Goal: Task Accomplishment & Management: Complete application form

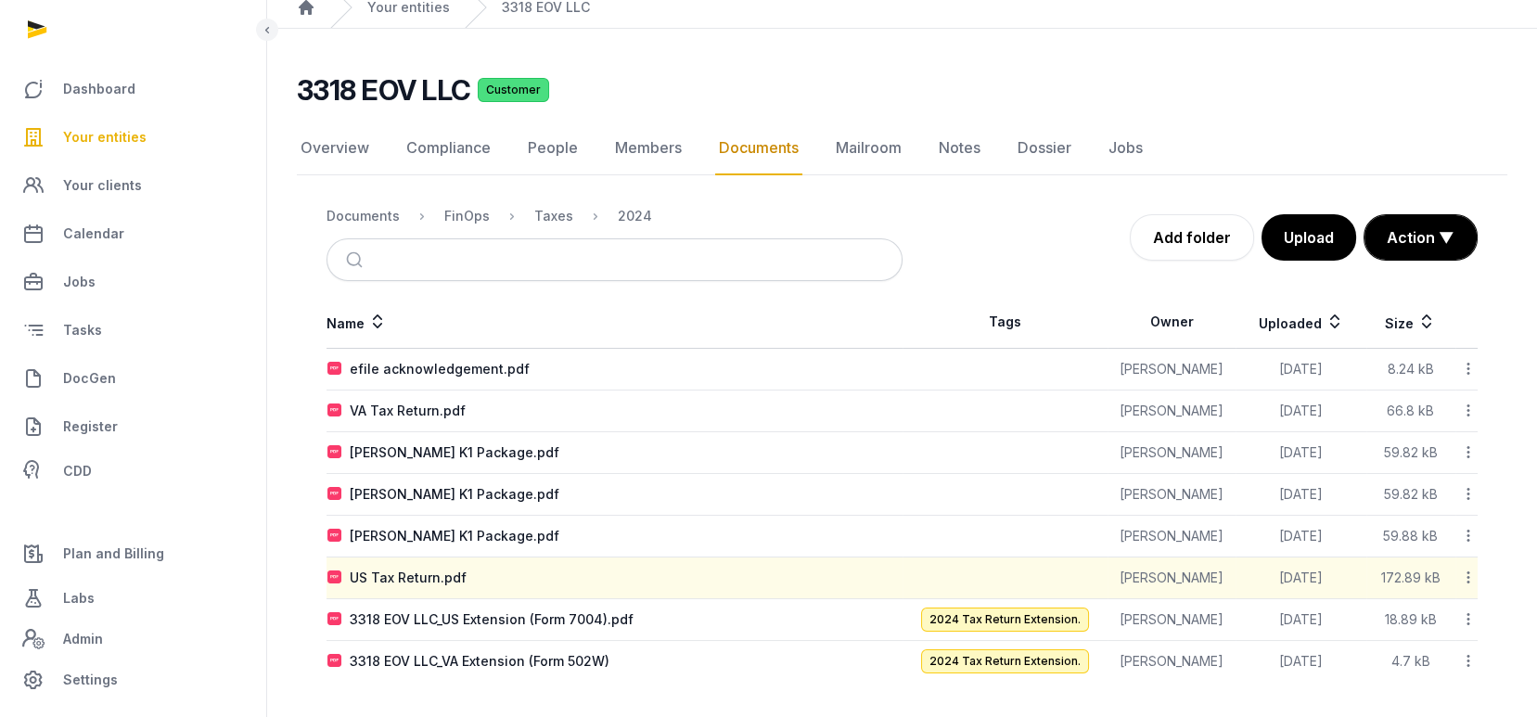
click at [133, 126] on span "Your entities" at bounding box center [104, 137] width 83 height 22
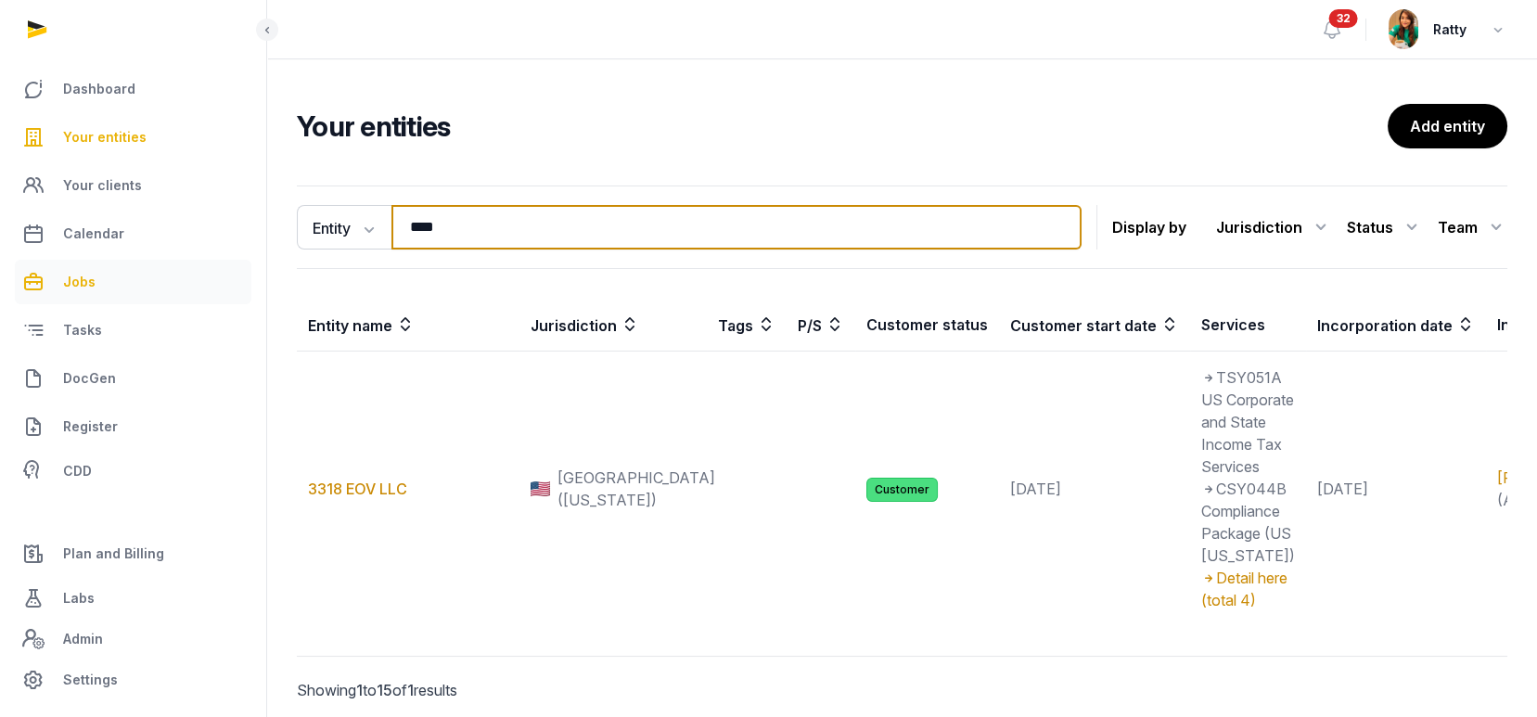
drag, startPoint x: 485, startPoint y: 218, endPoint x: 99, endPoint y: 263, distance: 388.6
click at [110, 267] on div "Dashboard Your entities Your clients Calendar Jobs Tasks DocGen Register CDD Pl…" at bounding box center [768, 395] width 1537 height 790
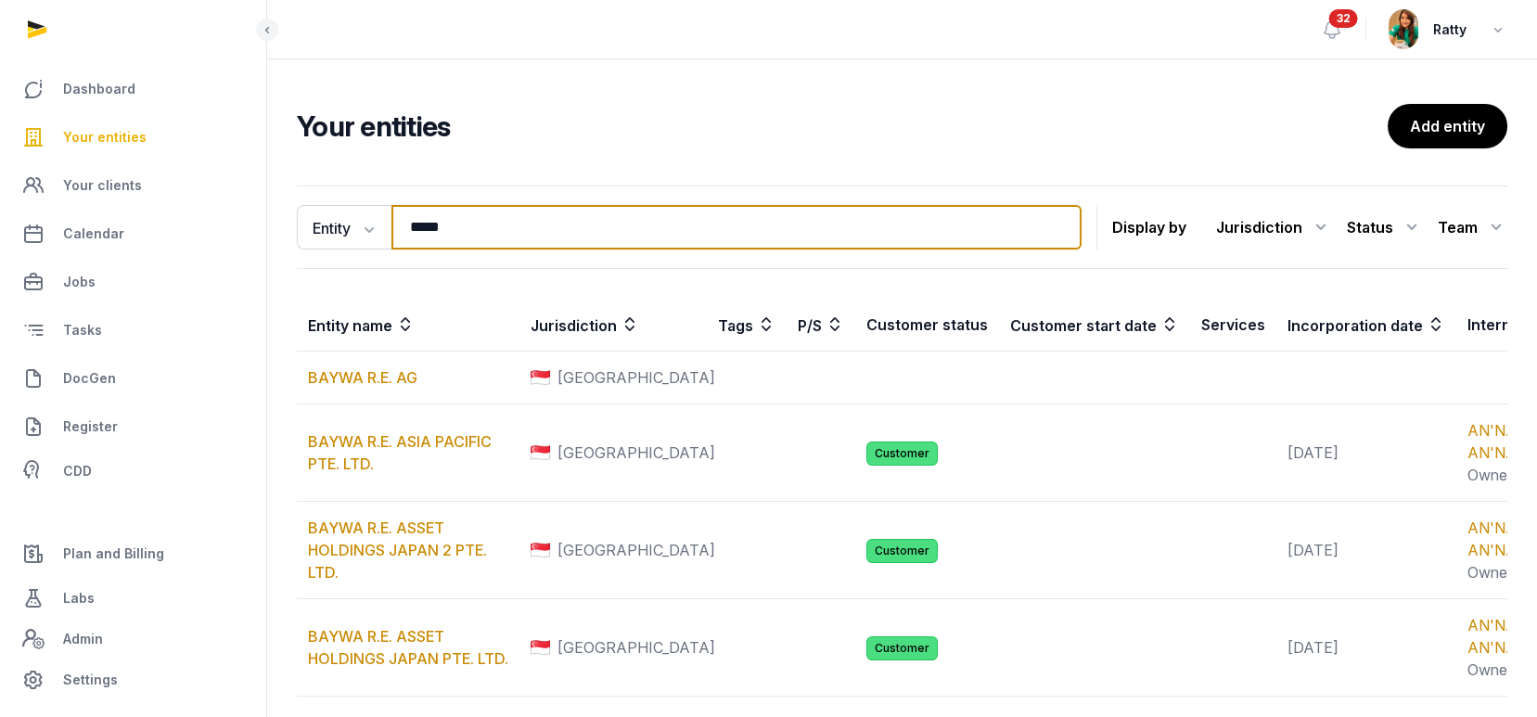
type input "**********"
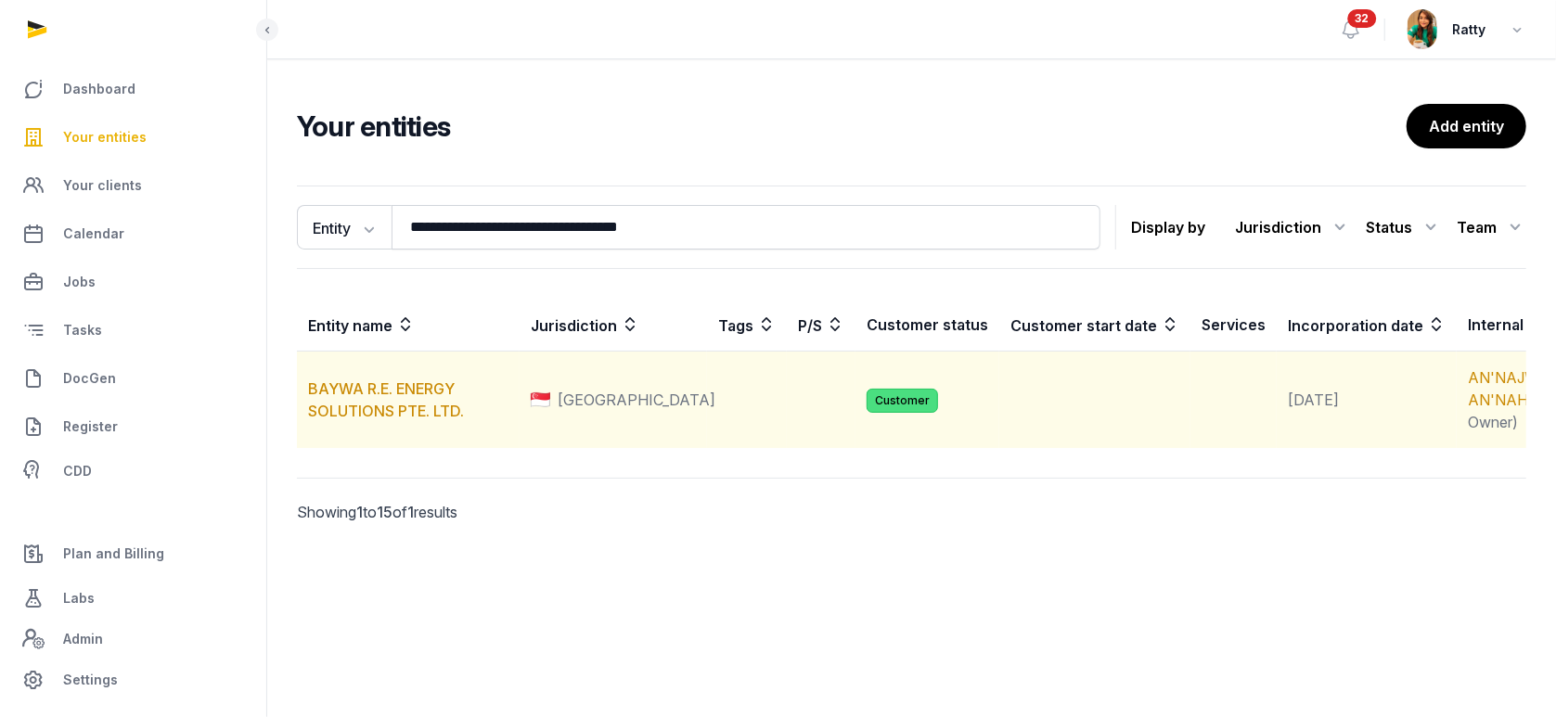
click at [364, 419] on td "BAYWA R.E. ENERGY SOLUTIONS PTE. LTD." at bounding box center [408, 400] width 223 height 97
click at [386, 408] on link "BAYWA R.E. ENERGY SOLUTIONS PTE. LTD." at bounding box center [386, 399] width 156 height 41
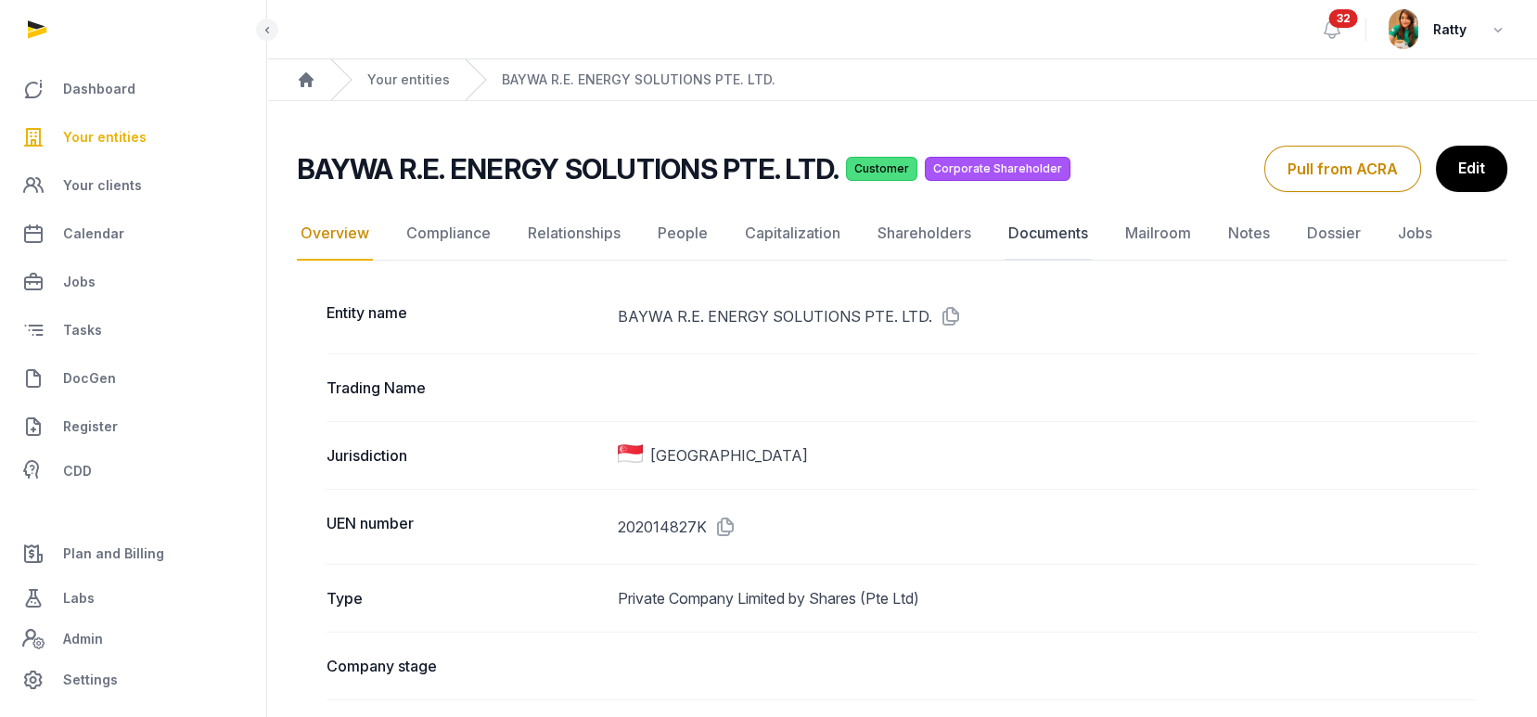
click at [1039, 231] on link "Documents" at bounding box center [1048, 234] width 87 height 54
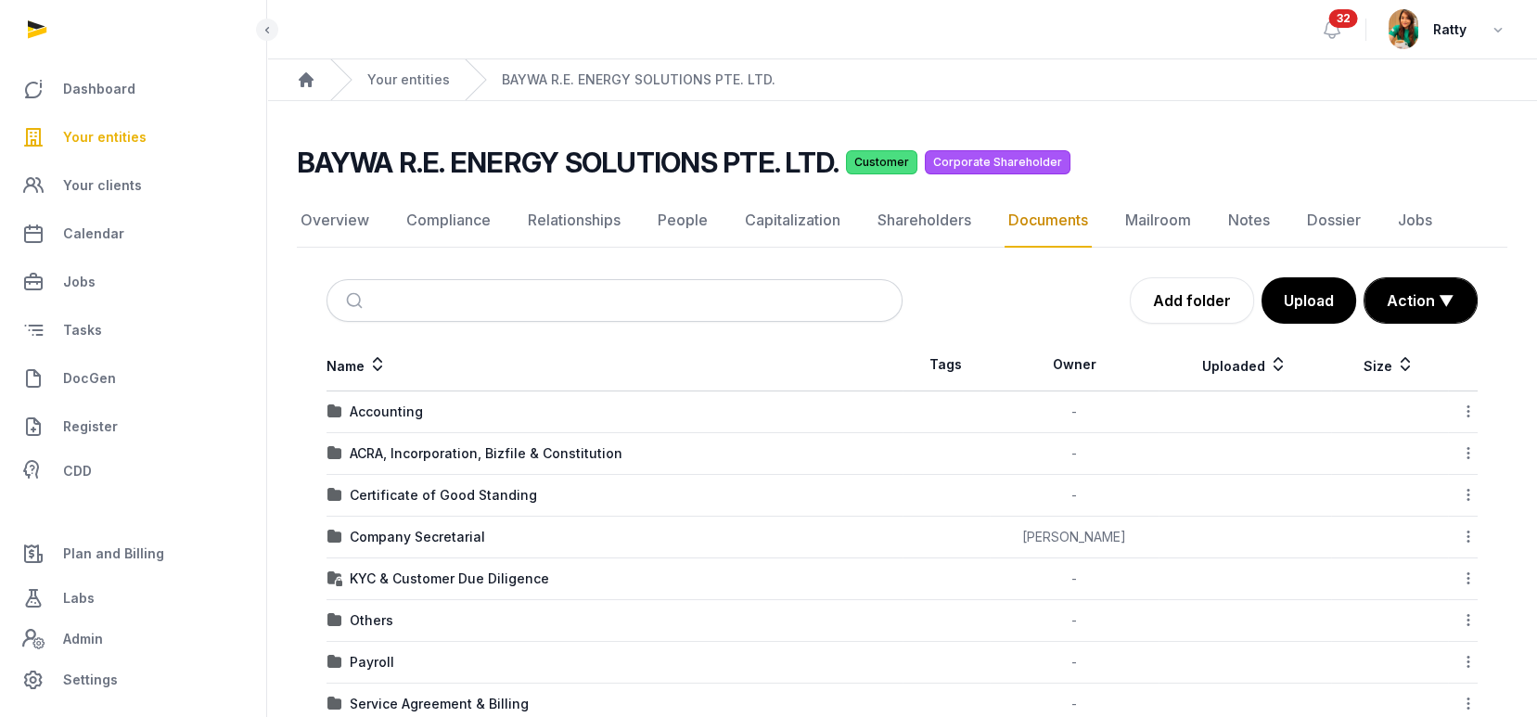
scroll to position [209, 0]
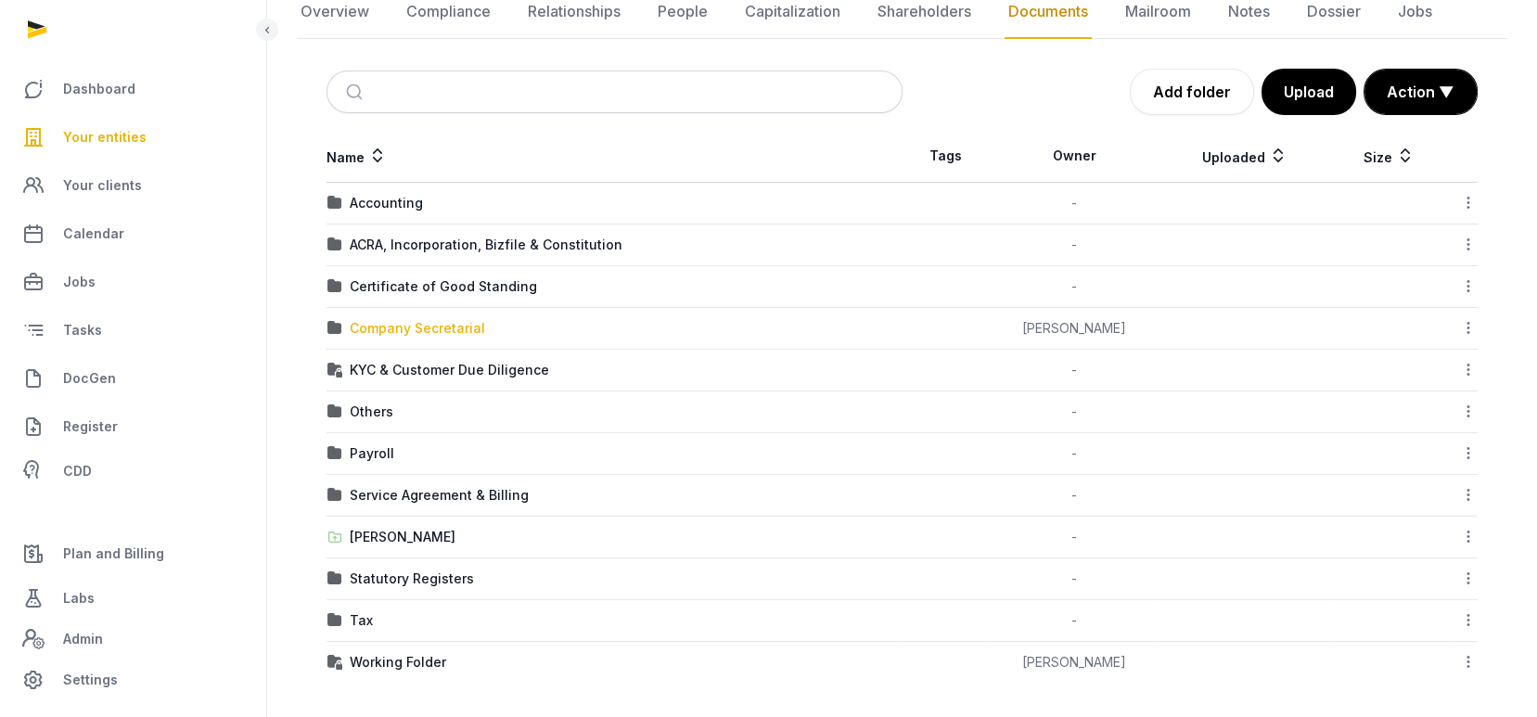
click at [408, 324] on div "Company Secretarial" at bounding box center [417, 328] width 135 height 19
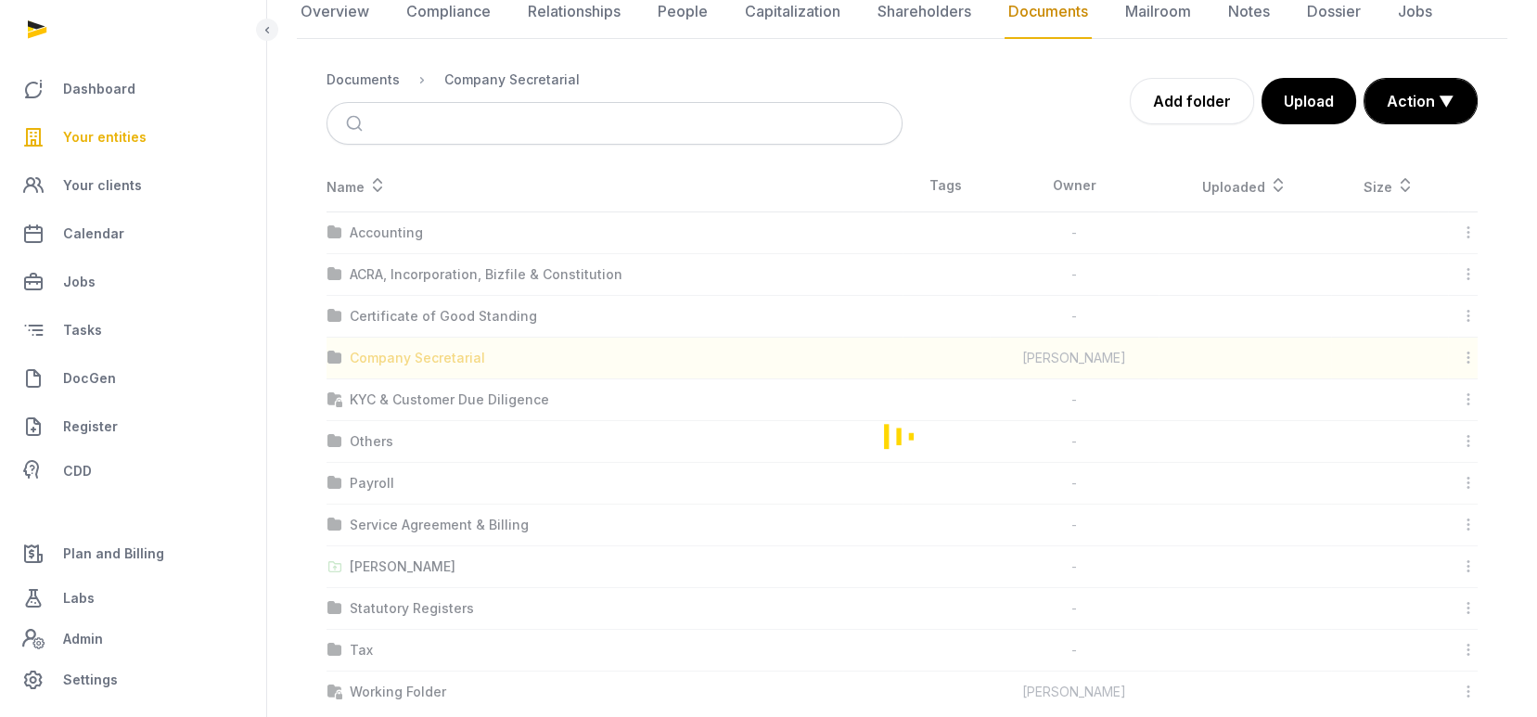
scroll to position [0, 0]
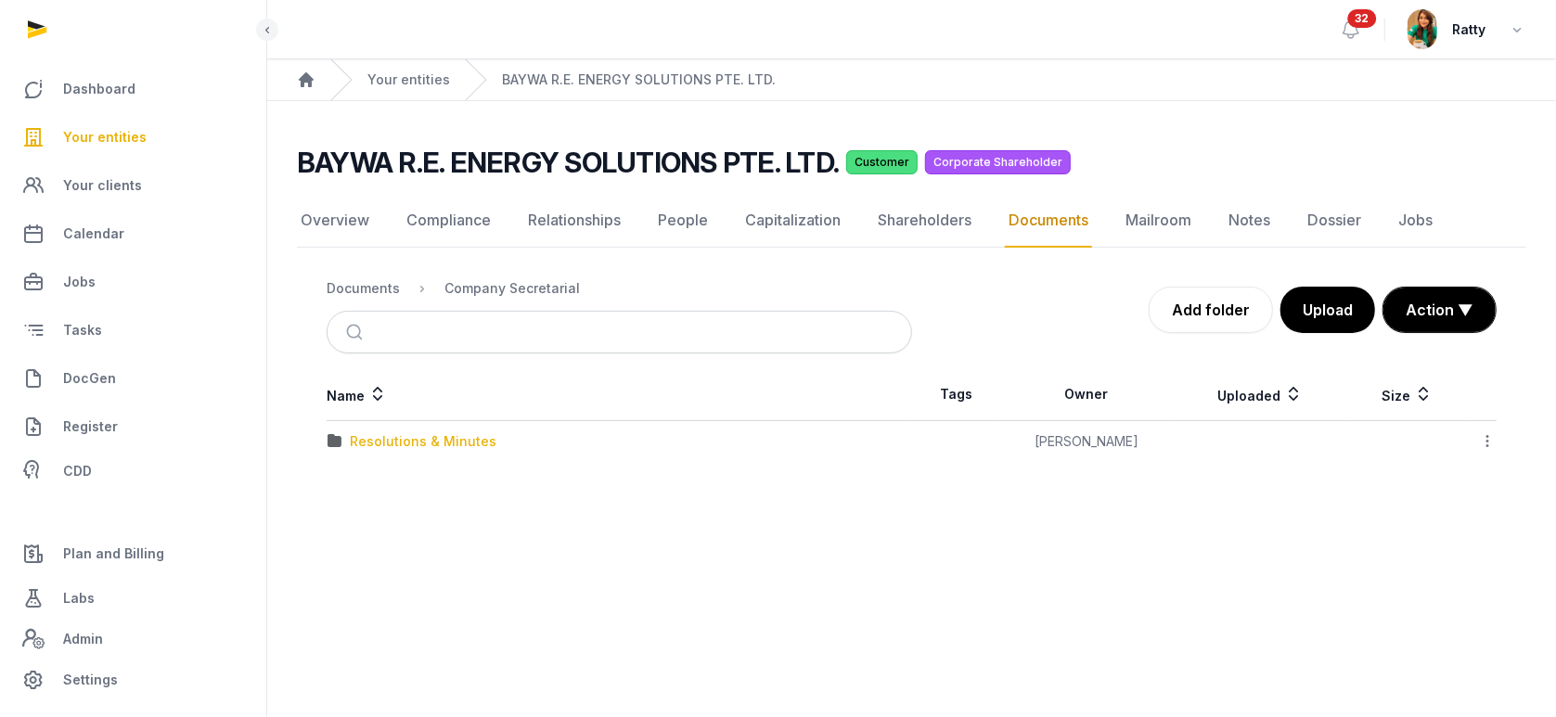
click at [430, 441] on div "Resolutions & Minutes" at bounding box center [423, 441] width 147 height 19
click at [369, 481] on div "2024" at bounding box center [367, 483] width 34 height 19
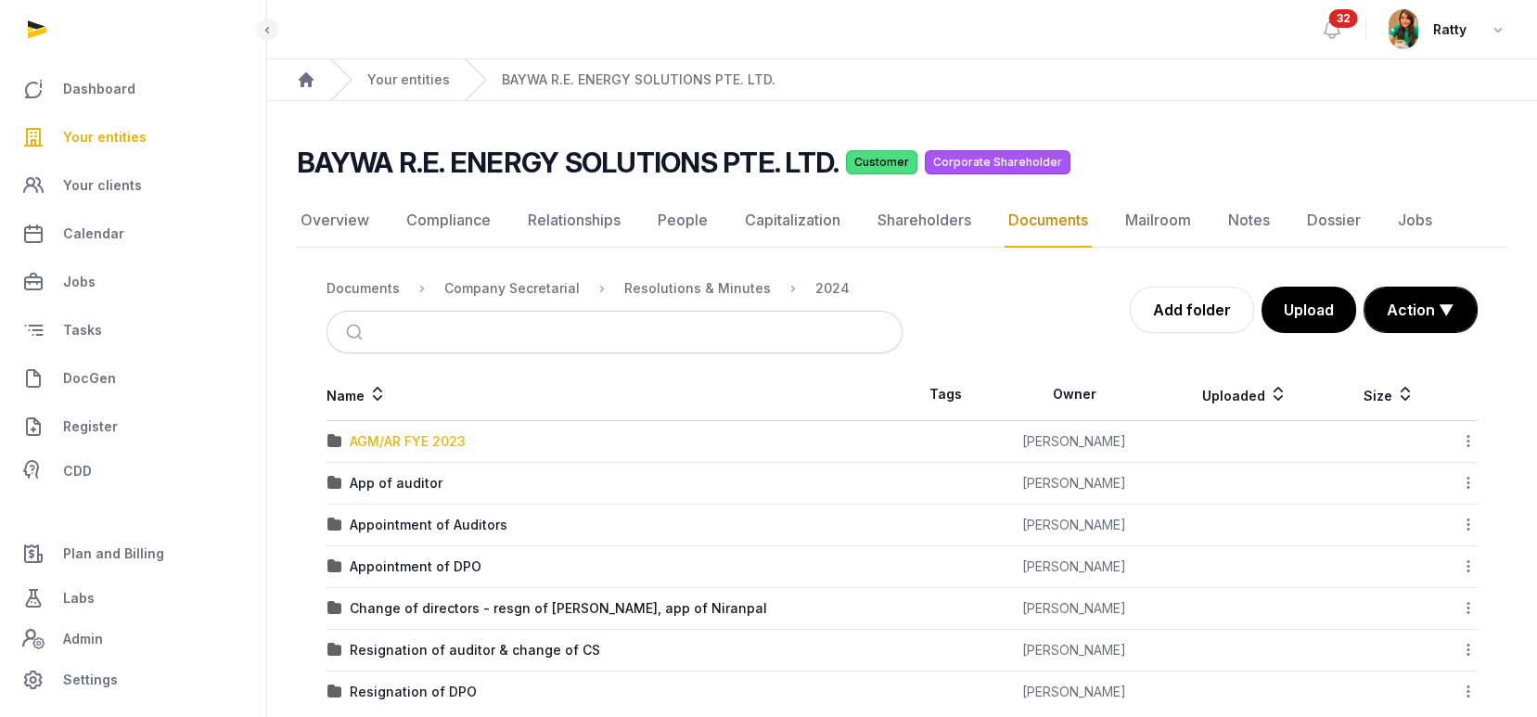
click at [404, 436] on div "AGM/AR FYE 2023" at bounding box center [408, 441] width 116 height 19
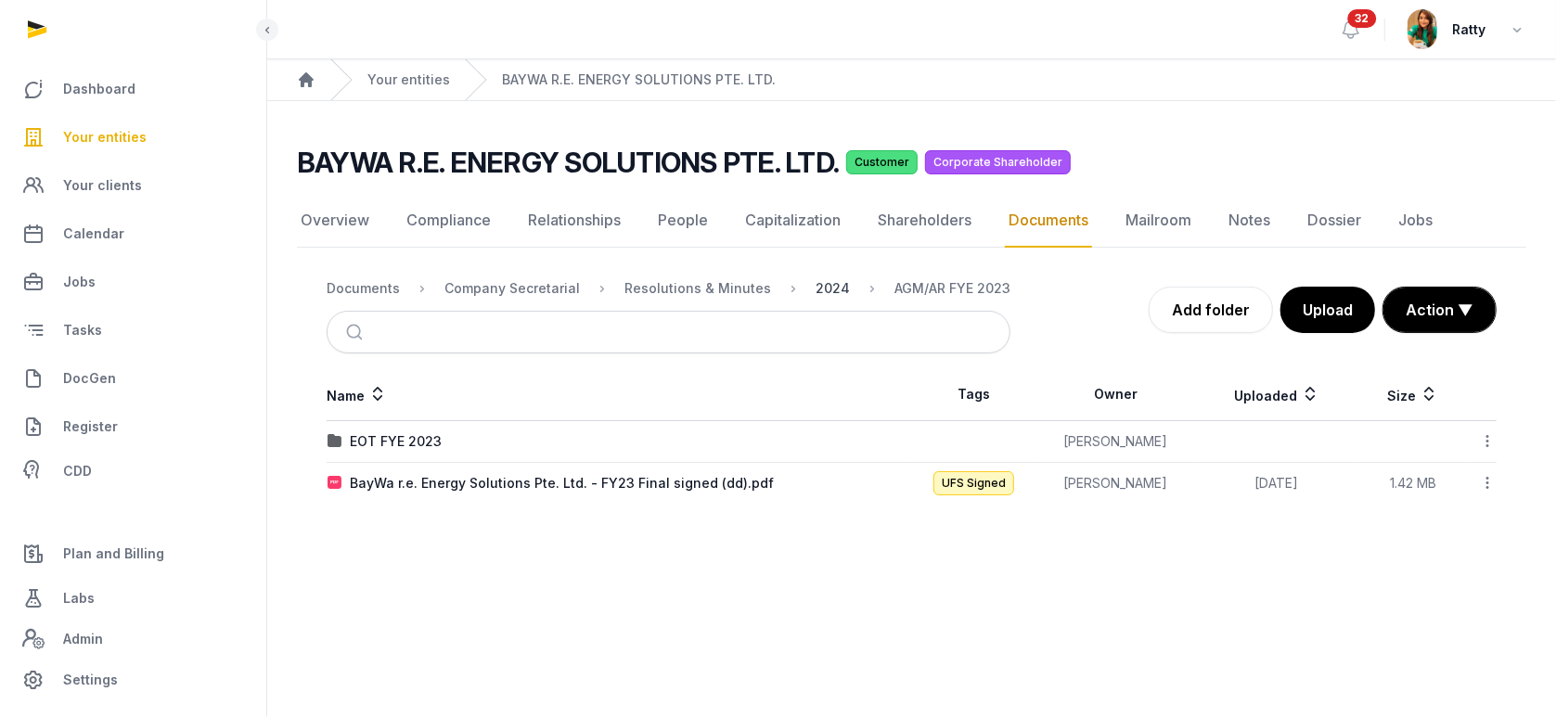
click at [824, 293] on div "2024" at bounding box center [832, 288] width 34 height 19
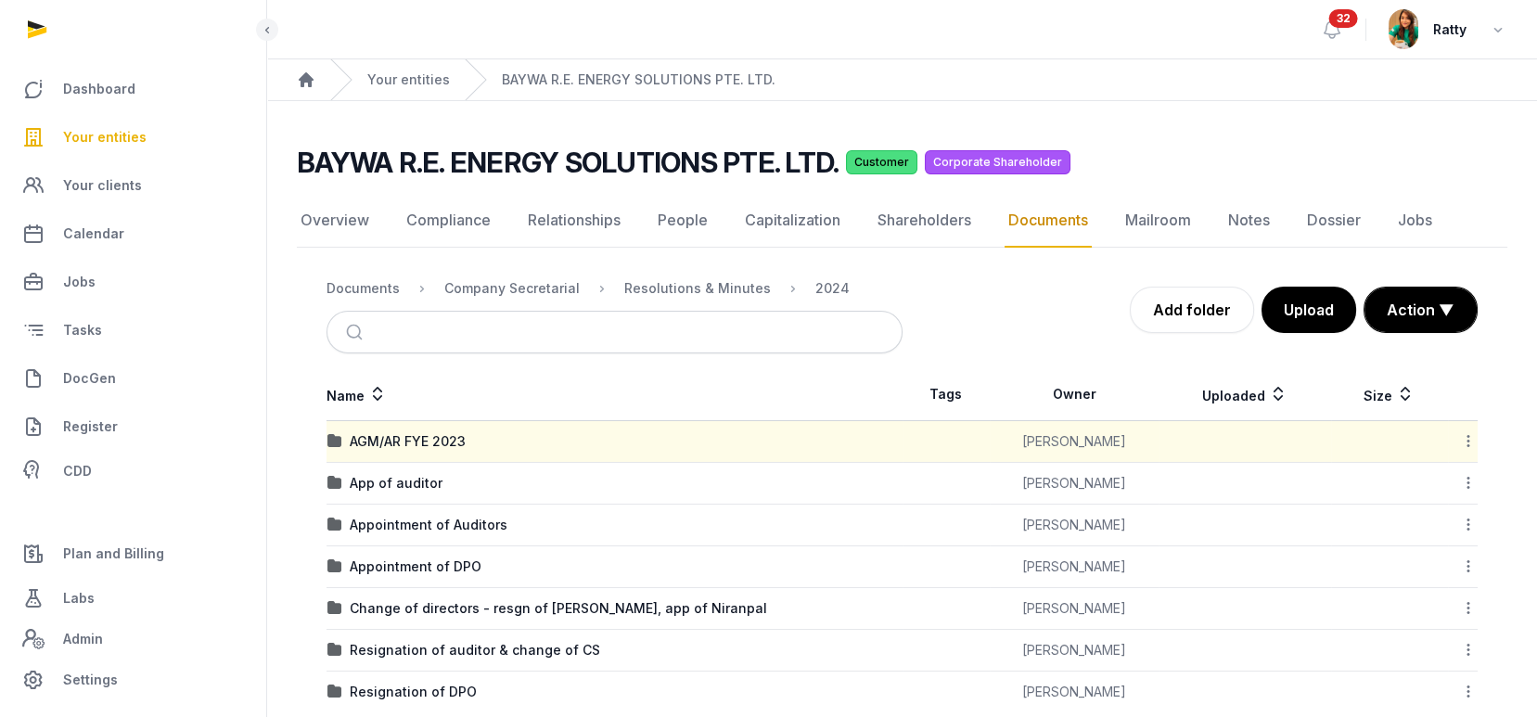
scroll to position [30, 0]
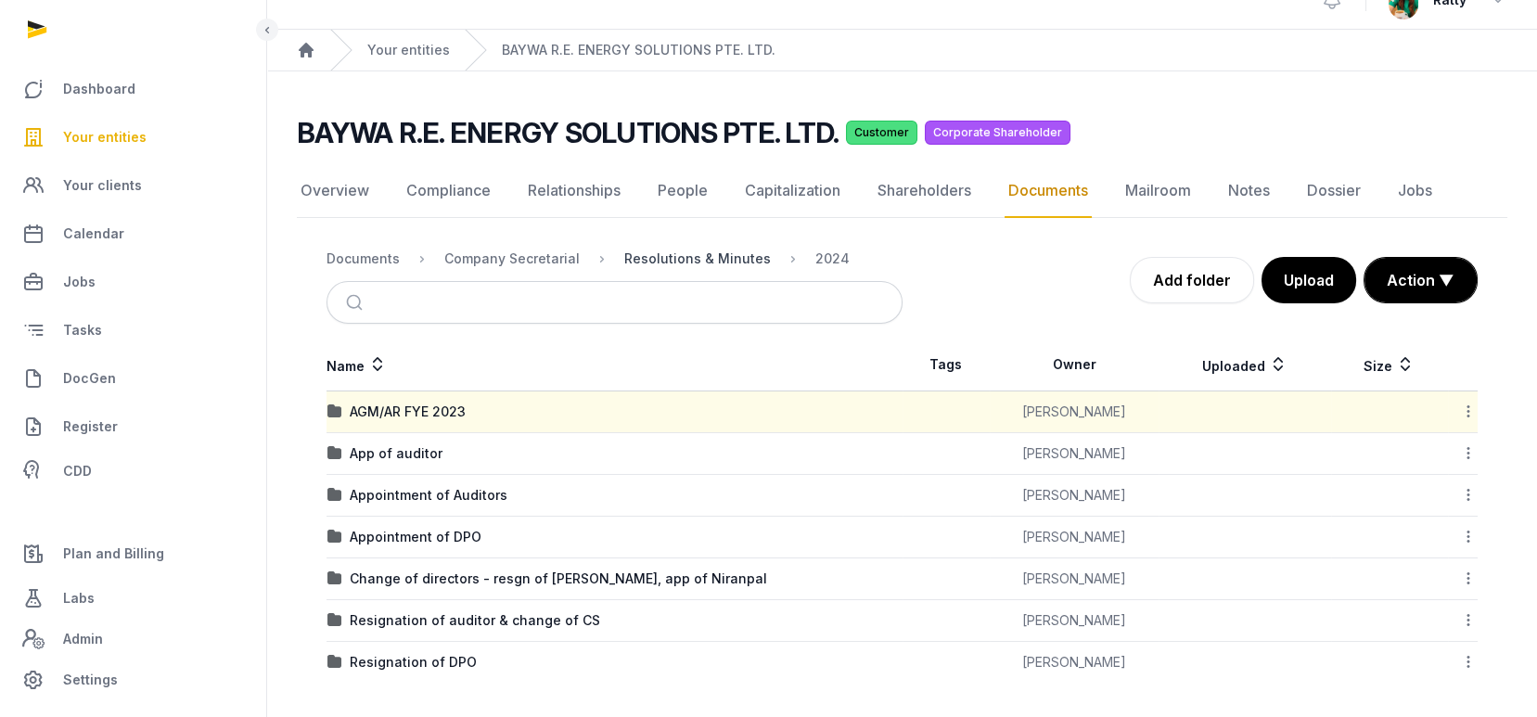
click at [677, 253] on div "Resolutions & Minutes" at bounding box center [697, 259] width 147 height 19
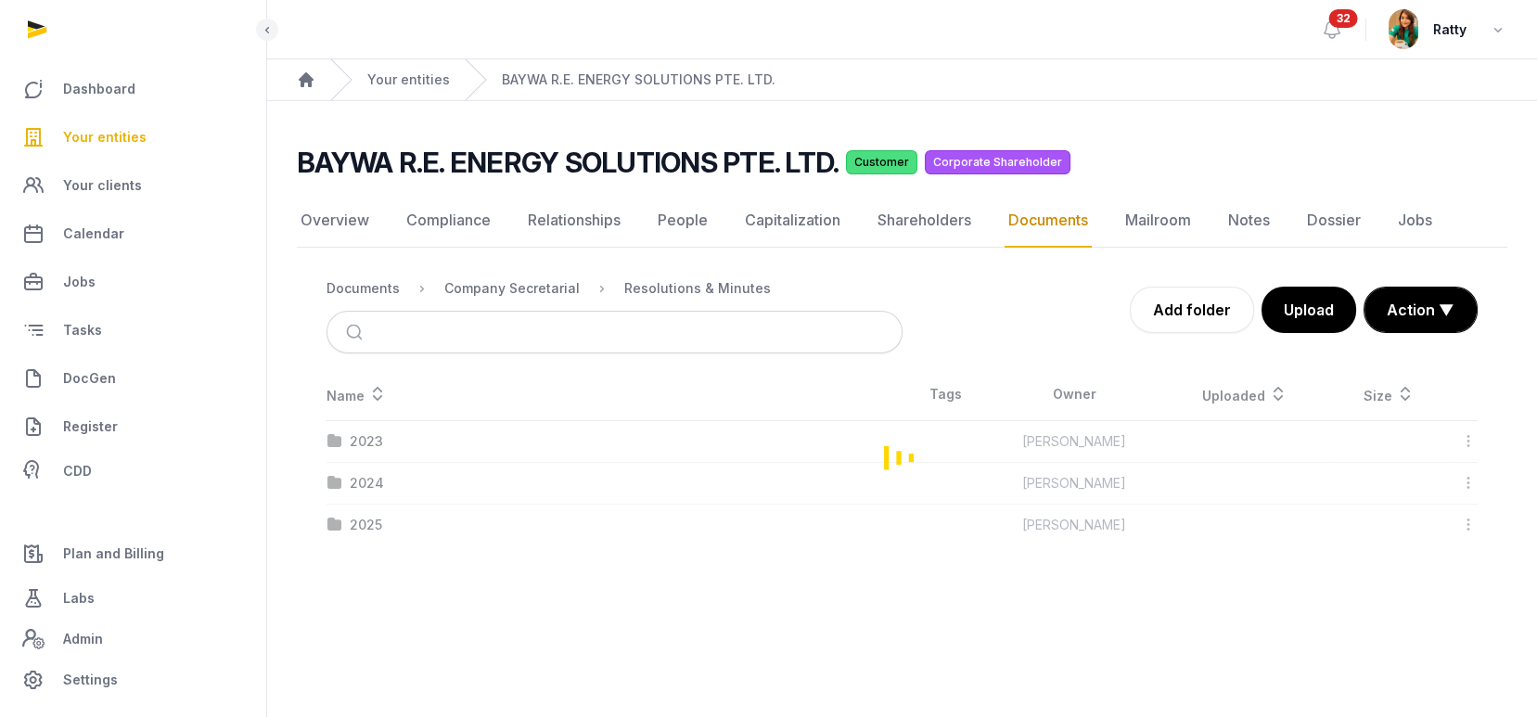
scroll to position [0, 0]
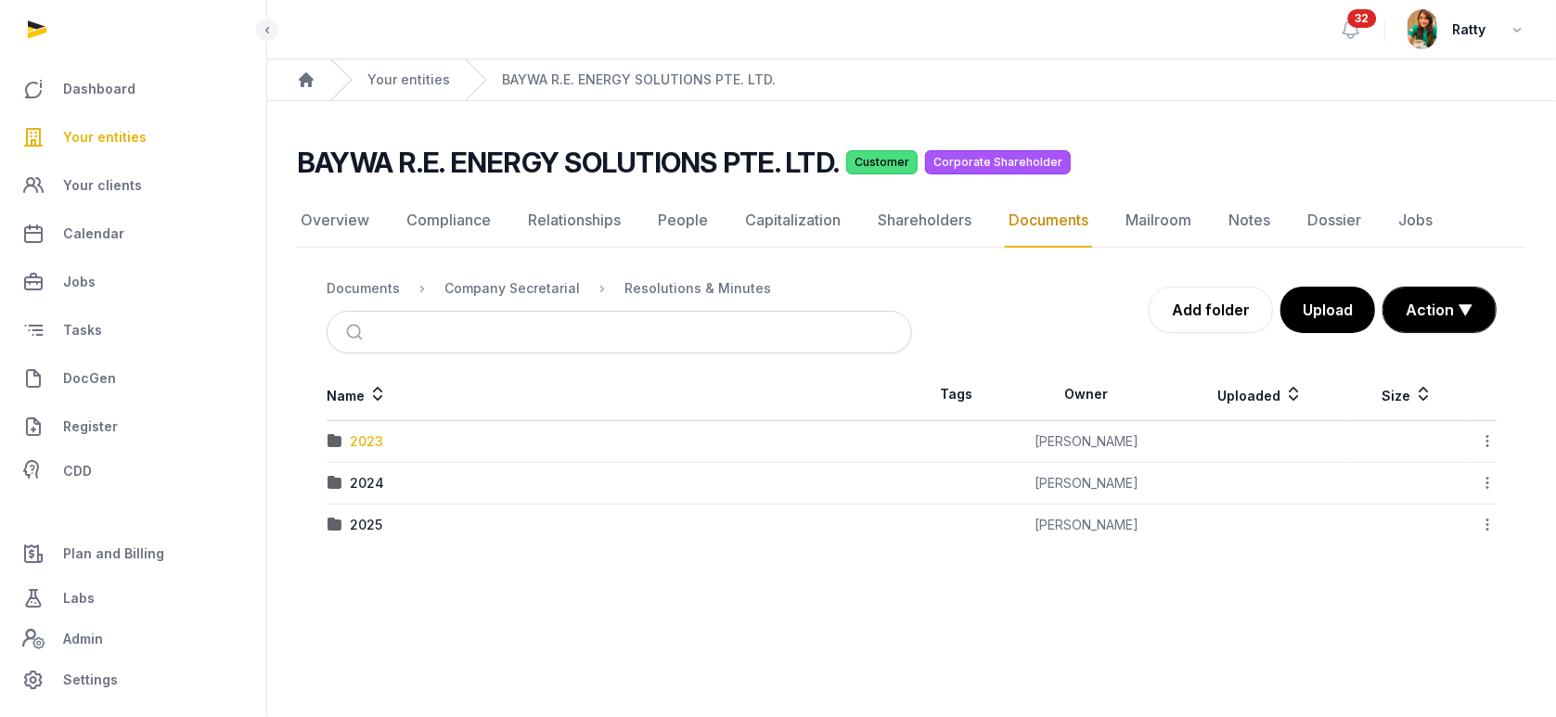
click at [364, 436] on div "2023" at bounding box center [366, 441] width 33 height 19
click at [686, 286] on div "Resolutions & Minutes" at bounding box center [697, 288] width 147 height 19
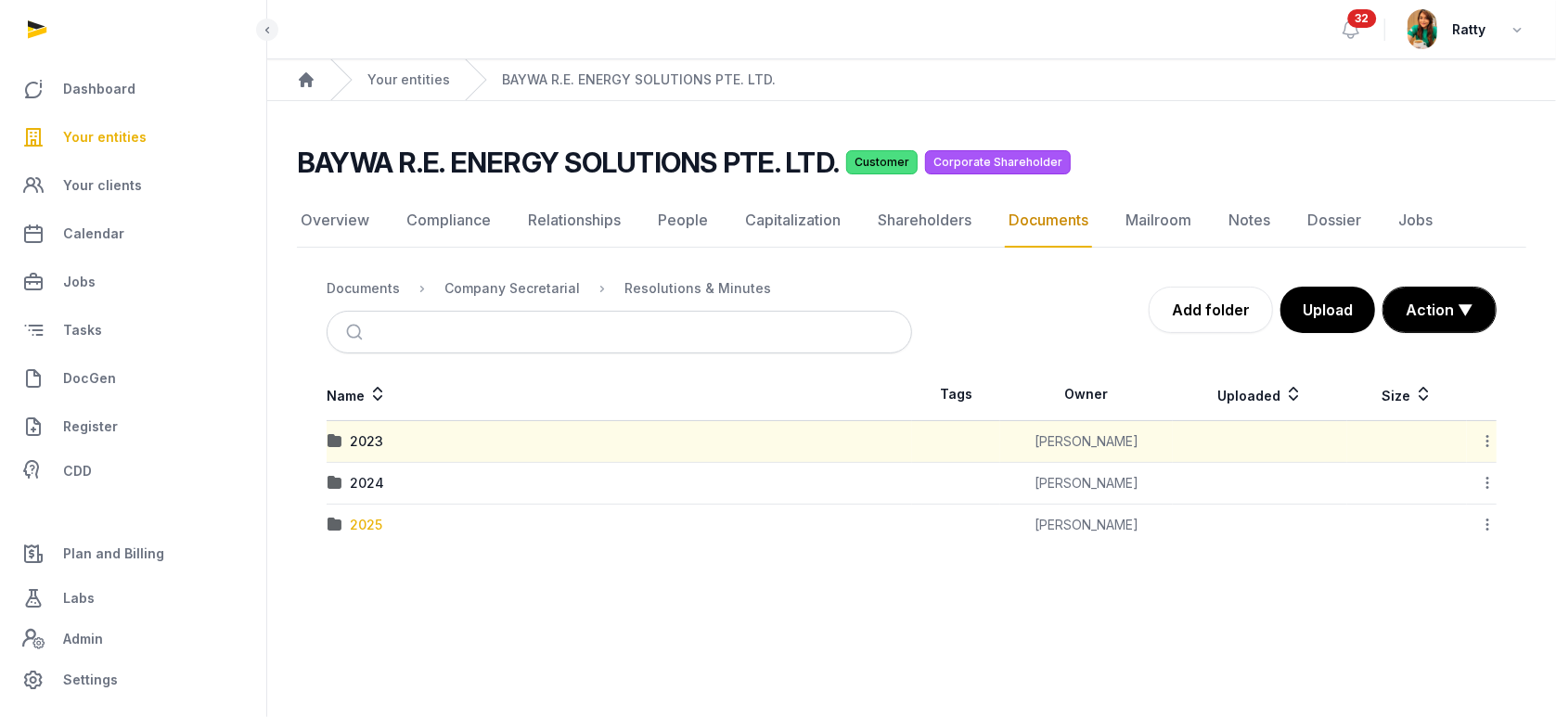
click at [361, 522] on div "2025" at bounding box center [366, 525] width 32 height 19
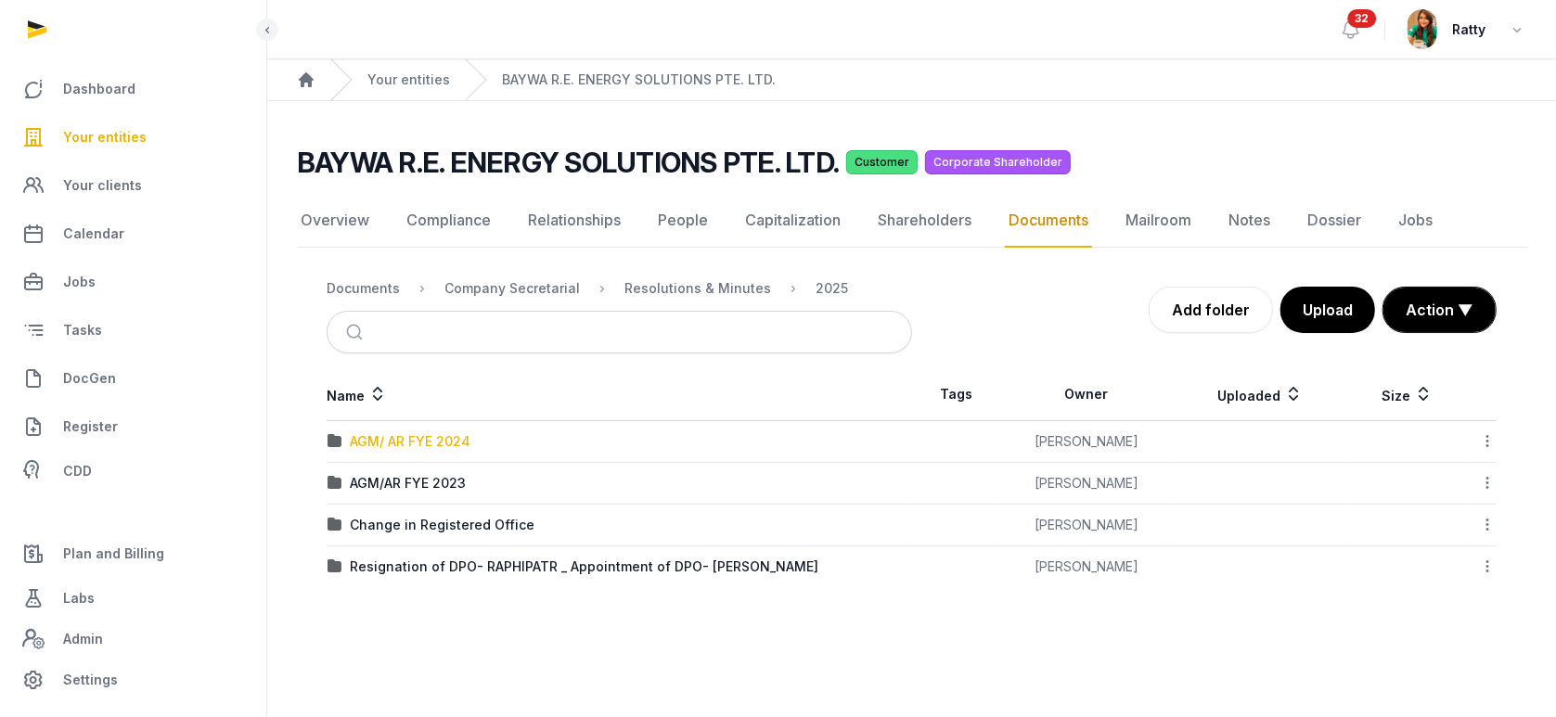
click at [413, 438] on div "AGM/ AR FYE 2024" at bounding box center [410, 441] width 121 height 19
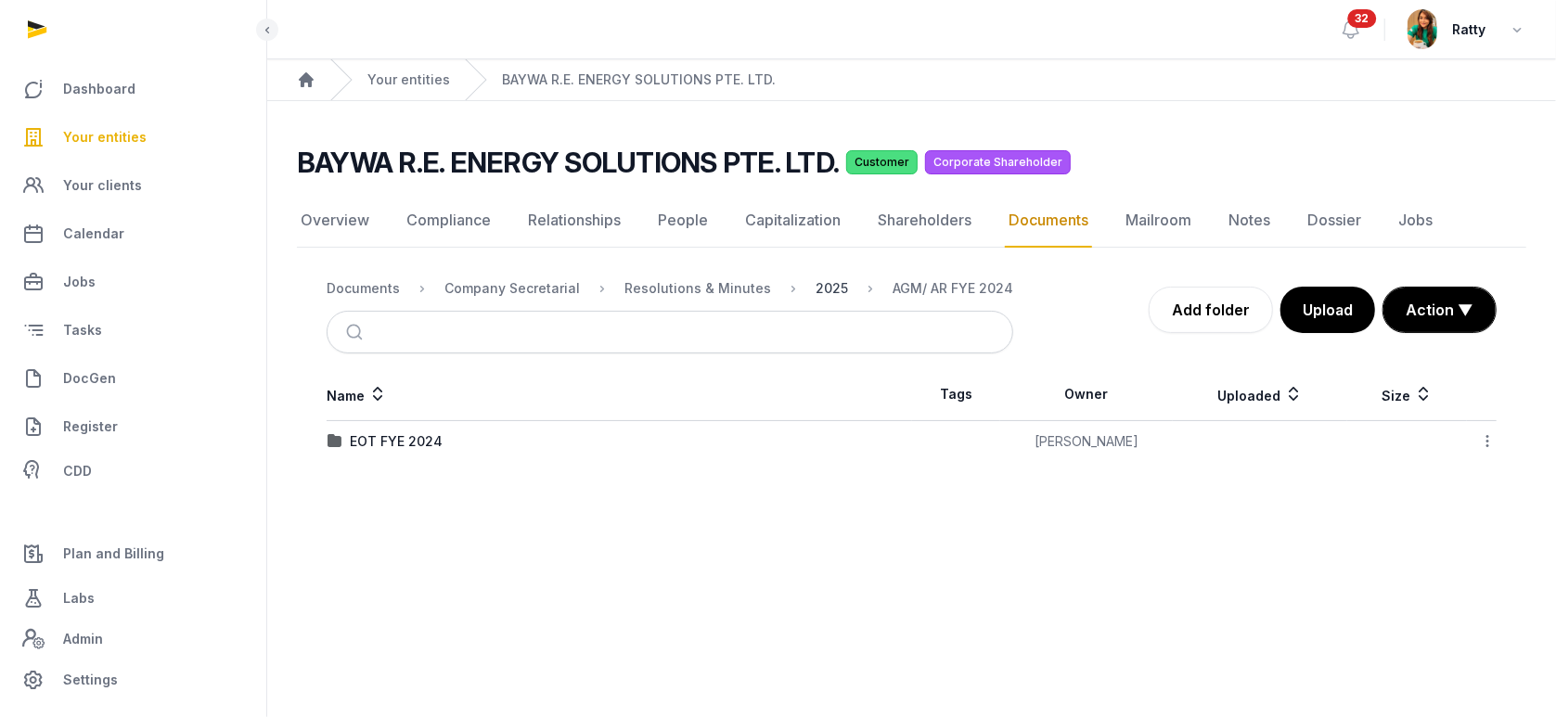
click at [815, 283] on div "2025" at bounding box center [831, 288] width 32 height 19
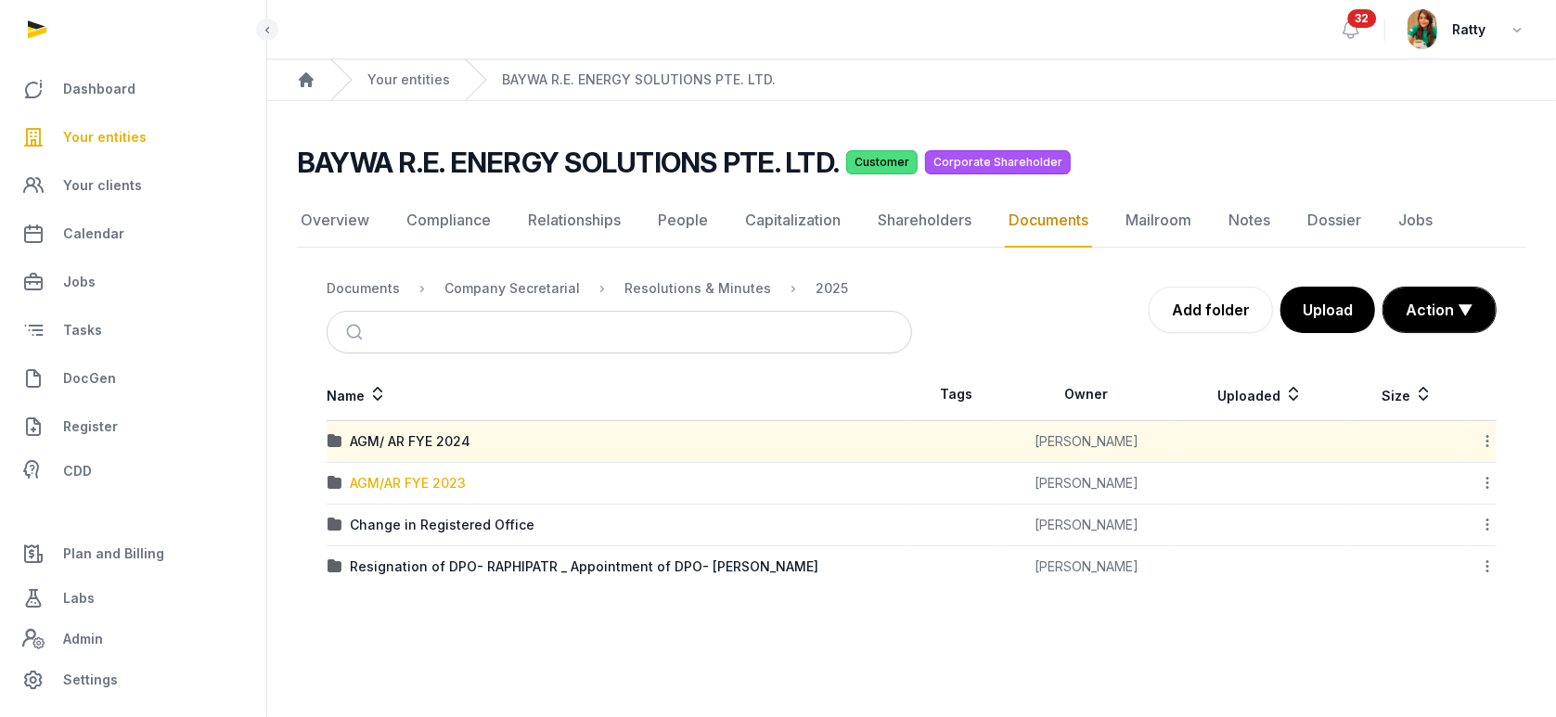
click at [416, 477] on div "AGM/AR FYE 2023" at bounding box center [408, 483] width 116 height 19
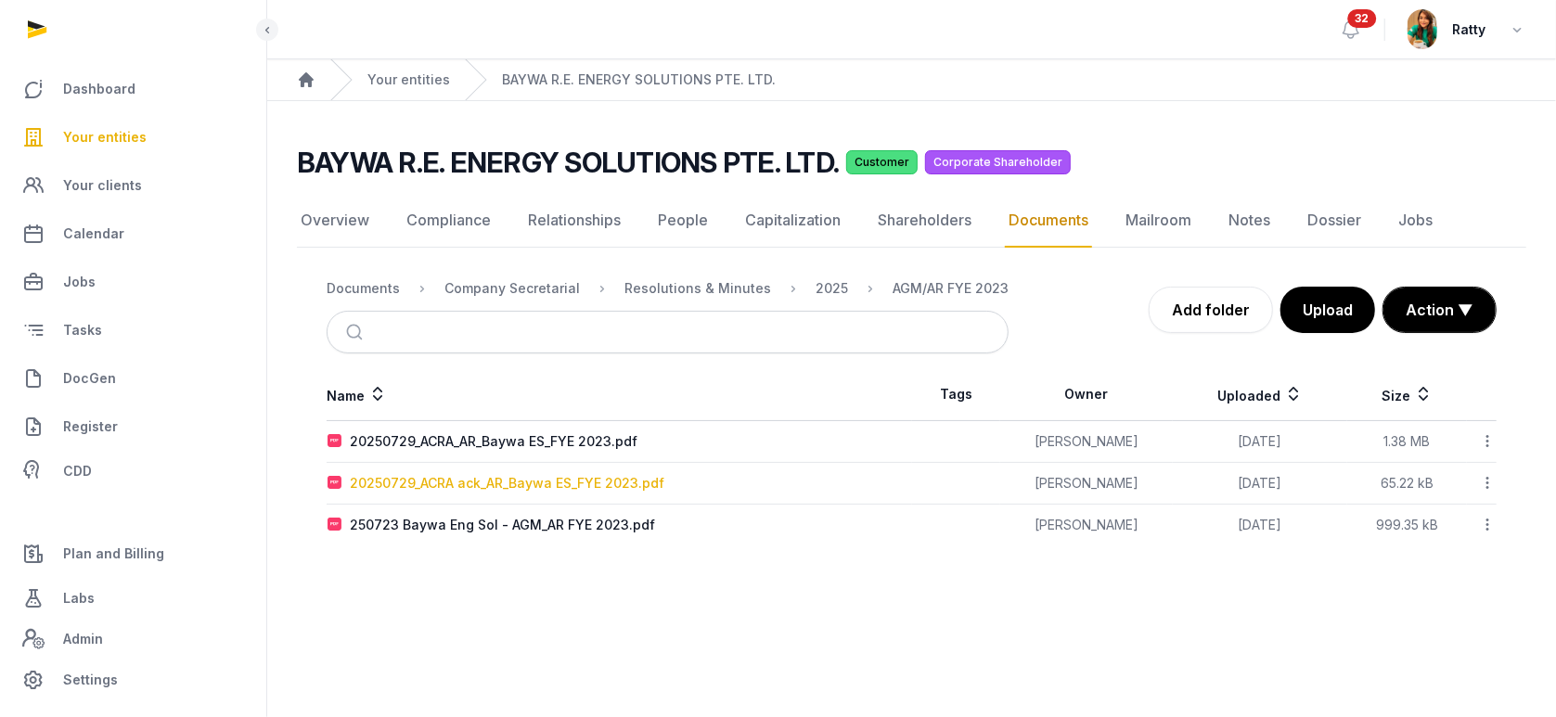
click at [416, 477] on div "20250729_ACRA ack_AR_Baywa ES_FYE 2023.pdf" at bounding box center [507, 483] width 314 height 19
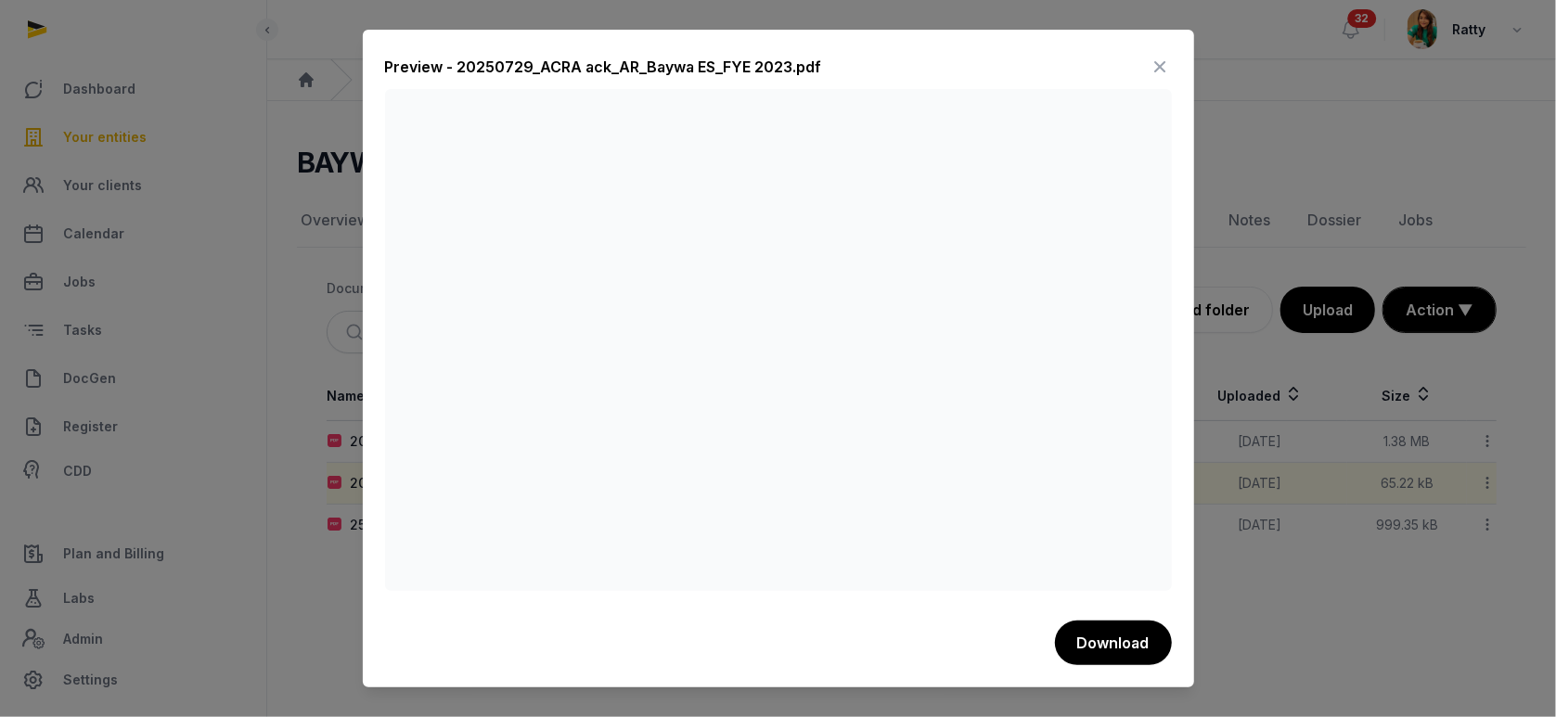
click at [1162, 60] on icon at bounding box center [1160, 67] width 22 height 30
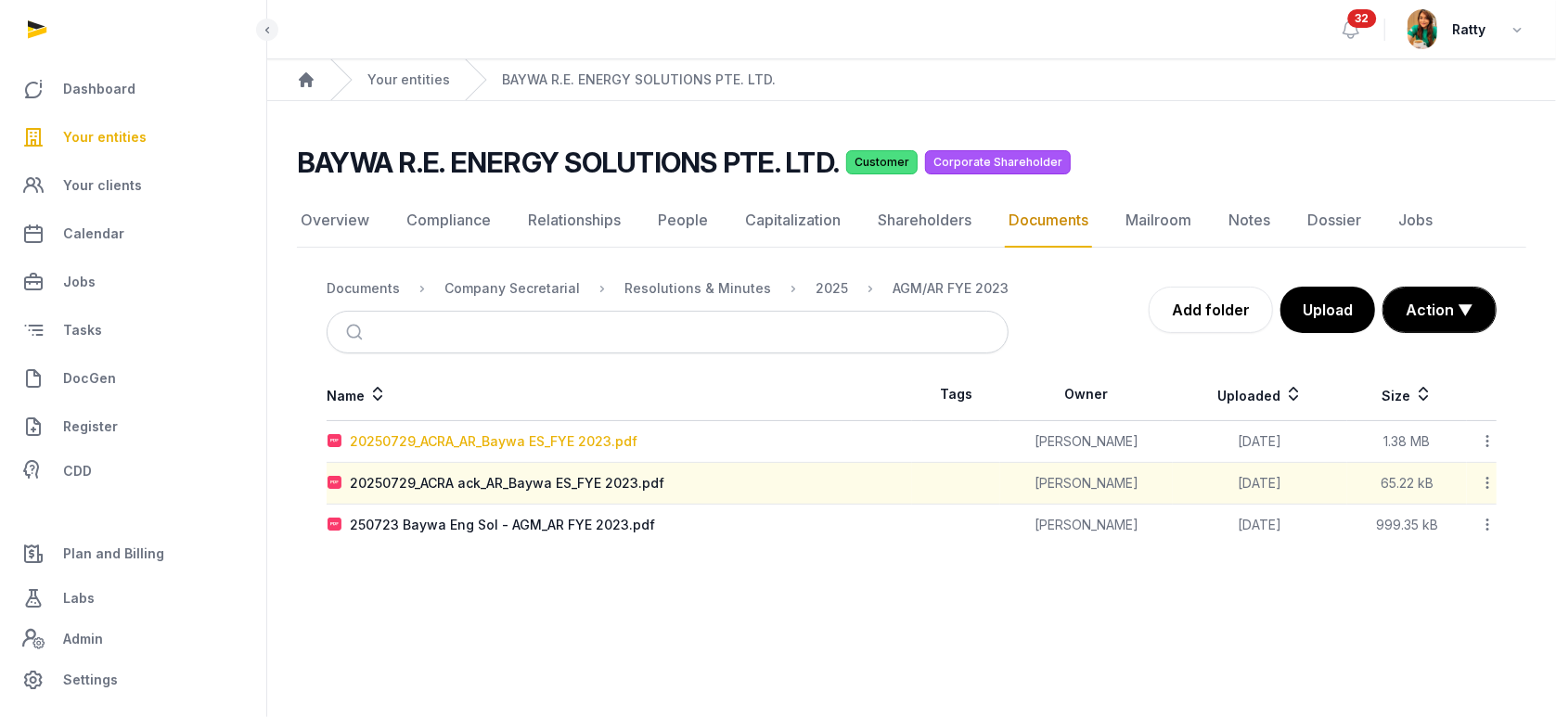
click at [468, 432] on div "20250729_ACRA_AR_Baywa ES_FYE 2023.pdf" at bounding box center [494, 441] width 288 height 19
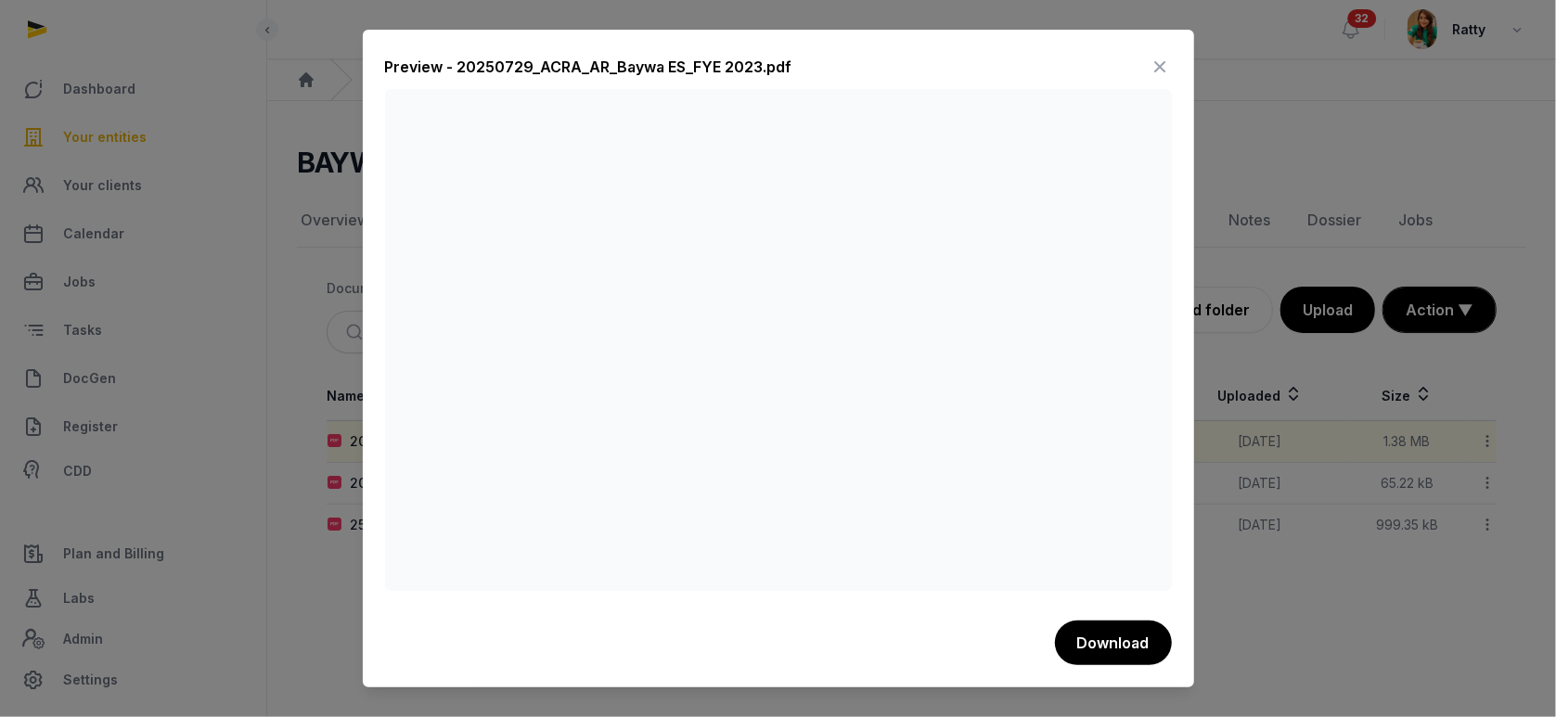
click at [1162, 53] on icon at bounding box center [1160, 67] width 22 height 30
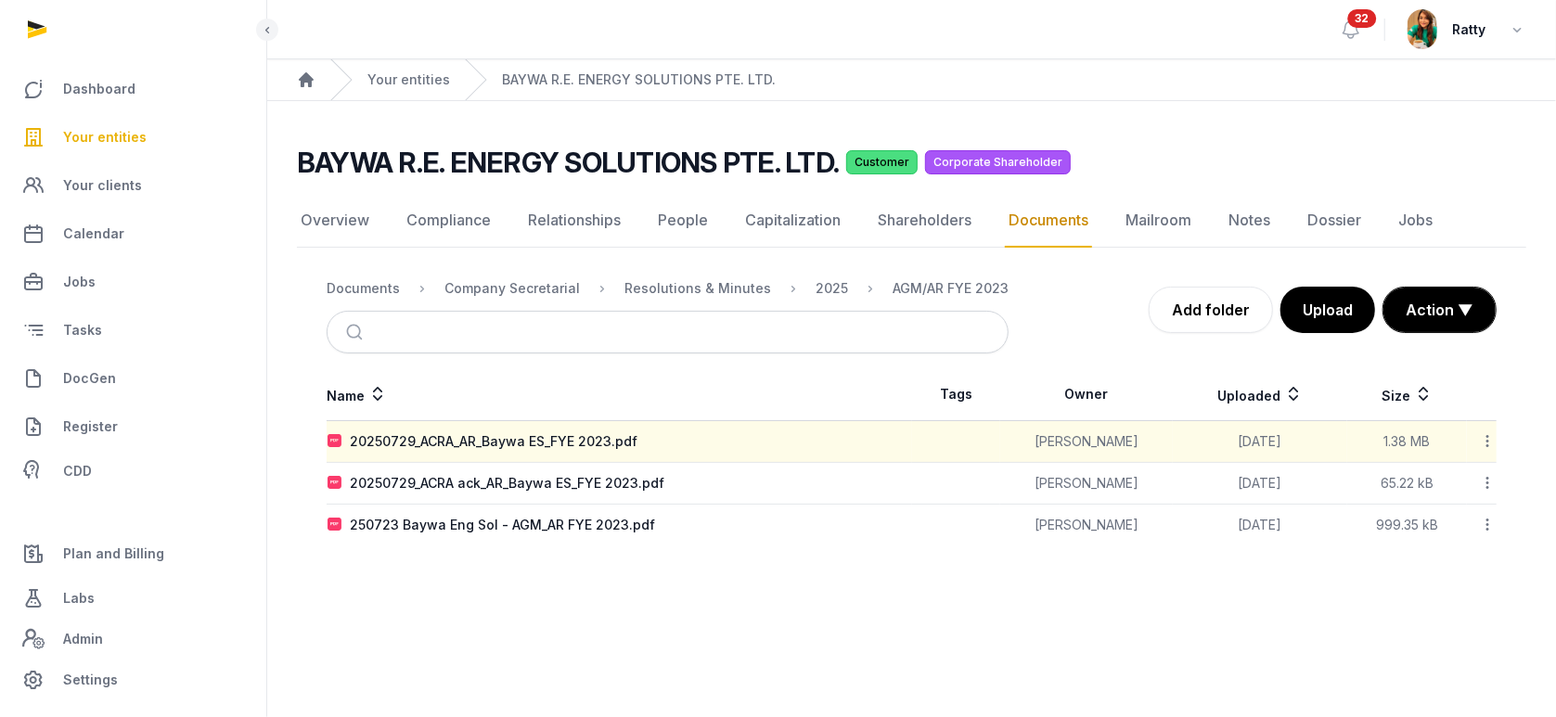
click at [1489, 479] on icon at bounding box center [1487, 482] width 17 height 19
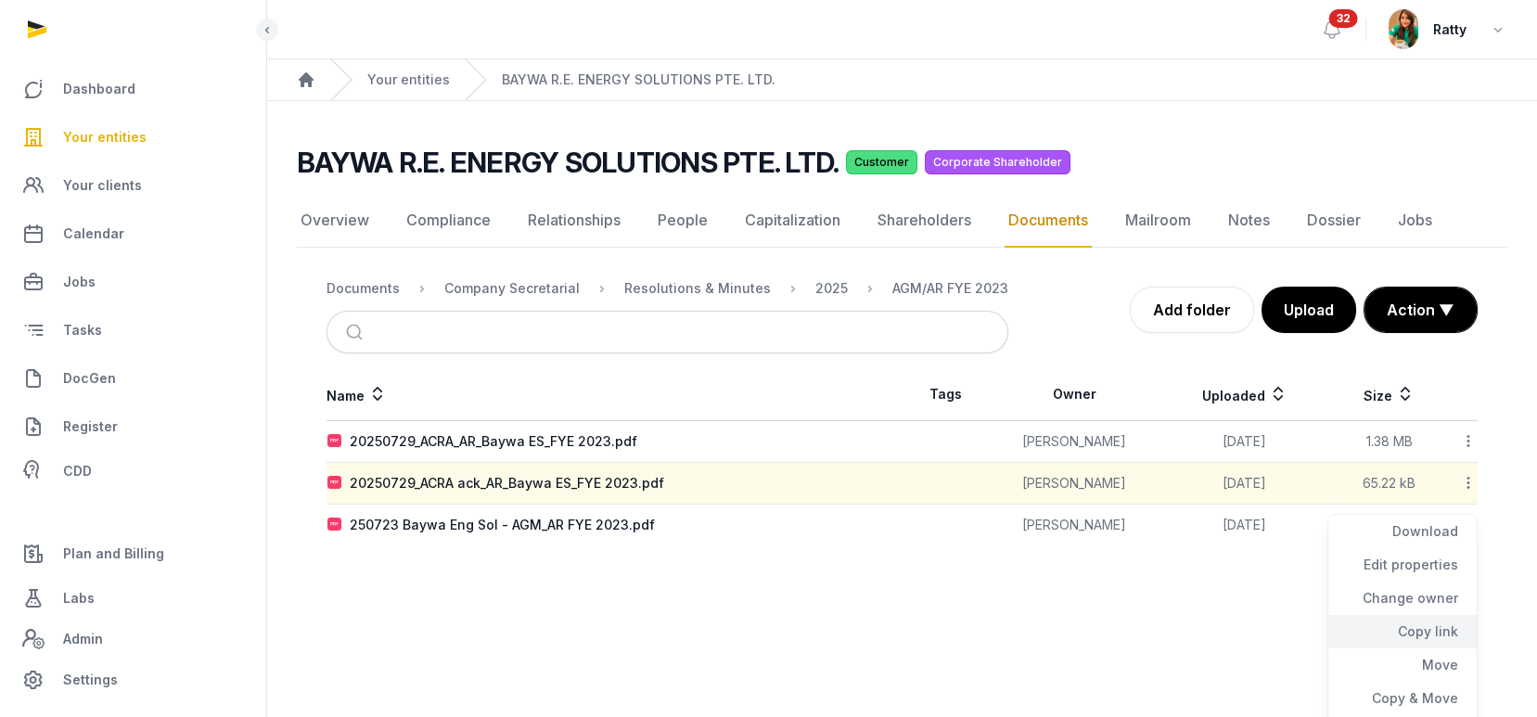
click at [1442, 624] on div "Copy link" at bounding box center [1402, 631] width 148 height 33
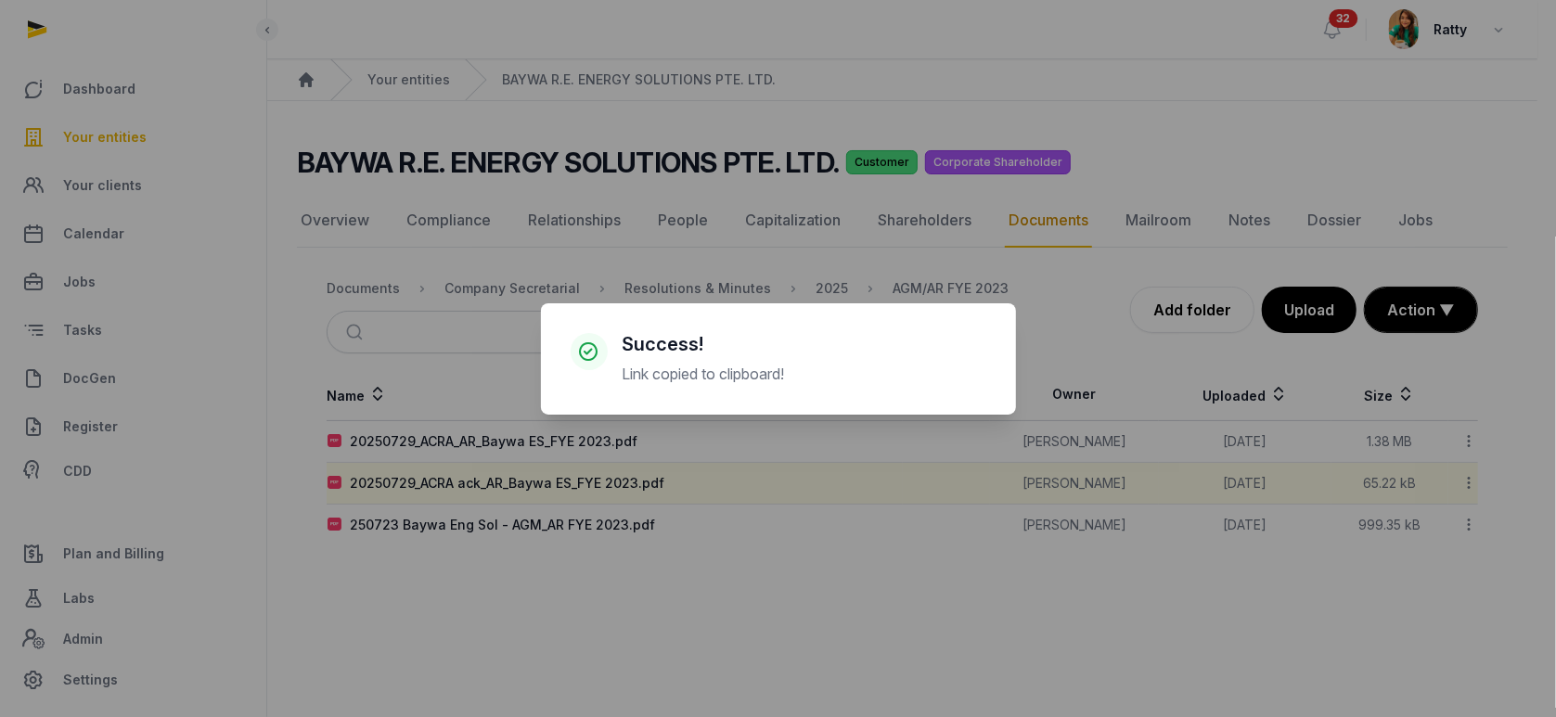
click at [524, 475] on div "× Success! Link copied to clipboard! Cancel No OK" at bounding box center [778, 358] width 1556 height 717
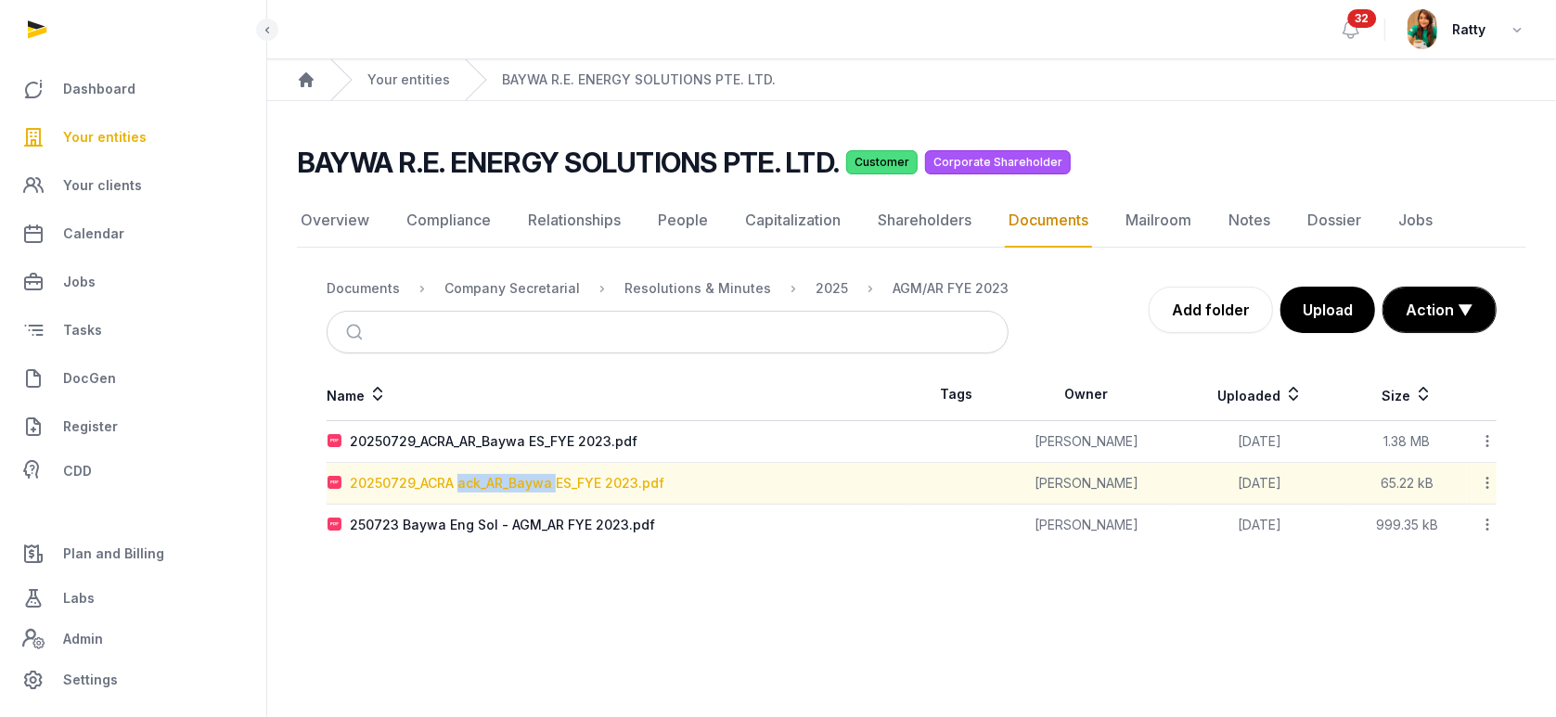
click at [524, 474] on div "20250729_ACRA ack_AR_Baywa ES_FYE 2023.pdf" at bounding box center [507, 483] width 314 height 19
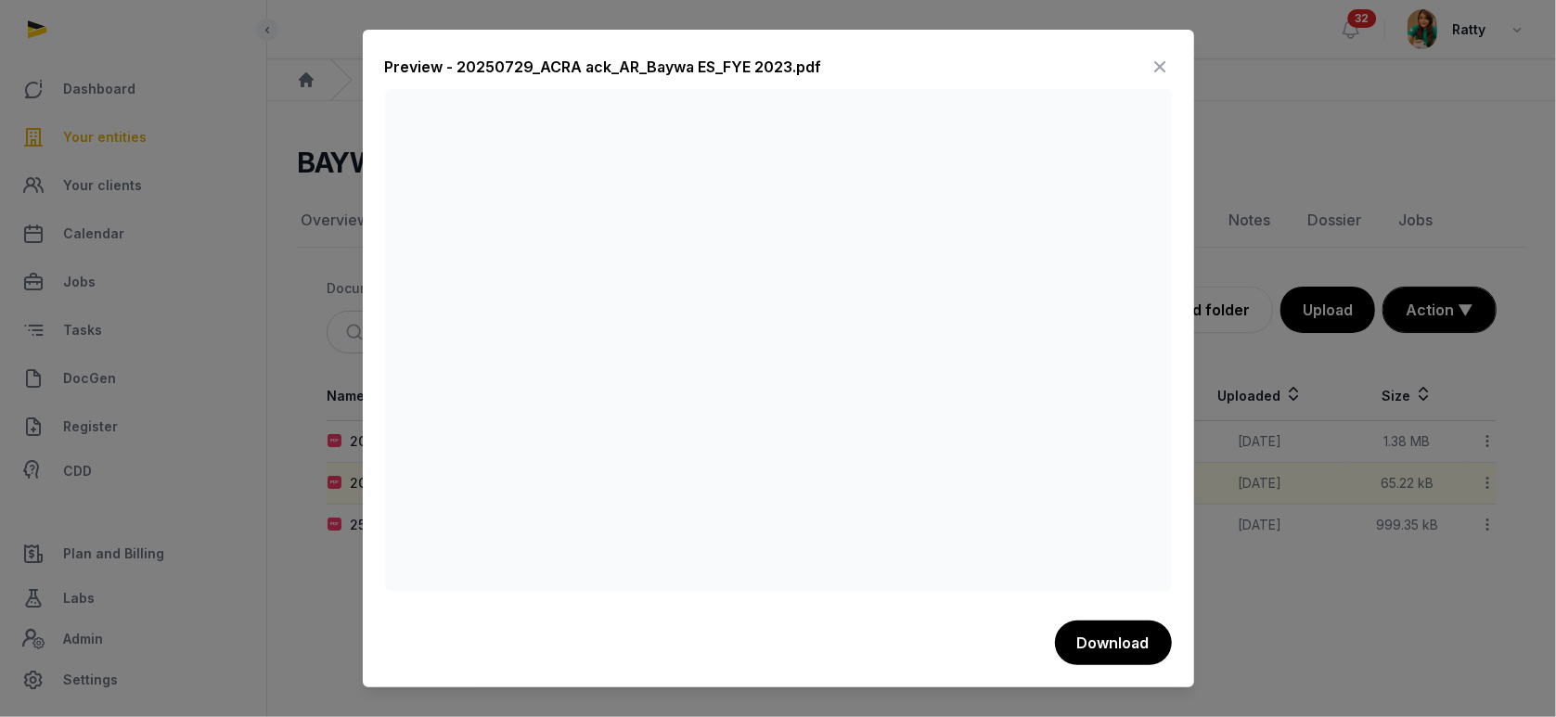
click at [1164, 63] on icon at bounding box center [1160, 67] width 22 height 30
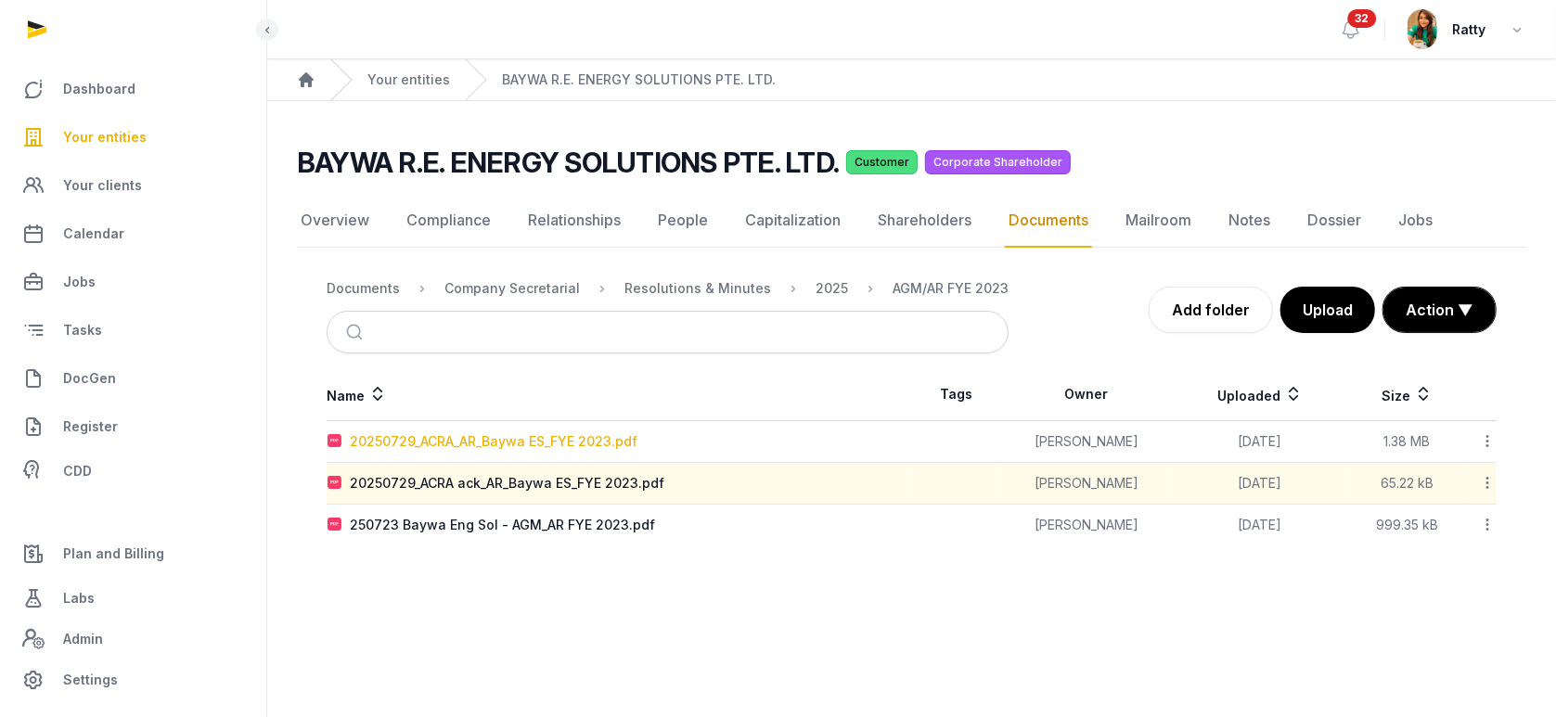
click at [506, 441] on div "20250729_ACRA_AR_Baywa ES_FYE 2023.pdf" at bounding box center [494, 441] width 288 height 19
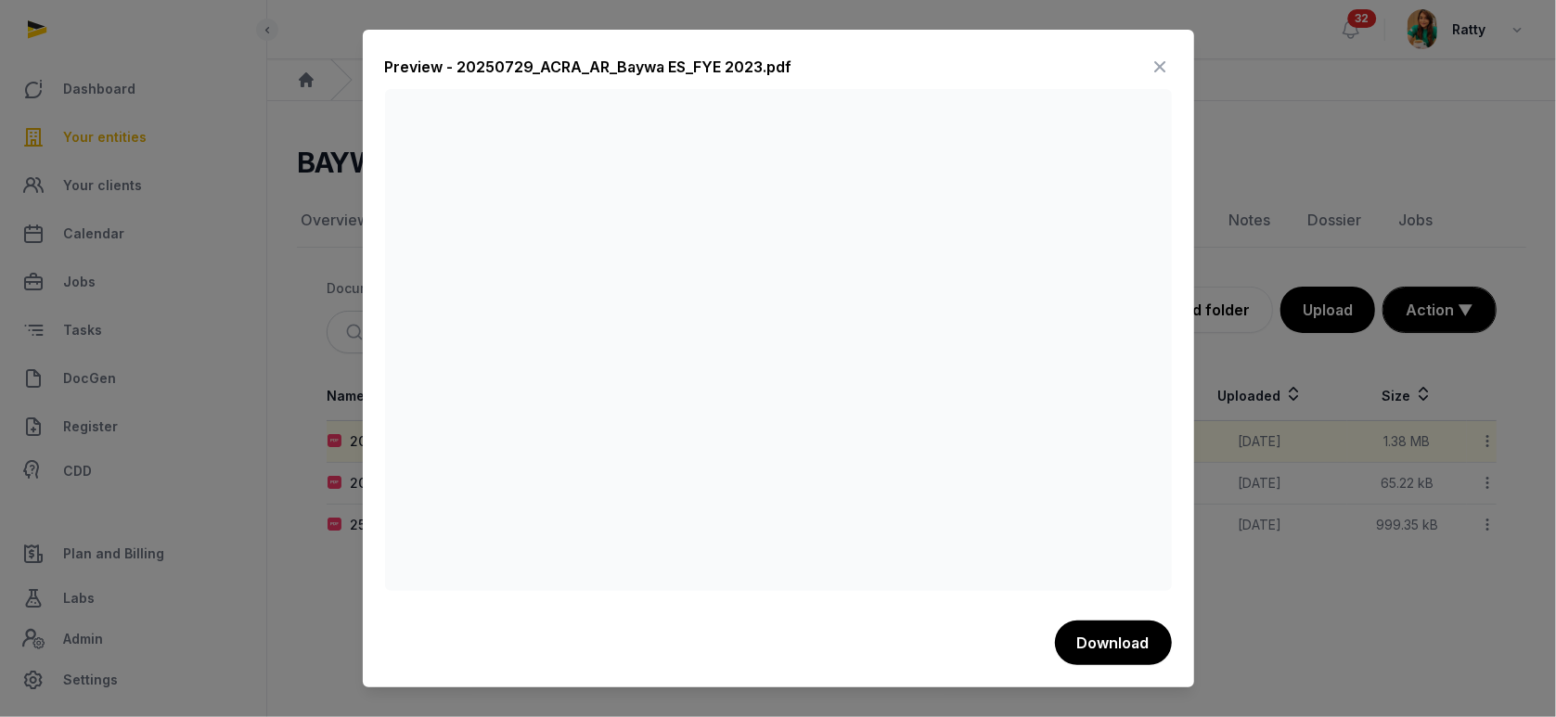
click at [1169, 68] on icon at bounding box center [1160, 67] width 22 height 30
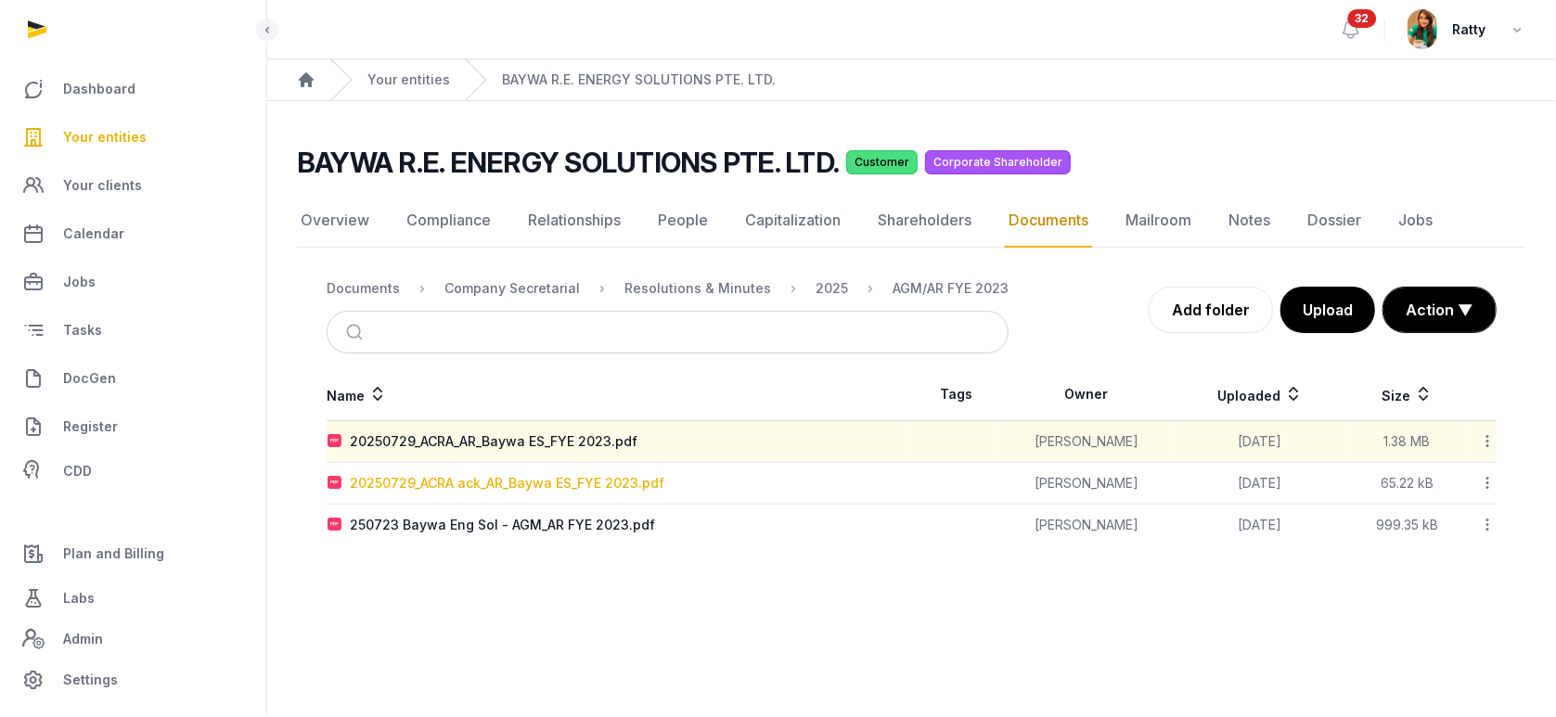
click at [486, 491] on div "20250729_ACRA ack_AR_Baywa ES_FYE 2023.pdf" at bounding box center [507, 483] width 314 height 19
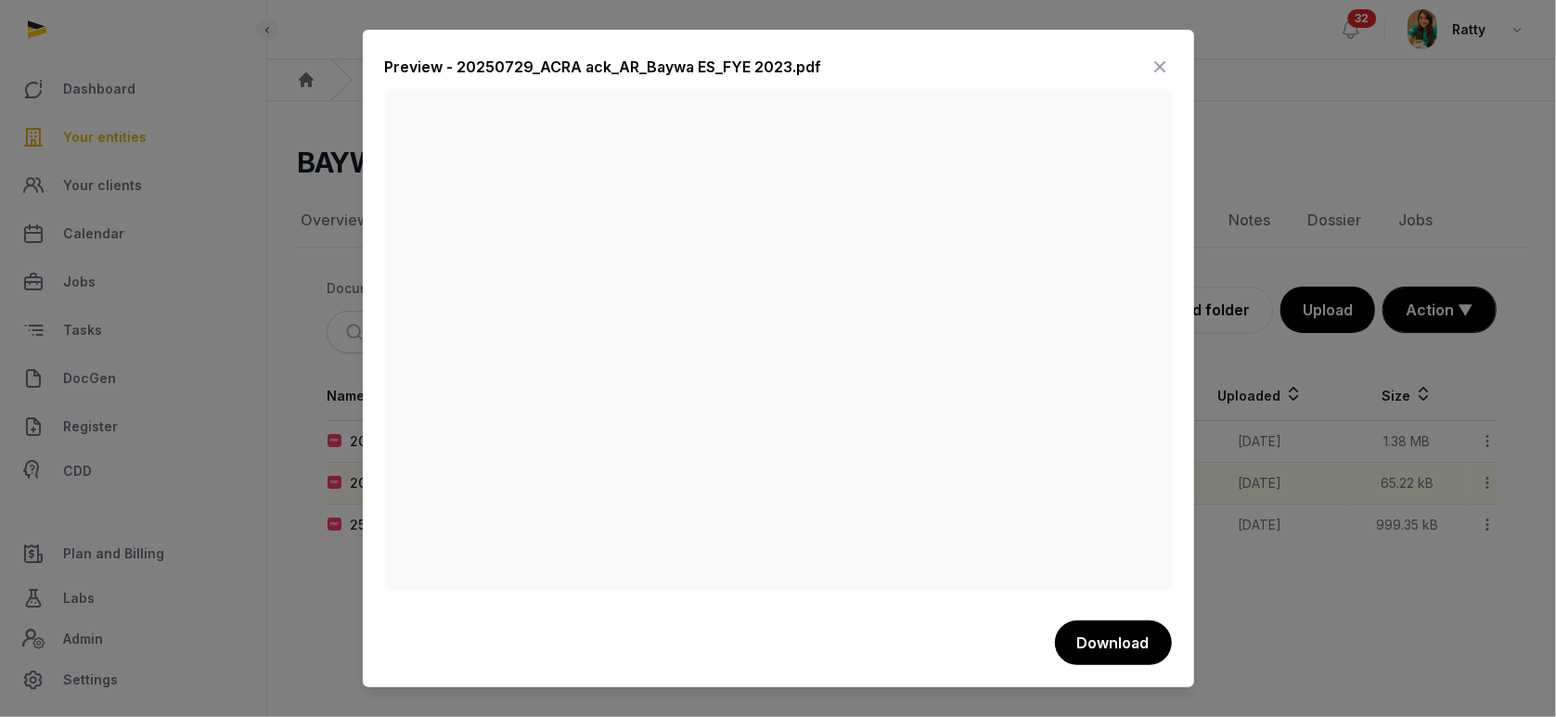
click at [1158, 65] on icon at bounding box center [1160, 67] width 22 height 30
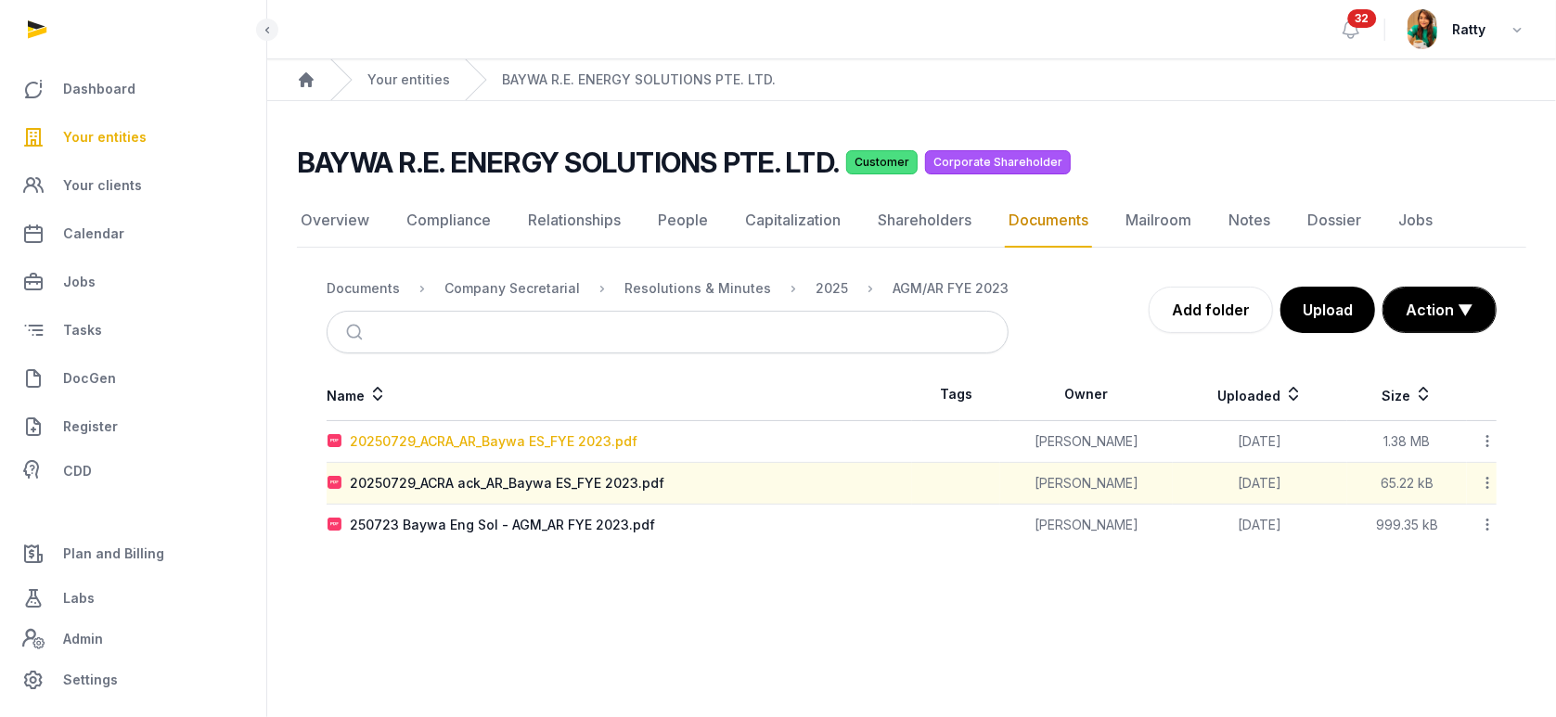
click at [477, 442] on div "20250729_ACRA_AR_Baywa ES_FYE 2023.pdf" at bounding box center [494, 441] width 288 height 19
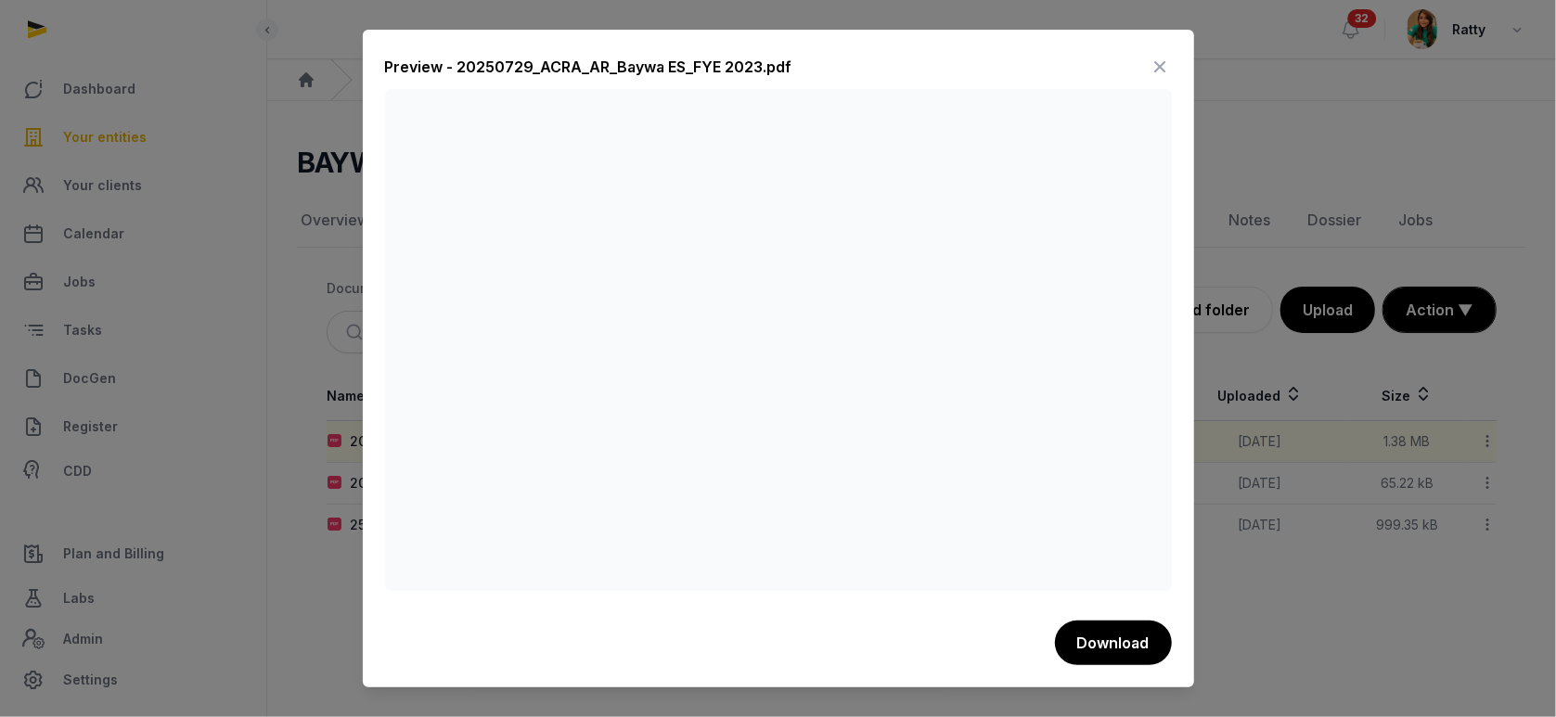
click at [1154, 70] on icon at bounding box center [1160, 67] width 22 height 30
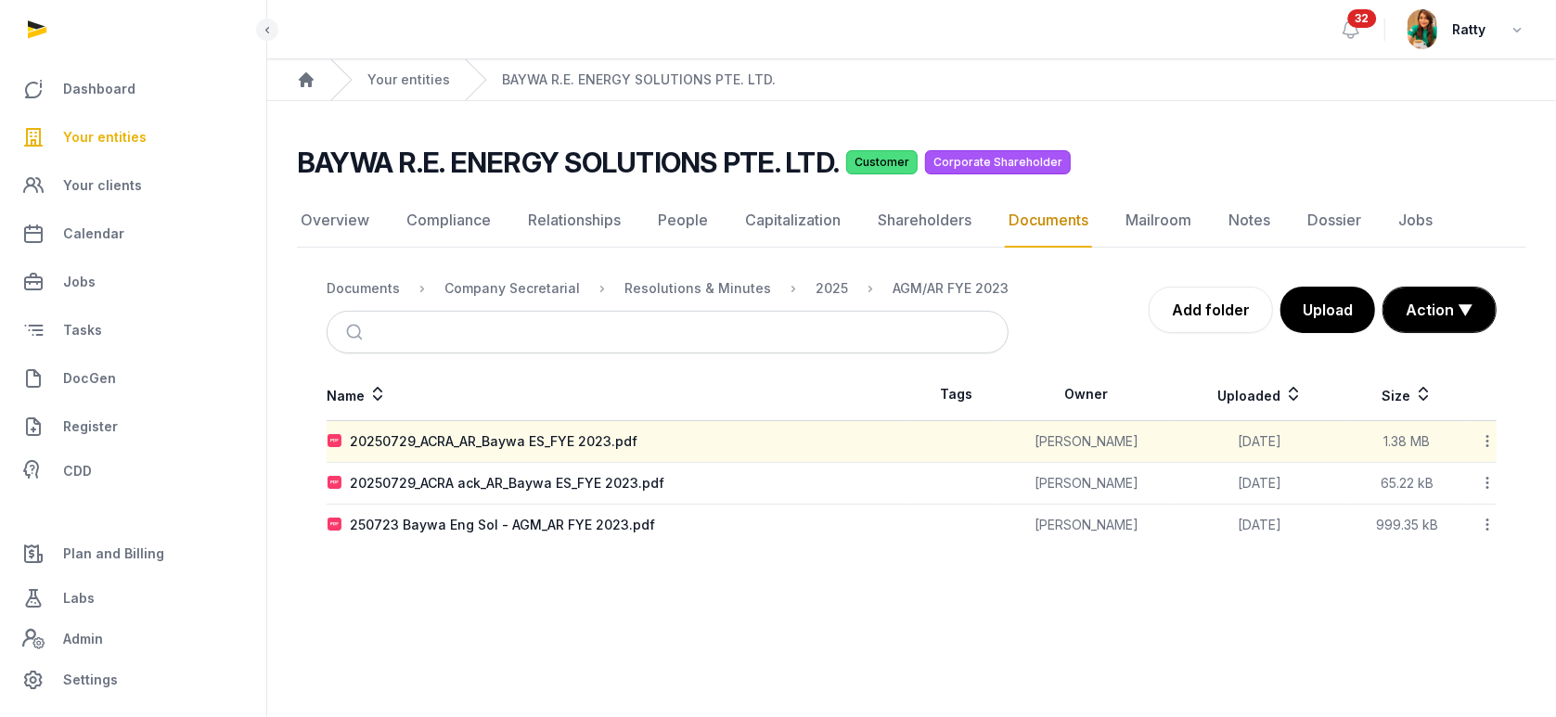
click at [104, 135] on span "Your entities" at bounding box center [104, 137] width 83 height 22
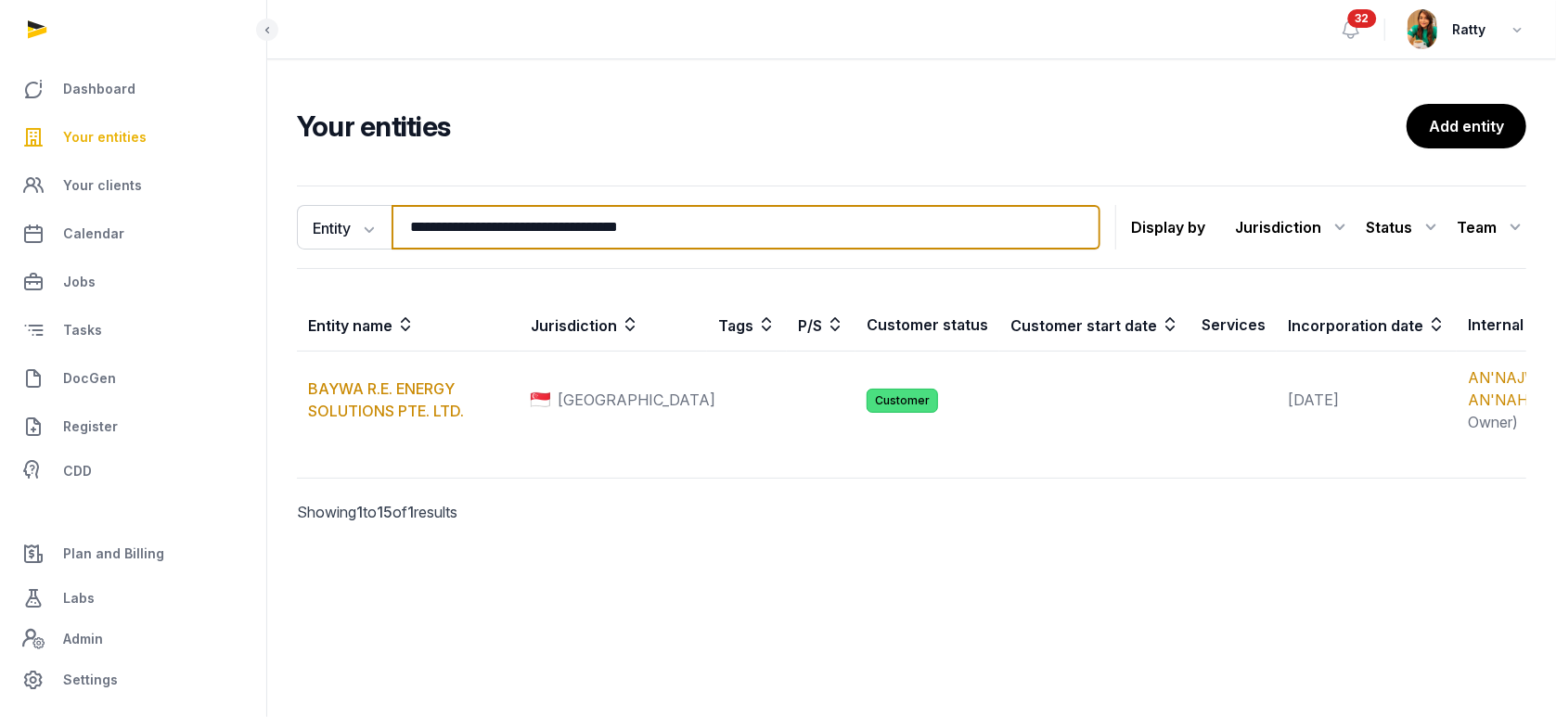
drag, startPoint x: 731, startPoint y: 234, endPoint x: -235, endPoint y: 138, distance: 970.4
click at [0, 138] on html "**********" at bounding box center [778, 358] width 1556 height 717
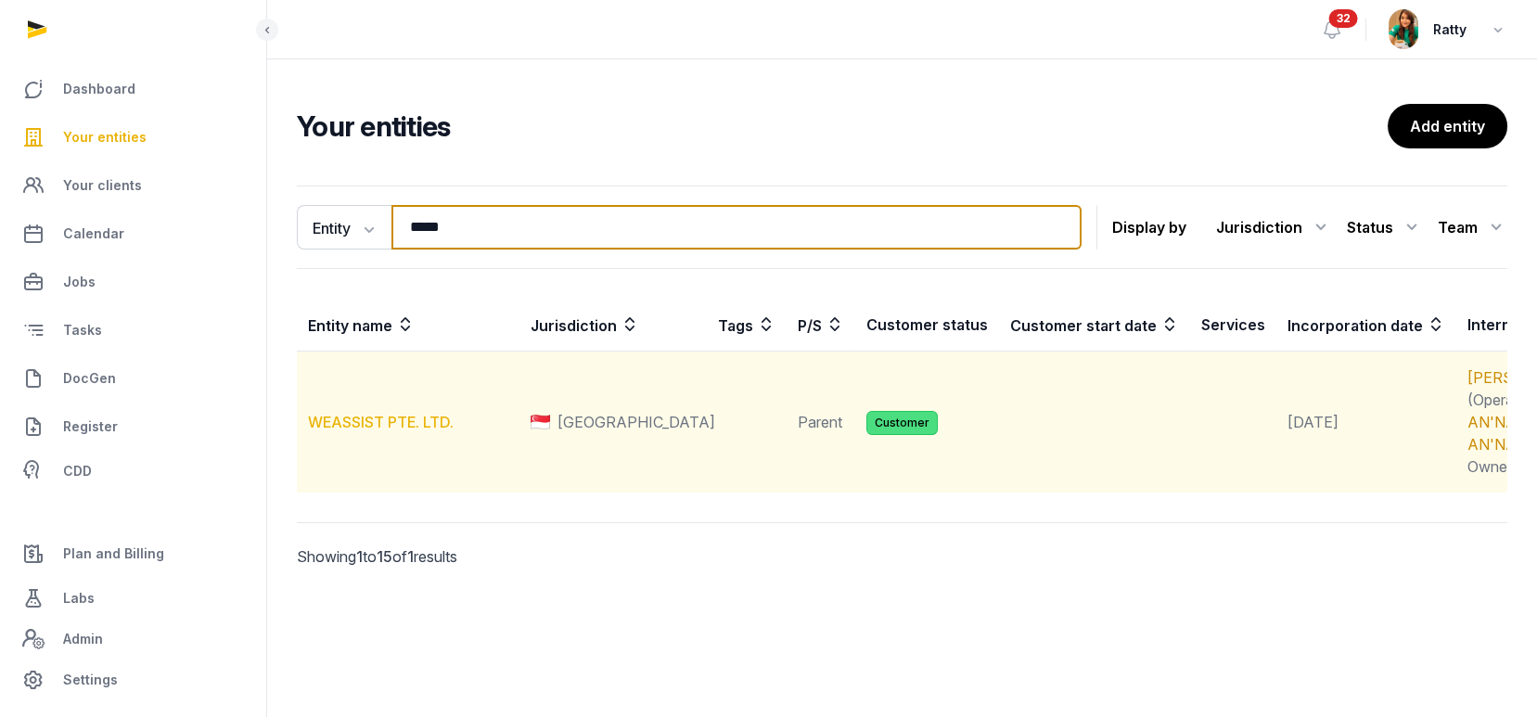
type input "*****"
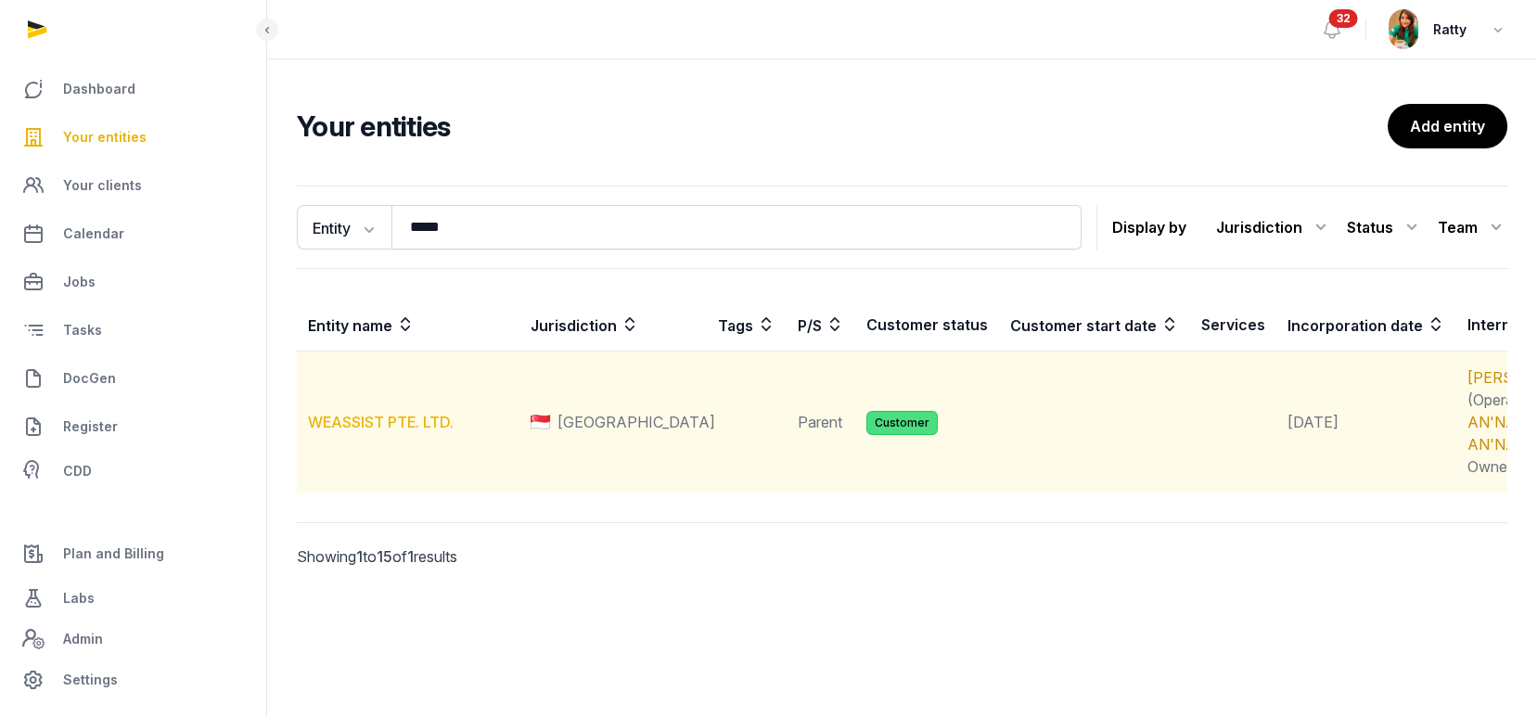
click at [396, 431] on link "WEASSIST PTE. LTD." at bounding box center [381, 422] width 146 height 19
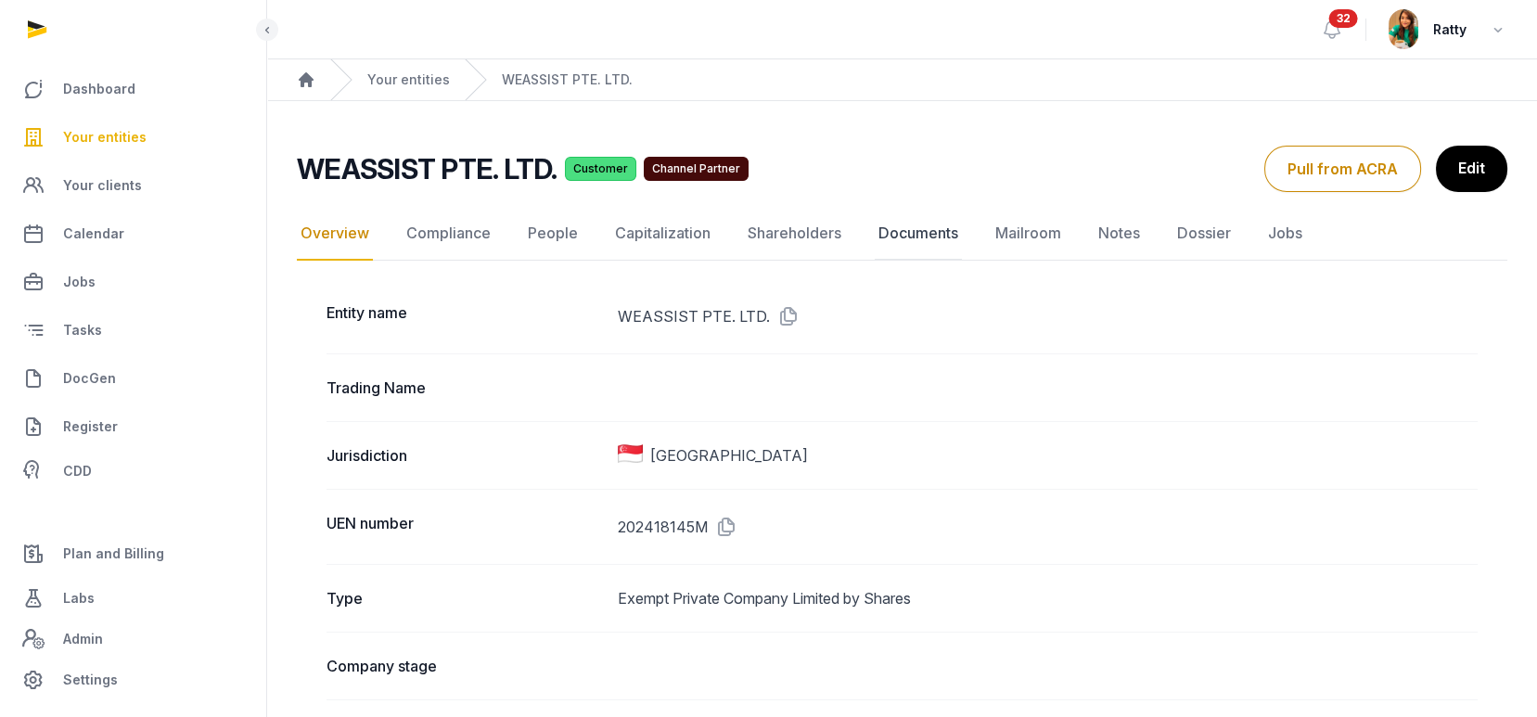
click at [928, 230] on link "Documents" at bounding box center [918, 234] width 87 height 54
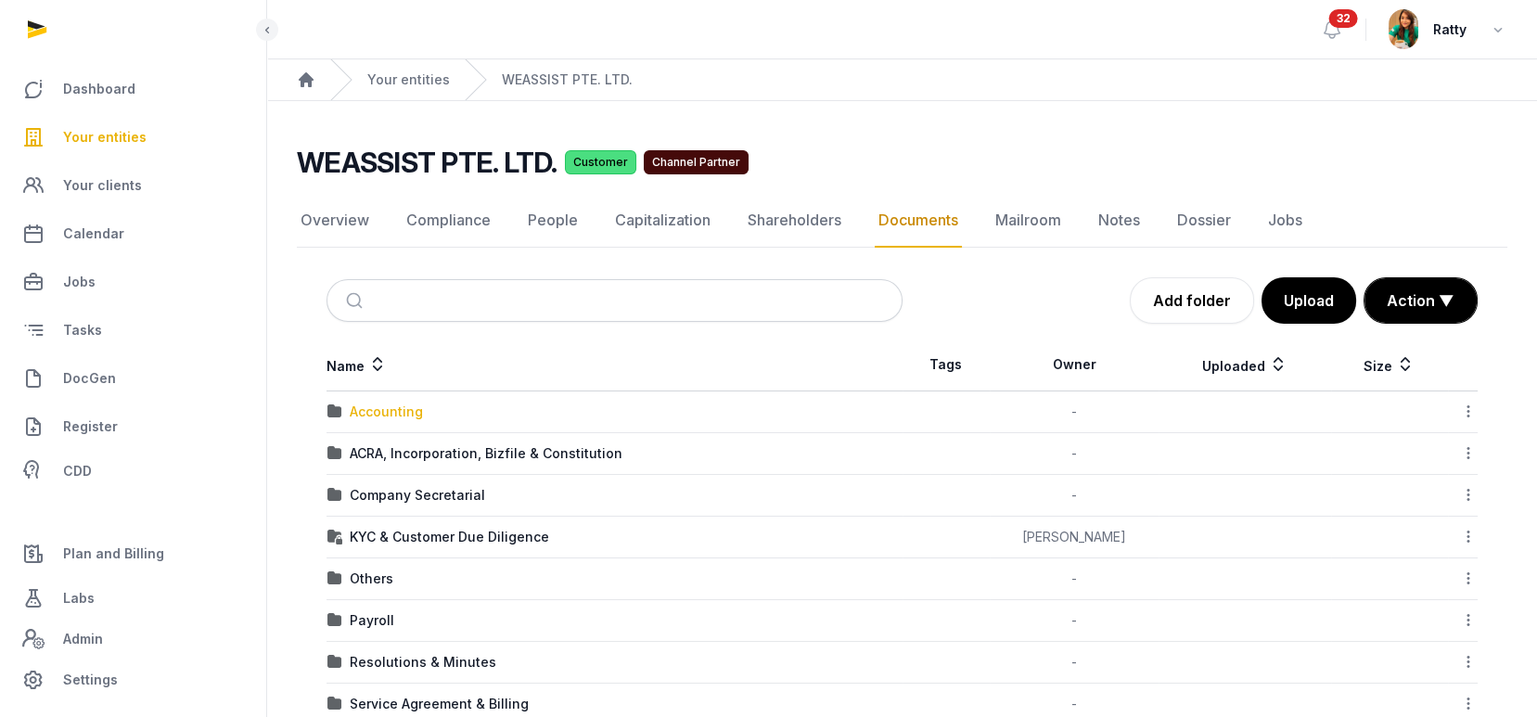
click at [386, 410] on div "Accounting" at bounding box center [386, 412] width 73 height 19
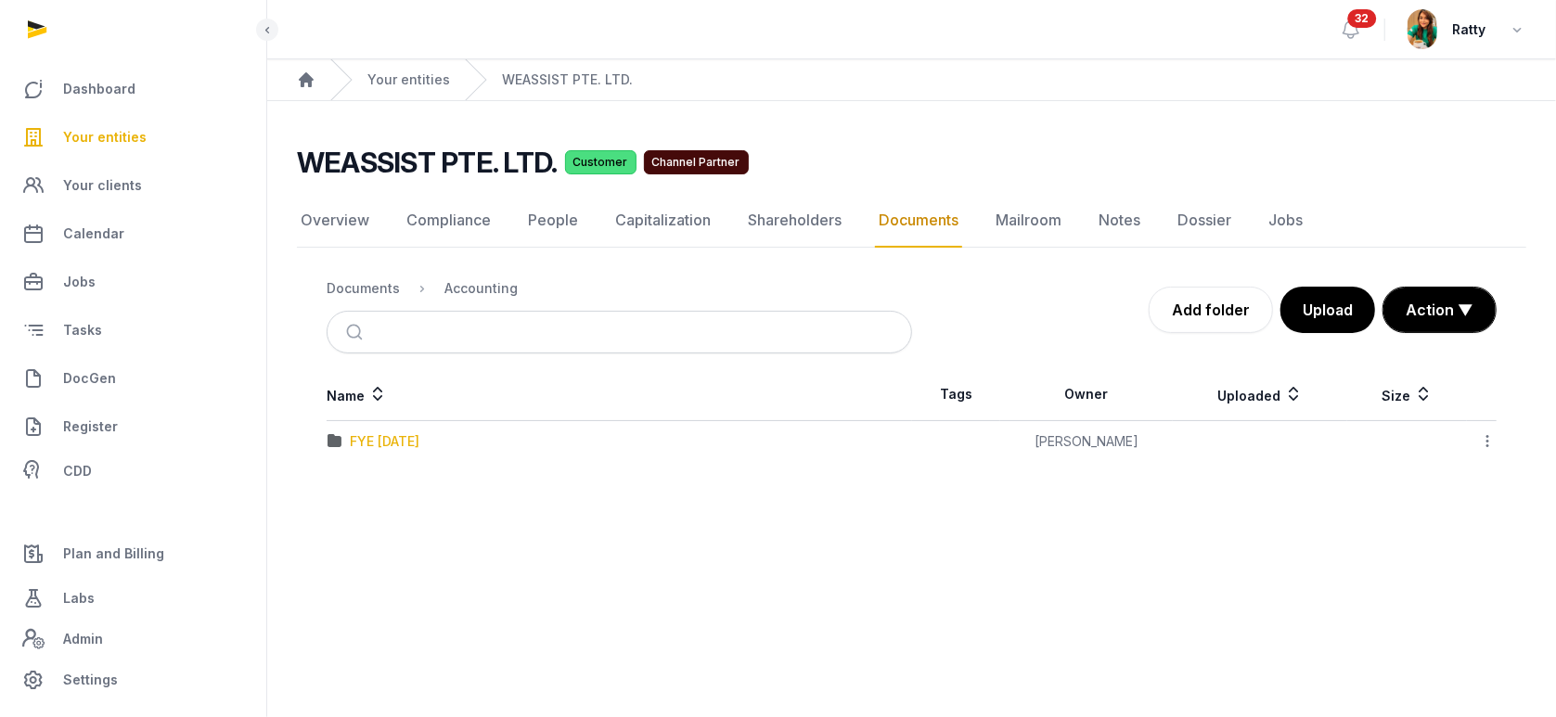
click at [393, 436] on div "FYE [DATE]" at bounding box center [385, 441] width 70 height 19
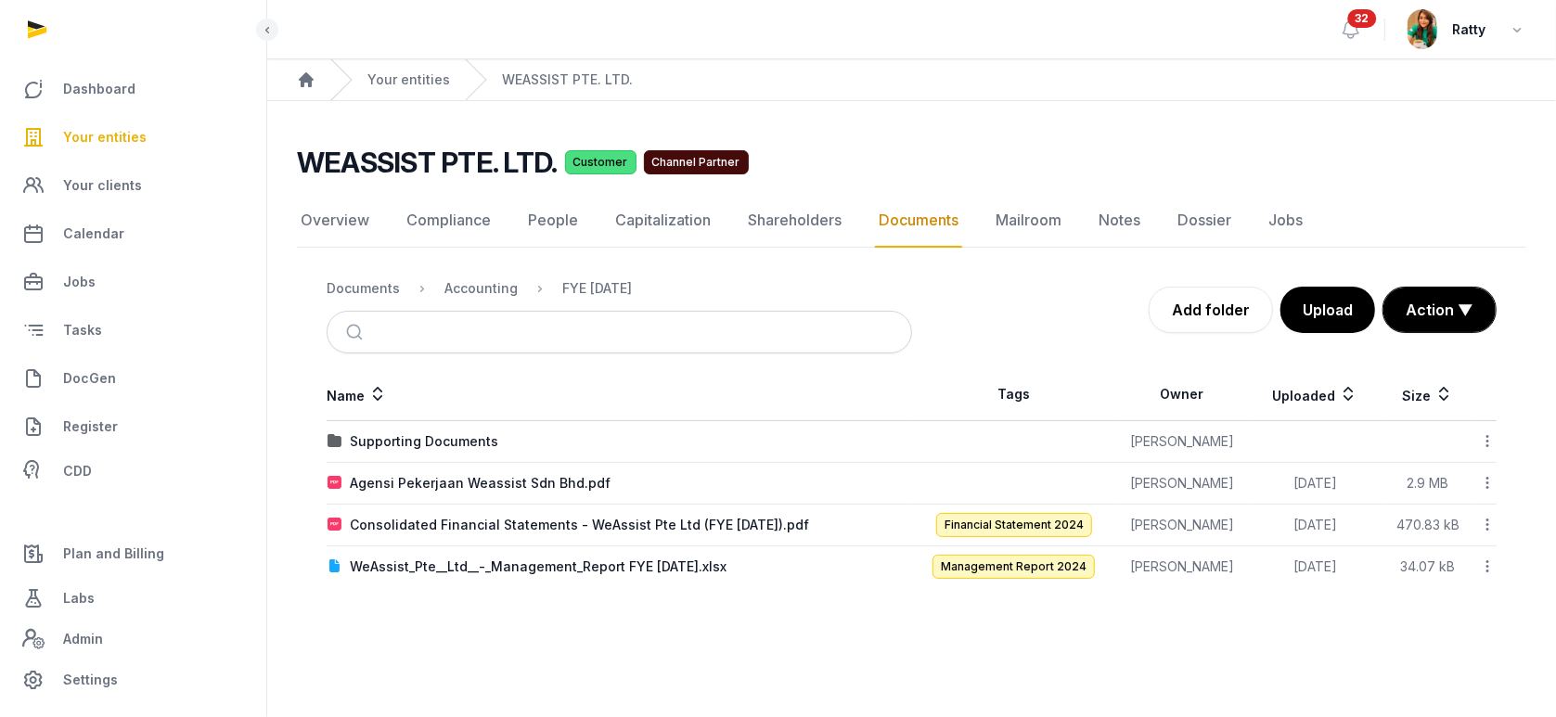
click at [118, 134] on span "Your entities" at bounding box center [104, 137] width 83 height 22
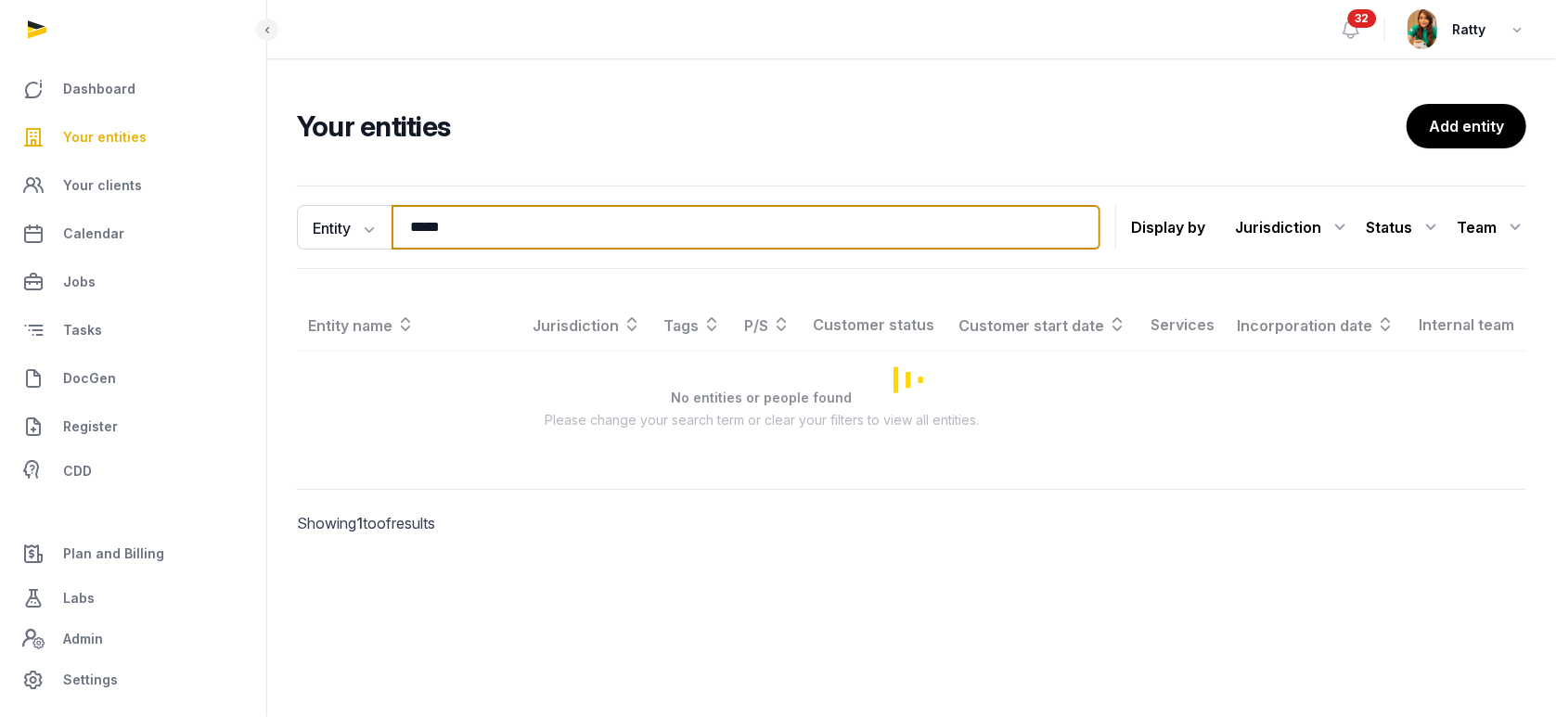
drag, startPoint x: 495, startPoint y: 233, endPoint x: -227, endPoint y: 171, distance: 725.3
click at [0, 171] on html "Dashboard Your entities Your clients Calendar Jobs Tasks DocGen Register CDD Pl…" at bounding box center [778, 358] width 1556 height 717
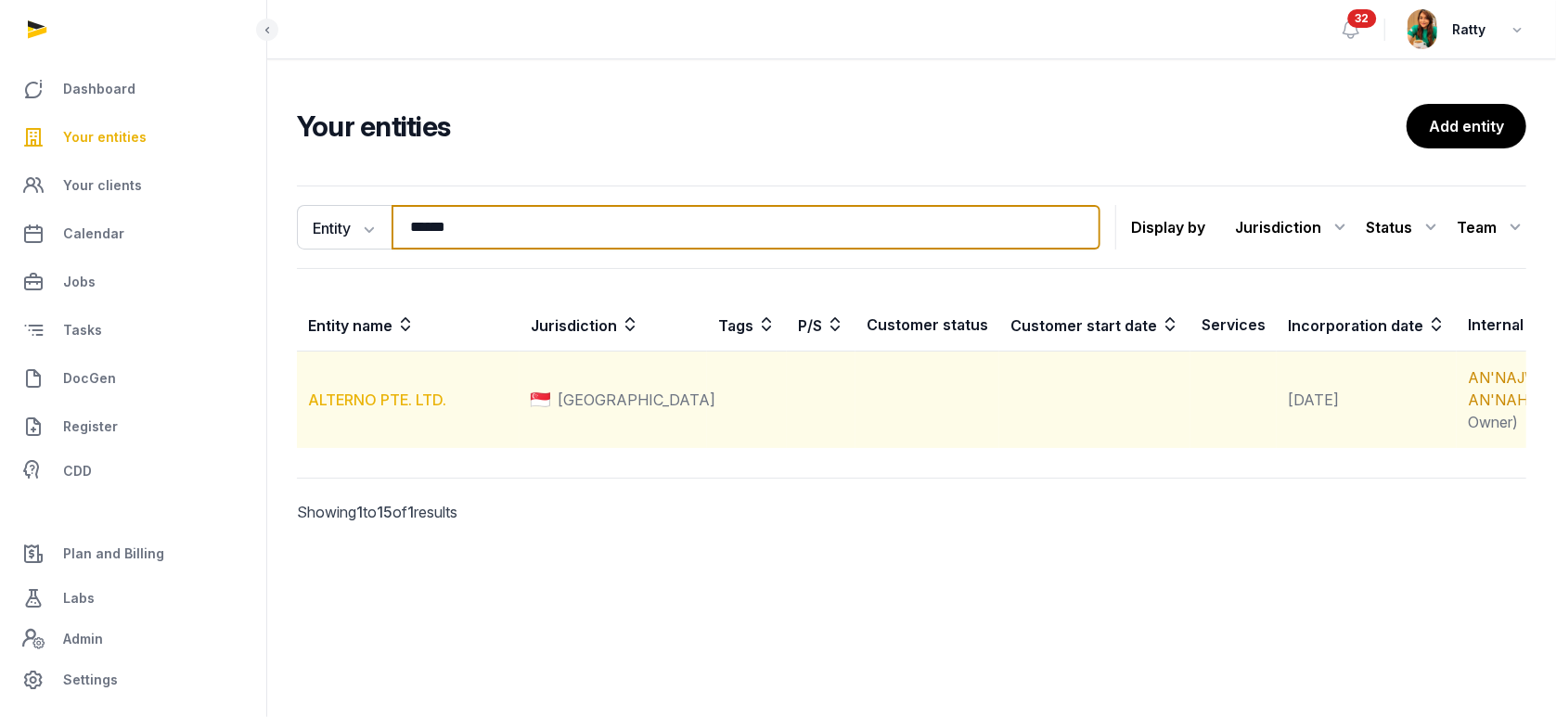
type input "******"
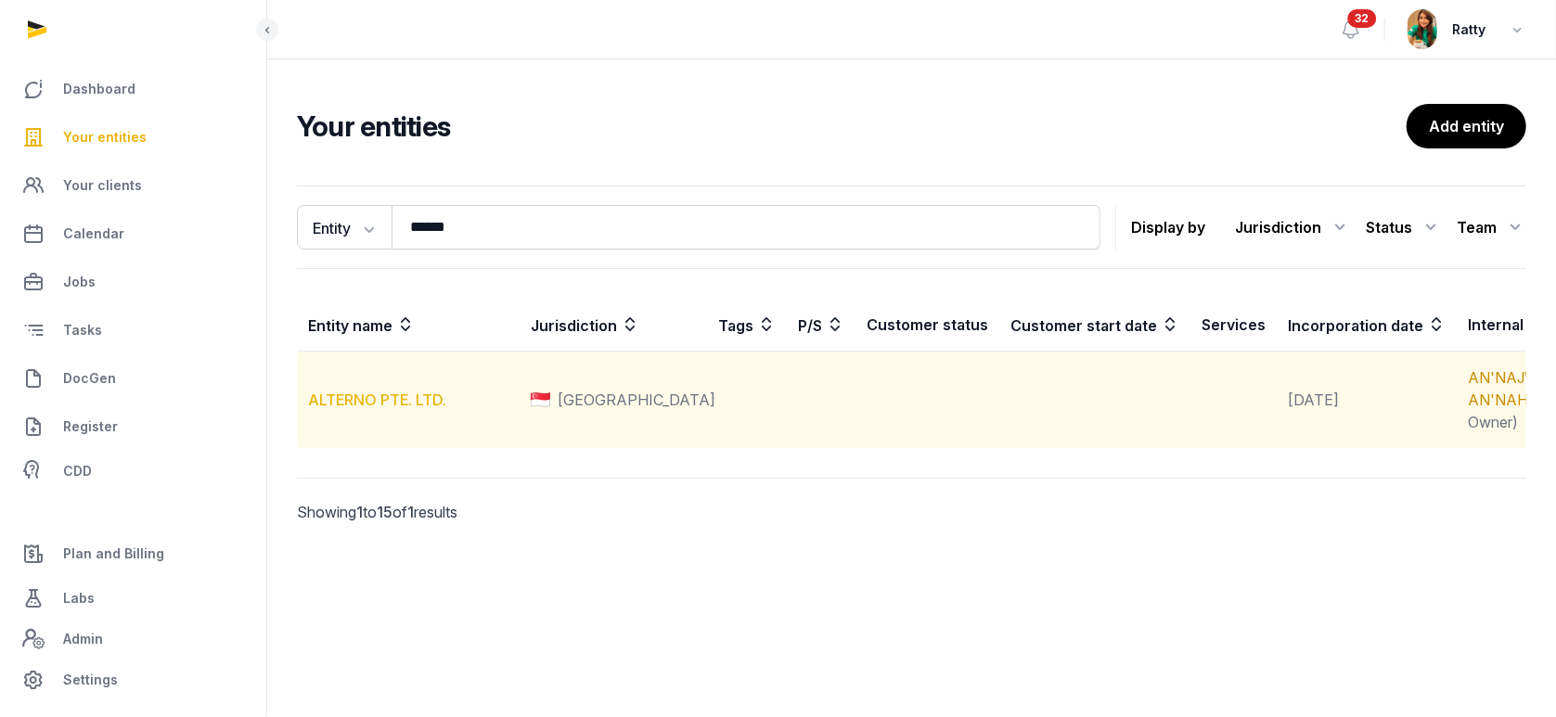
click at [417, 409] on link "ALTERNO PTE. LTD." at bounding box center [377, 400] width 138 height 19
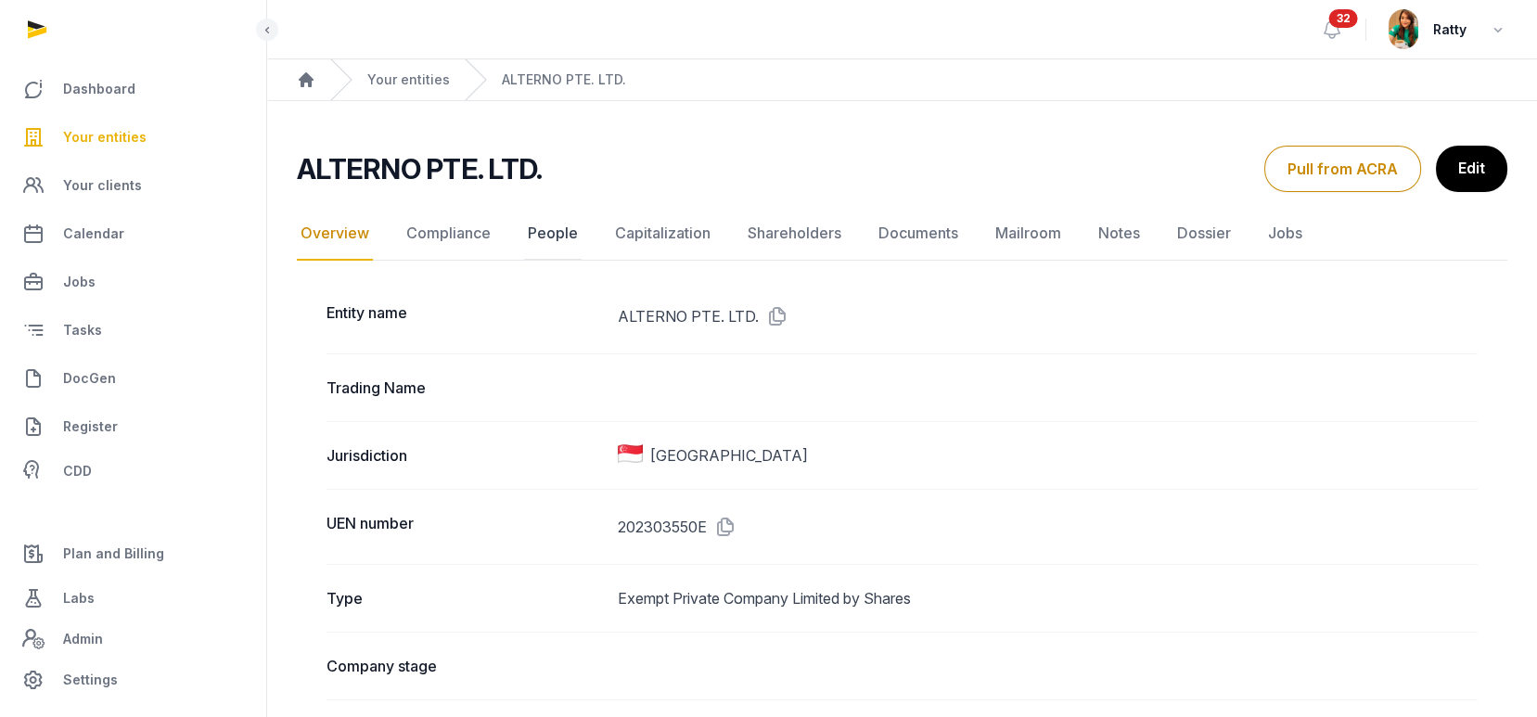
click at [556, 240] on link "People" at bounding box center [553, 234] width 58 height 54
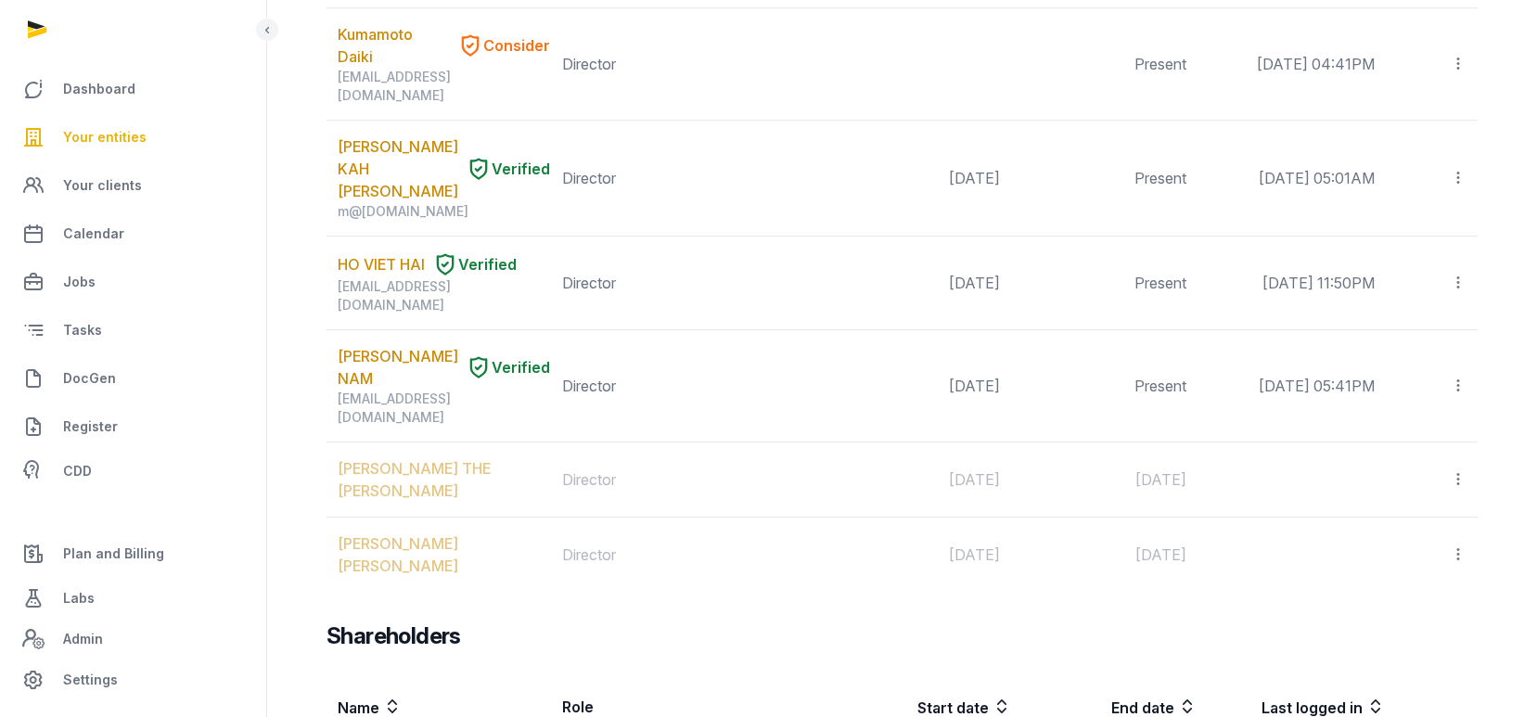
scroll to position [1979, 0]
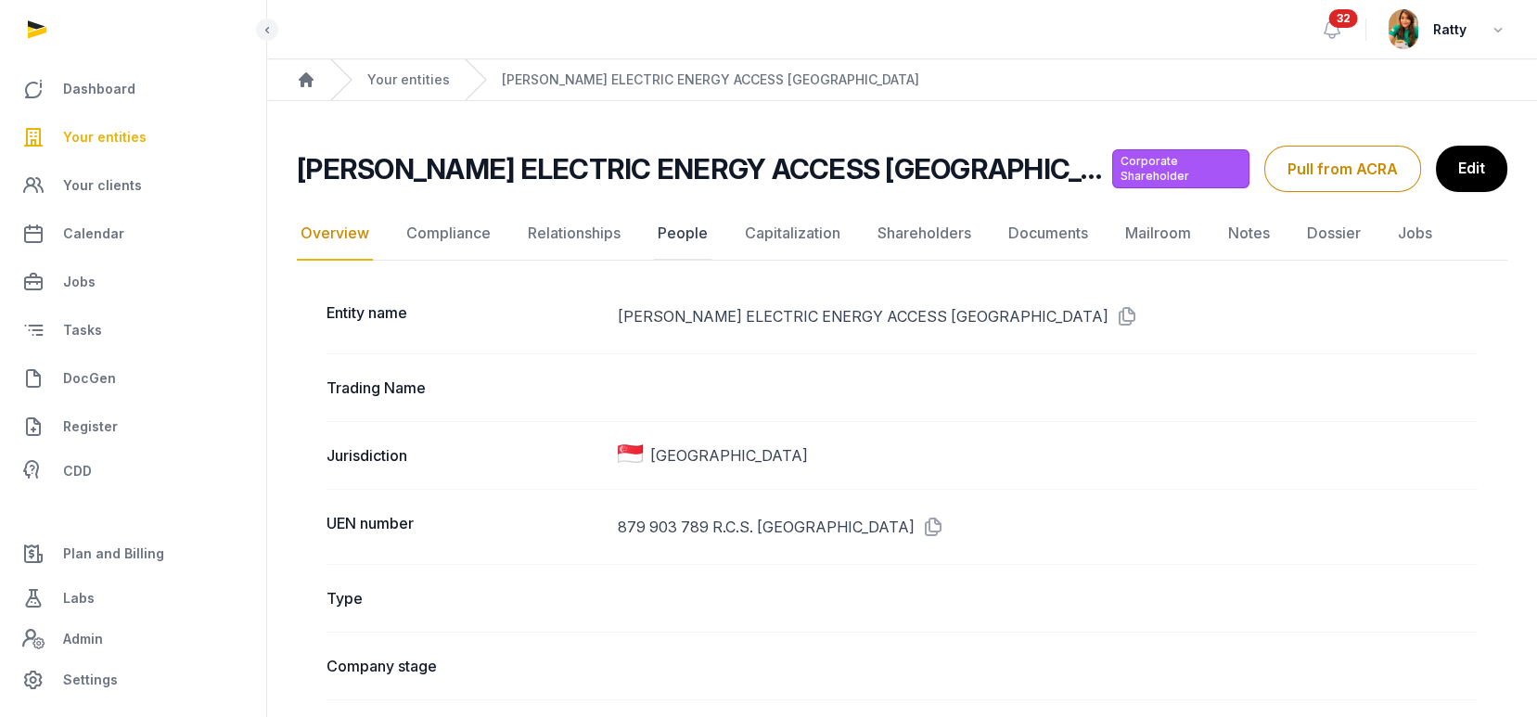
click at [678, 226] on link "People" at bounding box center [683, 234] width 58 height 54
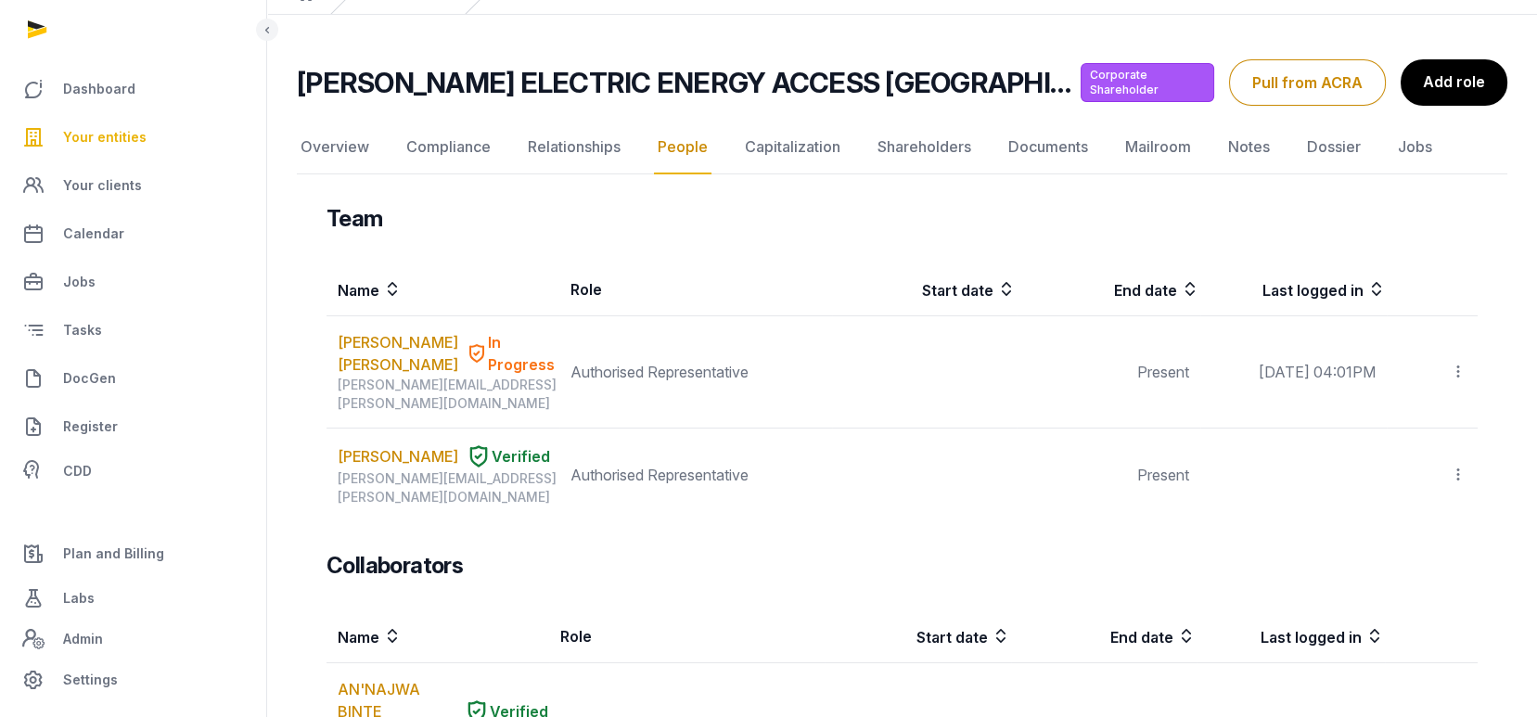
scroll to position [123, 0]
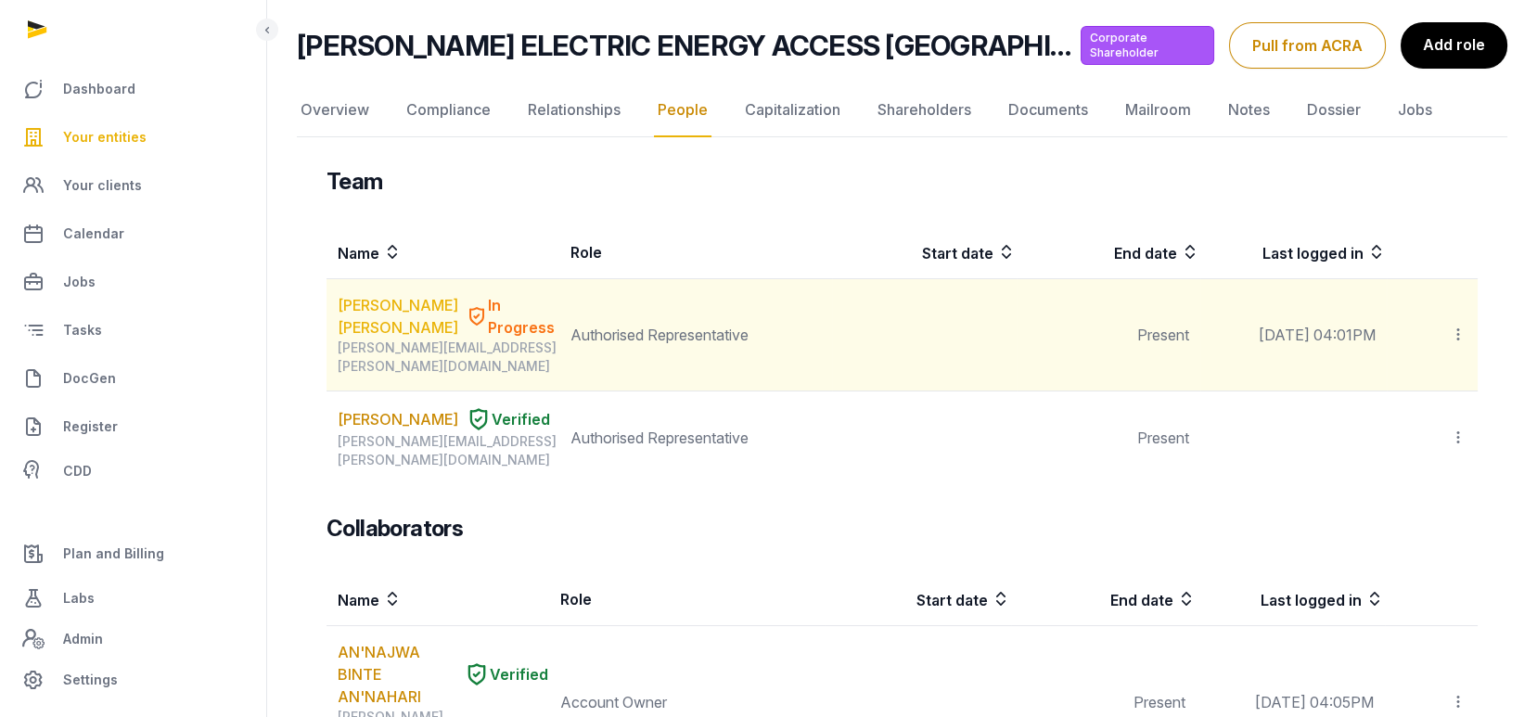
click at [380, 310] on link "[PERSON_NAME] [PERSON_NAME]" at bounding box center [398, 316] width 121 height 45
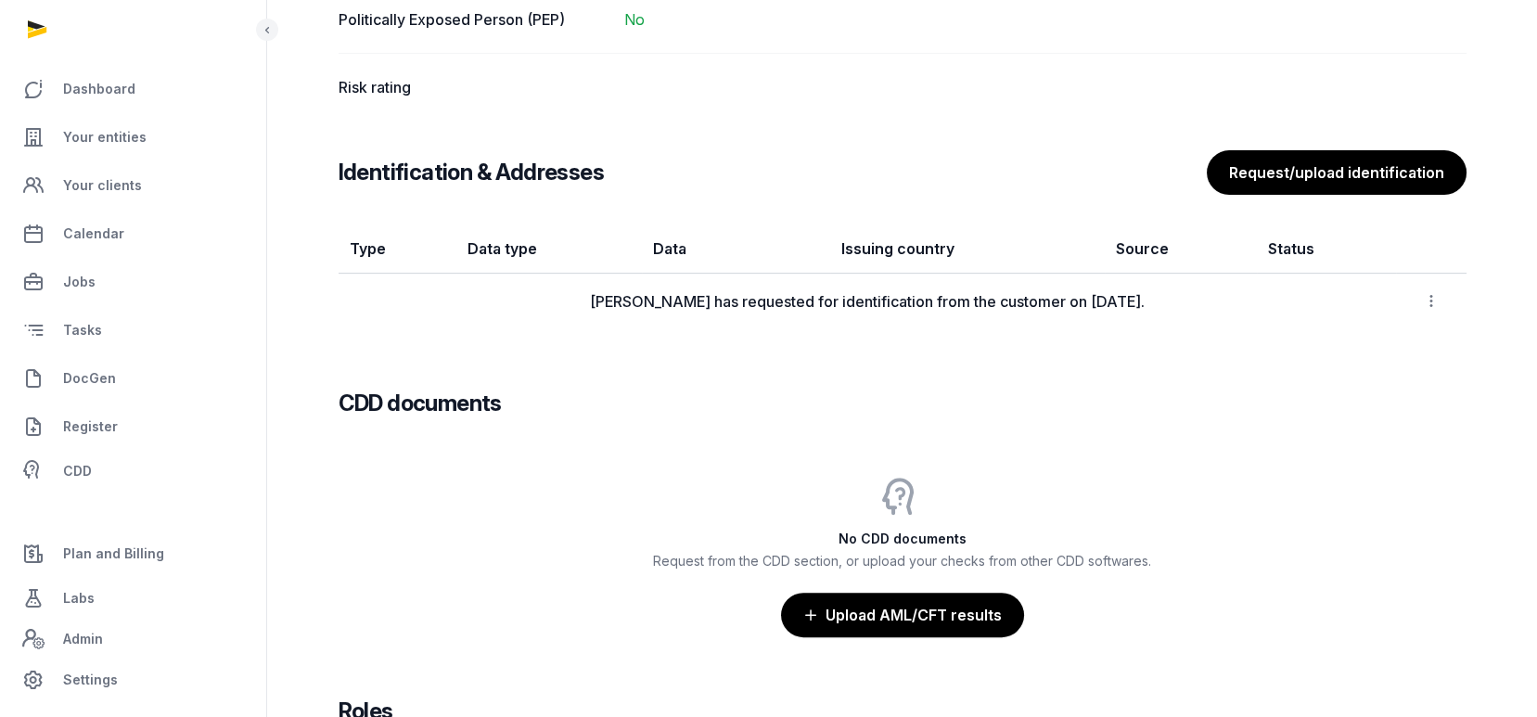
scroll to position [1484, 0]
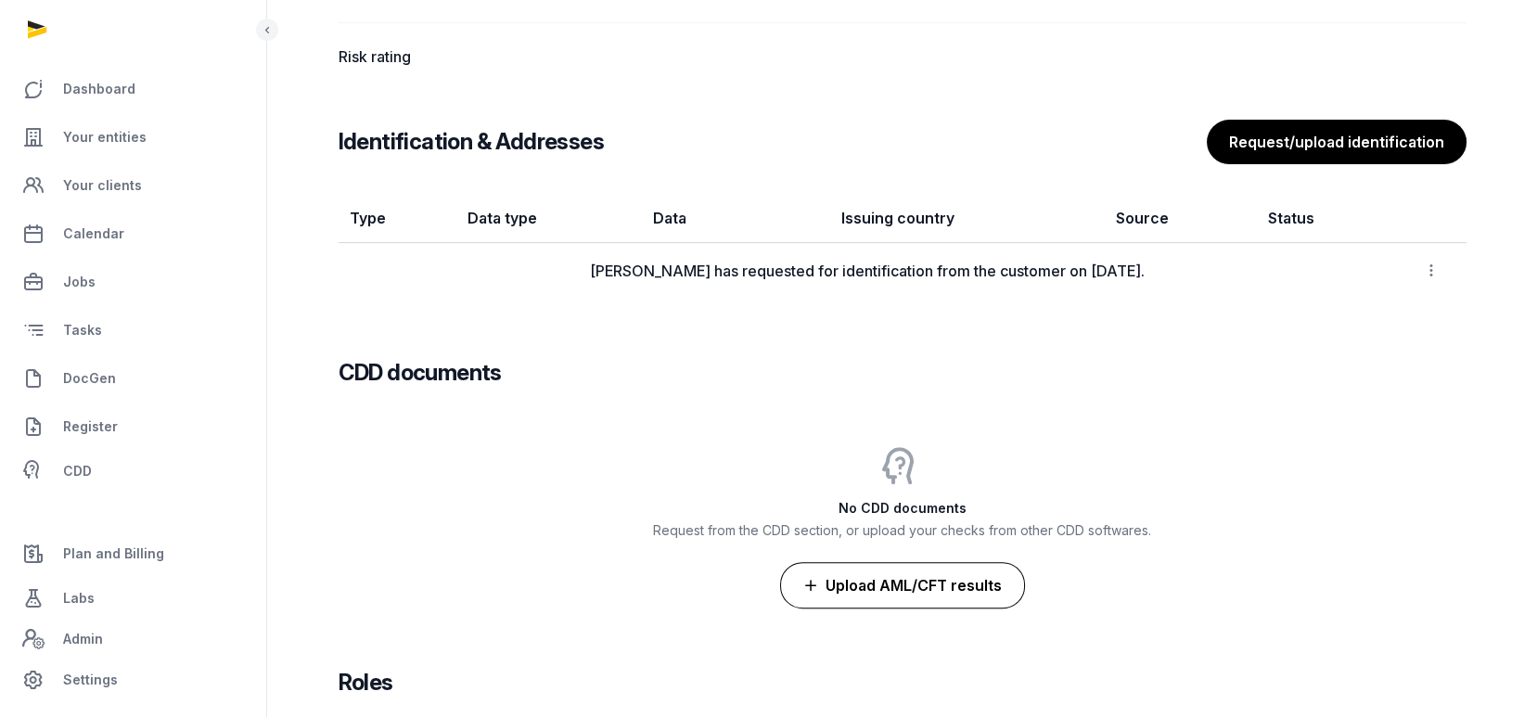
click at [931, 583] on button "Upload AML/CFT results" at bounding box center [902, 585] width 245 height 46
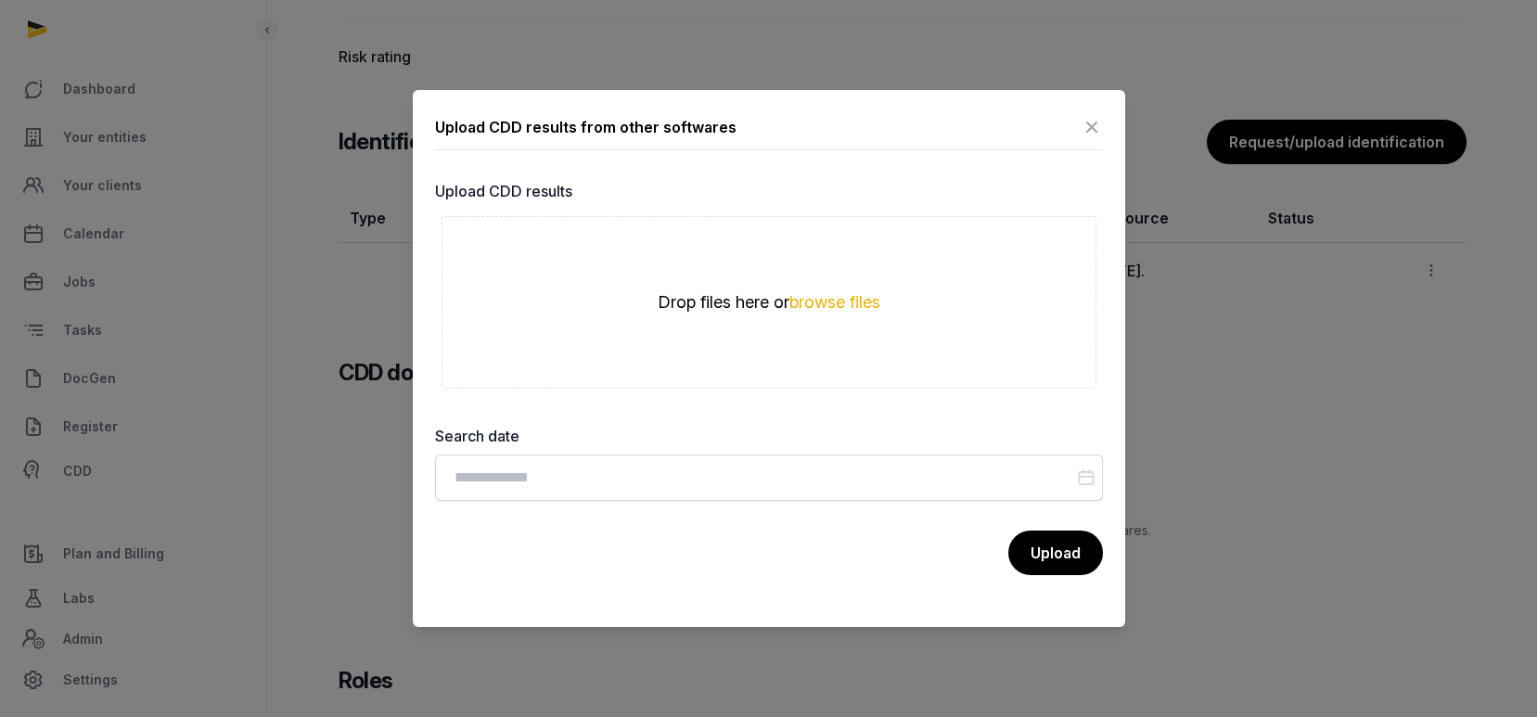
click at [1086, 131] on icon at bounding box center [1092, 127] width 22 height 30
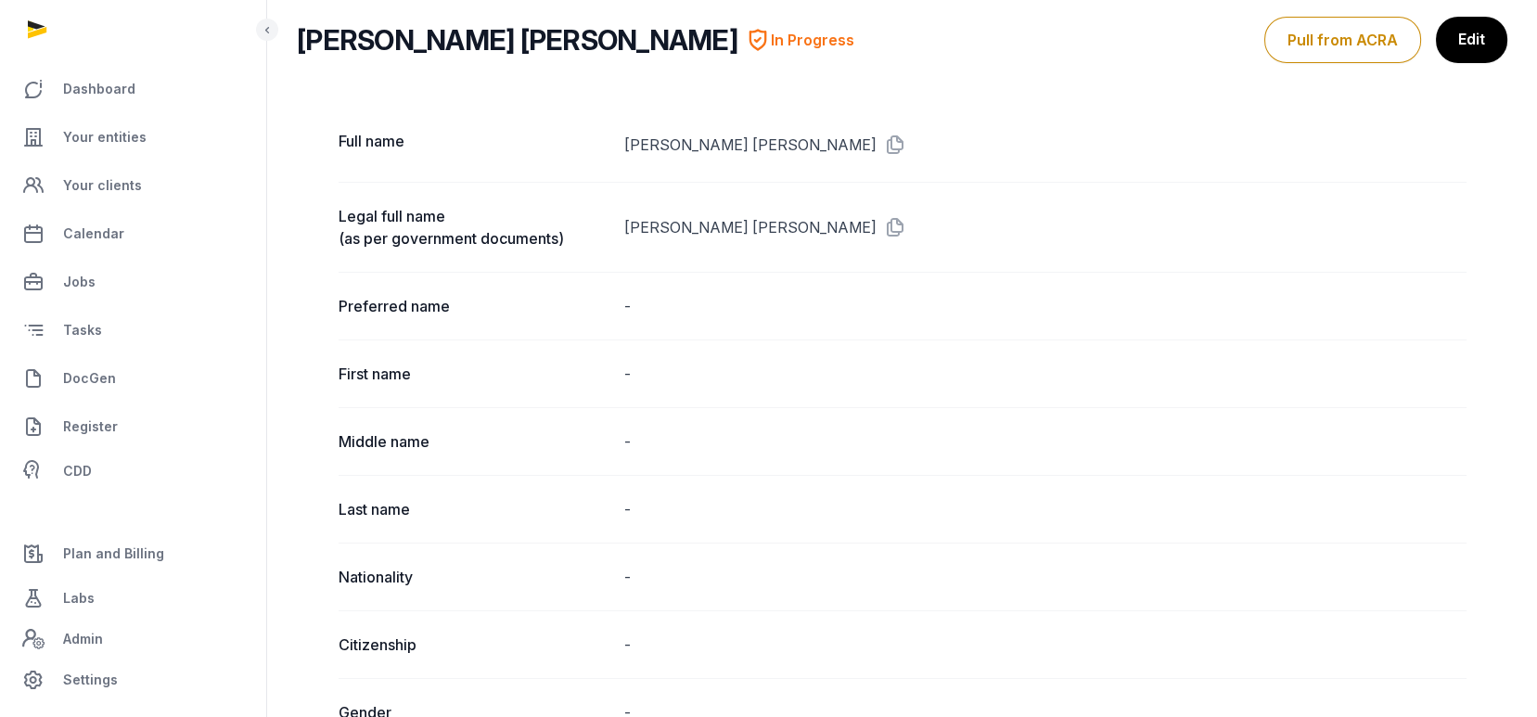
scroll to position [0, 0]
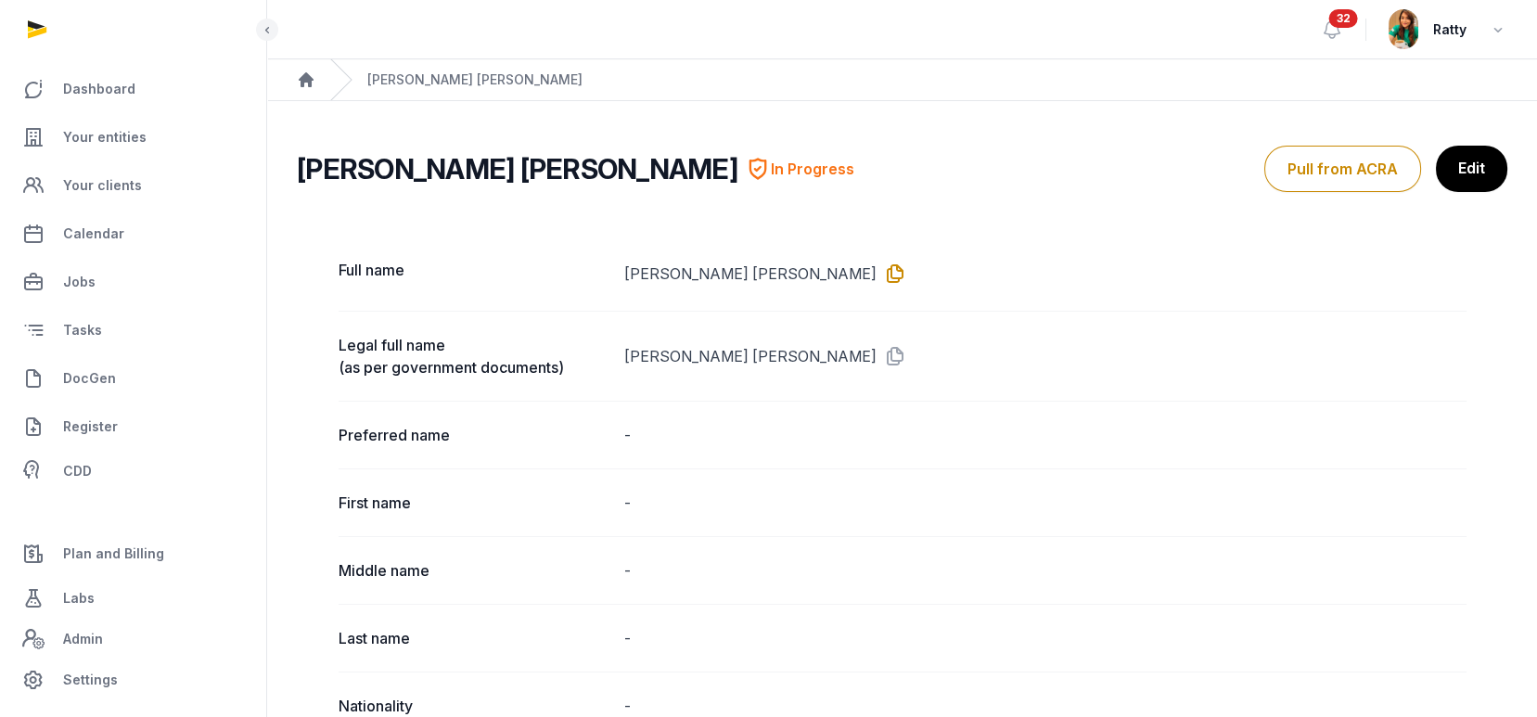
click at [877, 273] on icon at bounding box center [892, 274] width 30 height 30
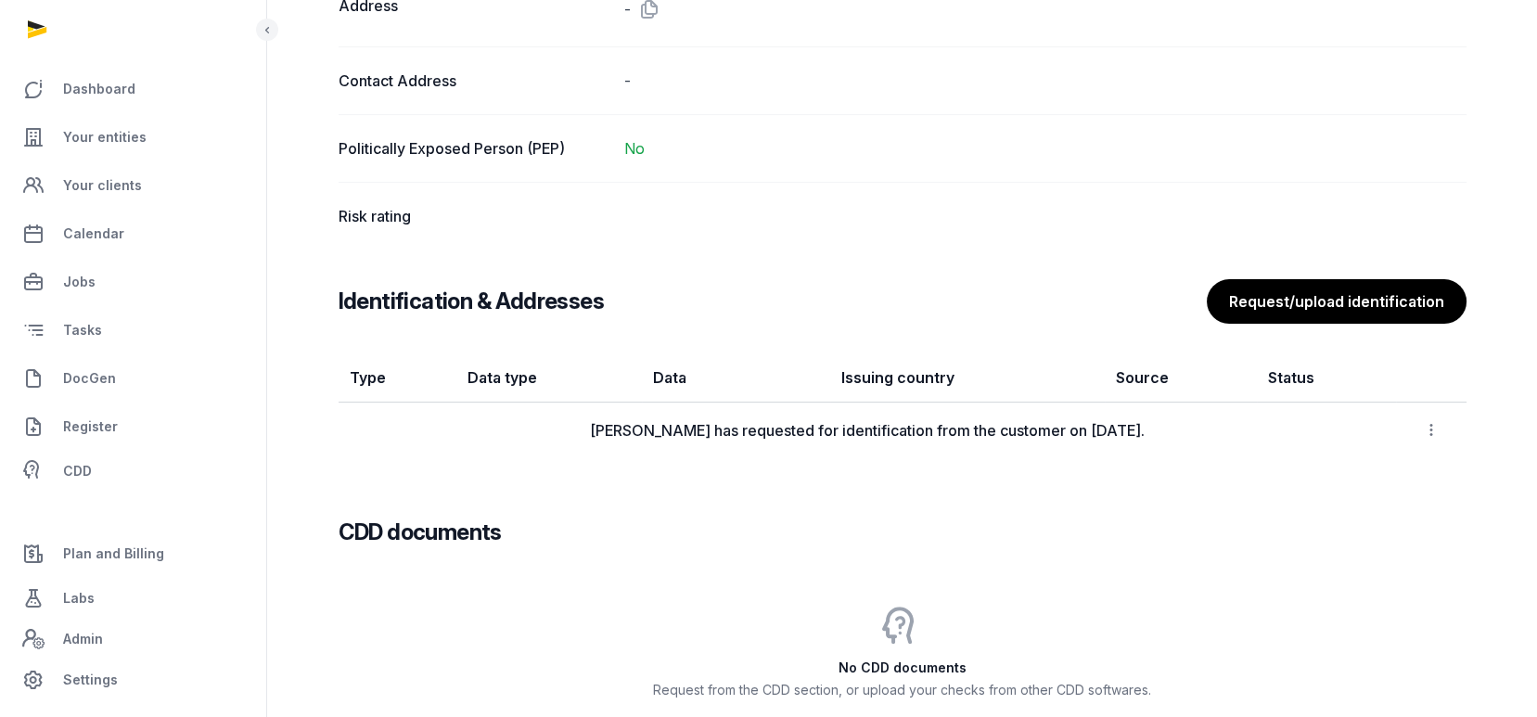
scroll to position [1360, 0]
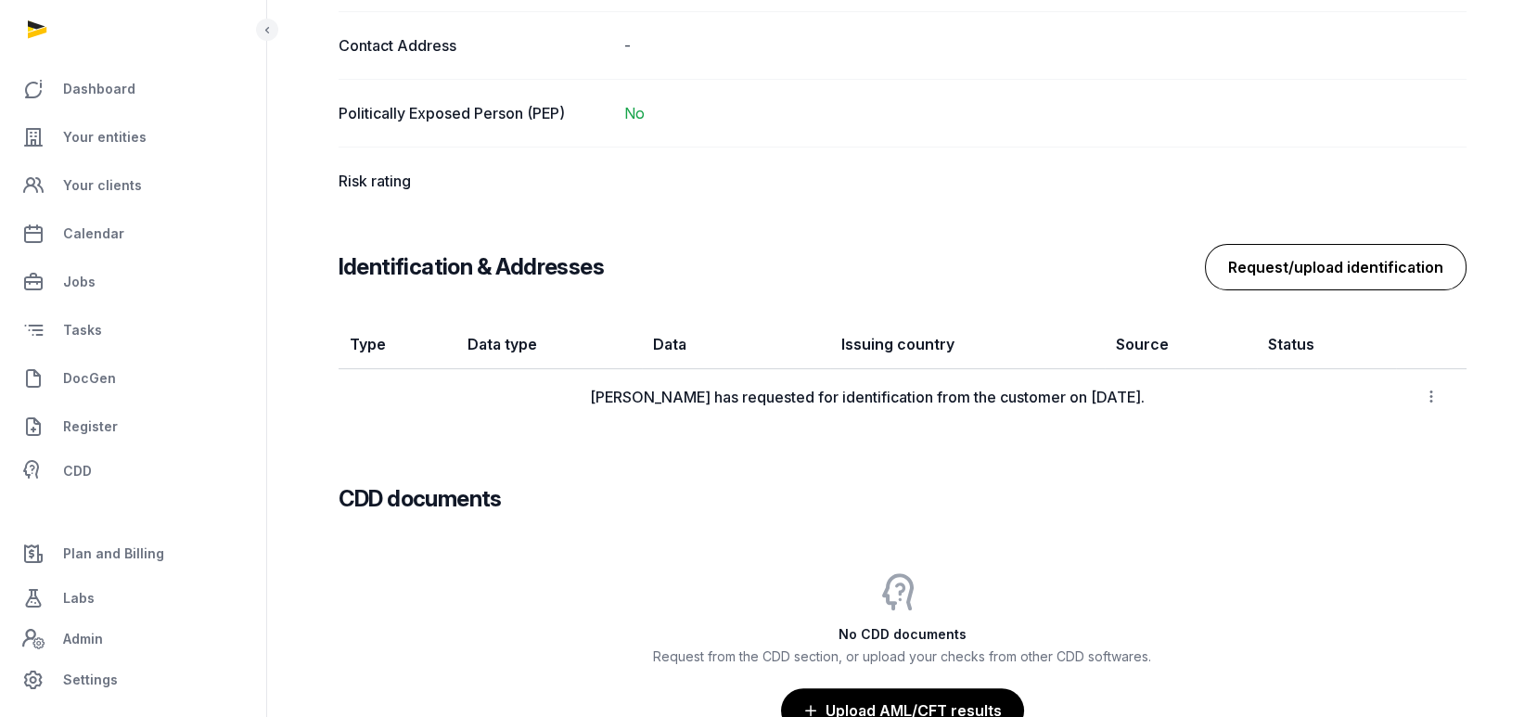
click at [1329, 269] on button "Request/upload identification" at bounding box center [1336, 267] width 262 height 46
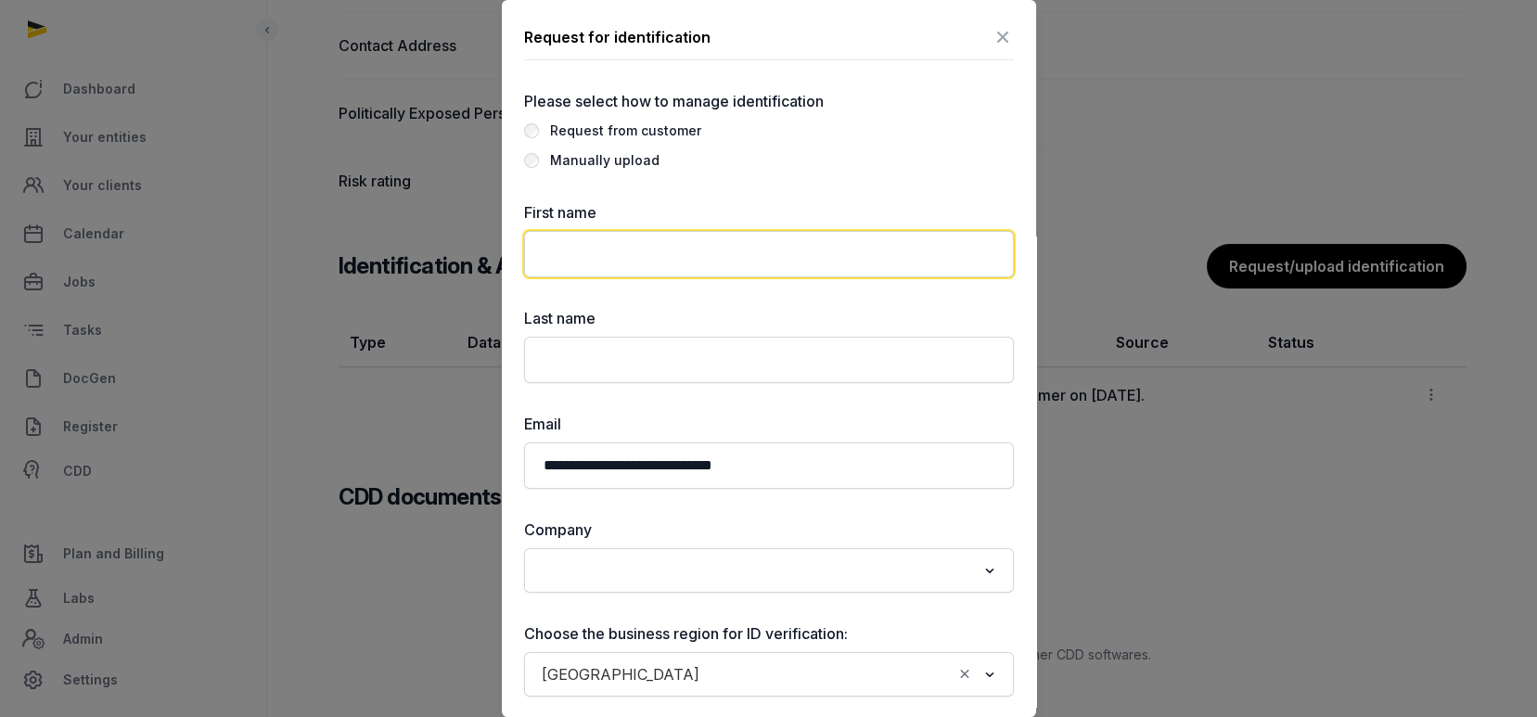
click at [587, 261] on input "text" at bounding box center [769, 254] width 490 height 46
paste input "**********"
type input "**********"
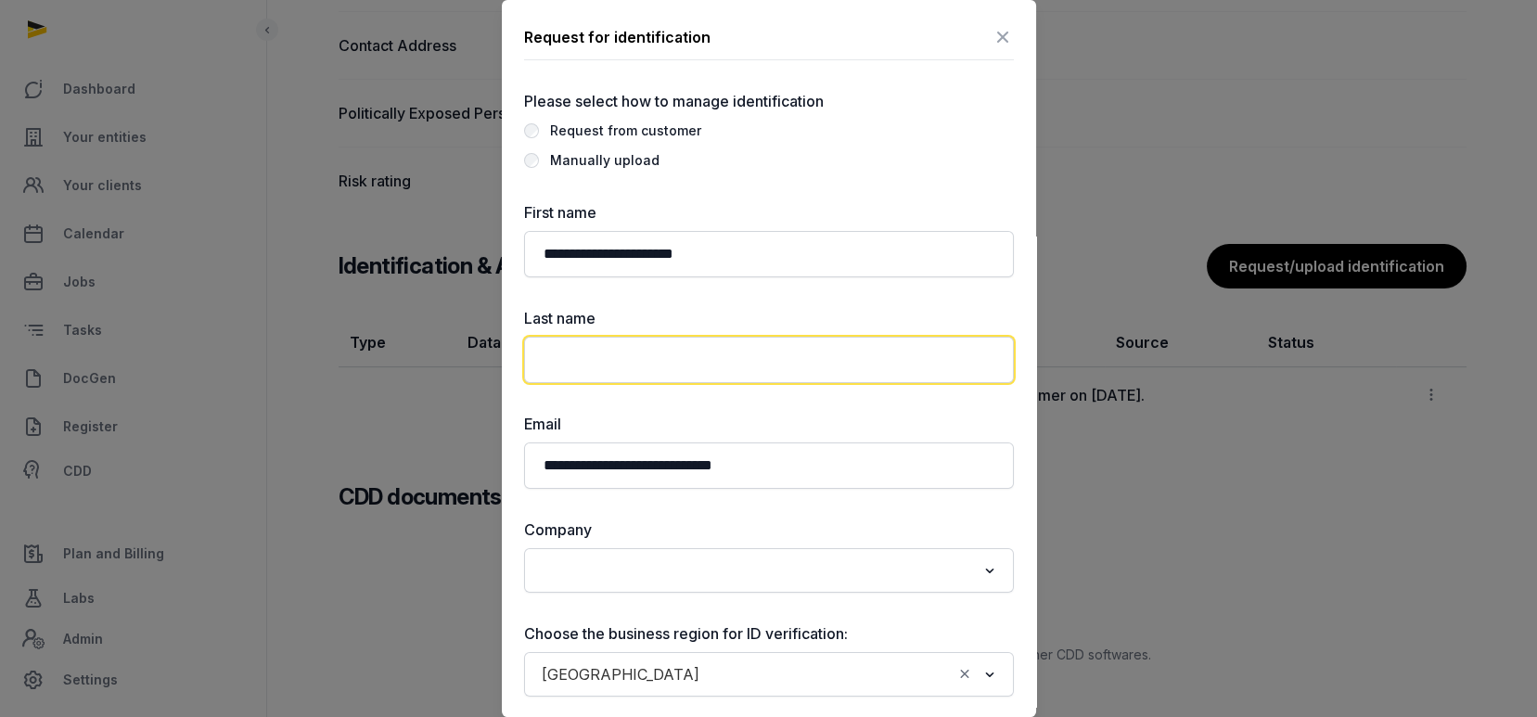
click at [668, 355] on input "text" at bounding box center [769, 360] width 490 height 46
paste input "**********"
drag, startPoint x: 653, startPoint y: 360, endPoint x: 339, endPoint y: 325, distance: 316.5
type input "*********"
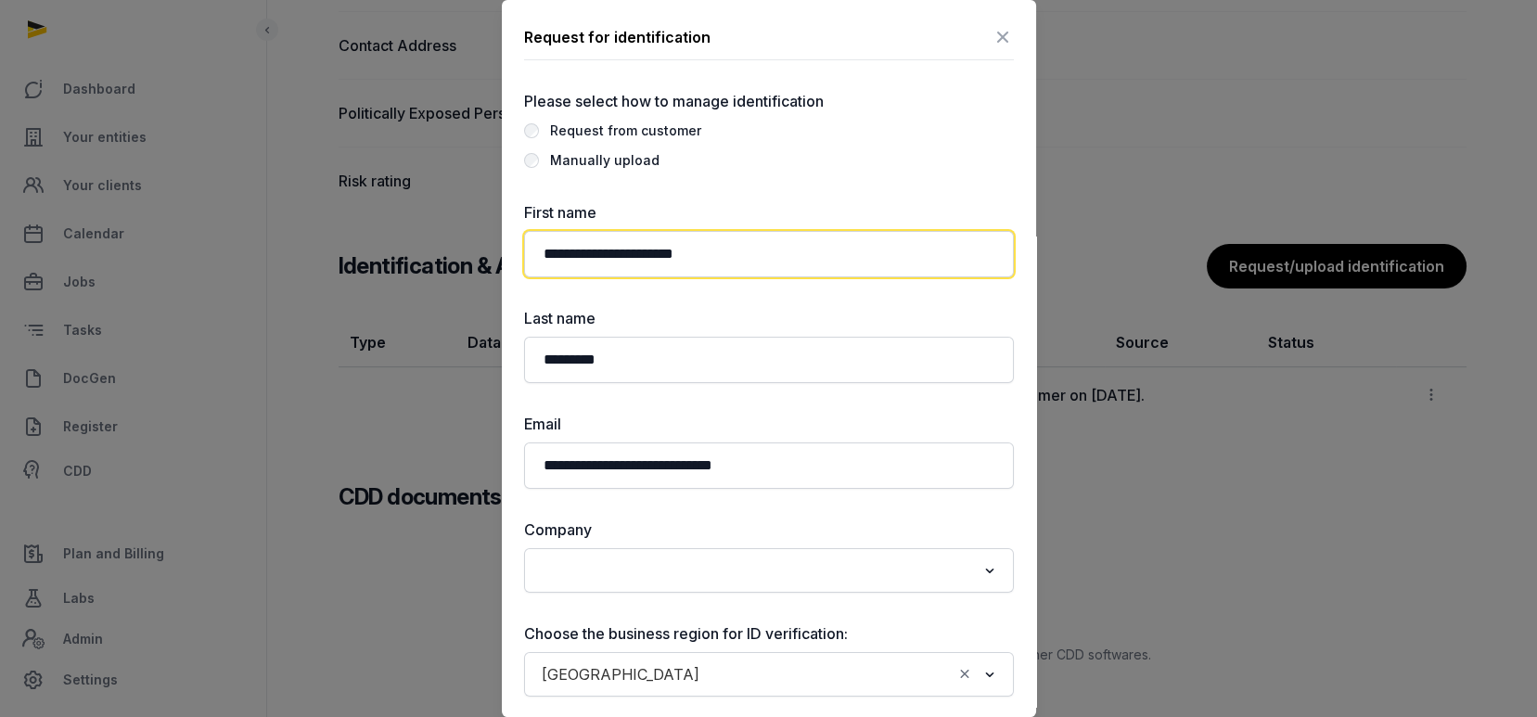
drag, startPoint x: 769, startPoint y: 265, endPoint x: 653, endPoint y: 251, distance: 116.8
click at [653, 251] on input "**********" at bounding box center [769, 254] width 490 height 46
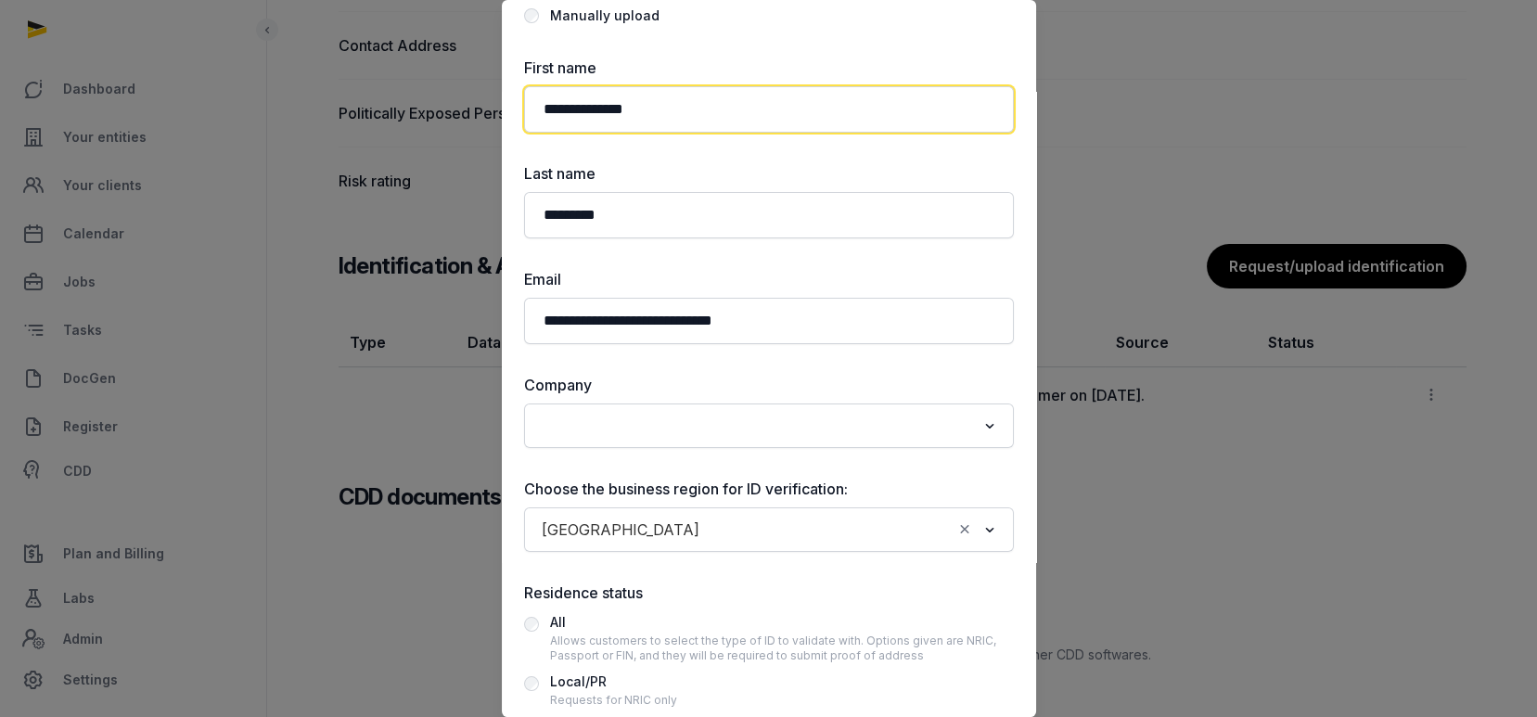
scroll to position [247, 0]
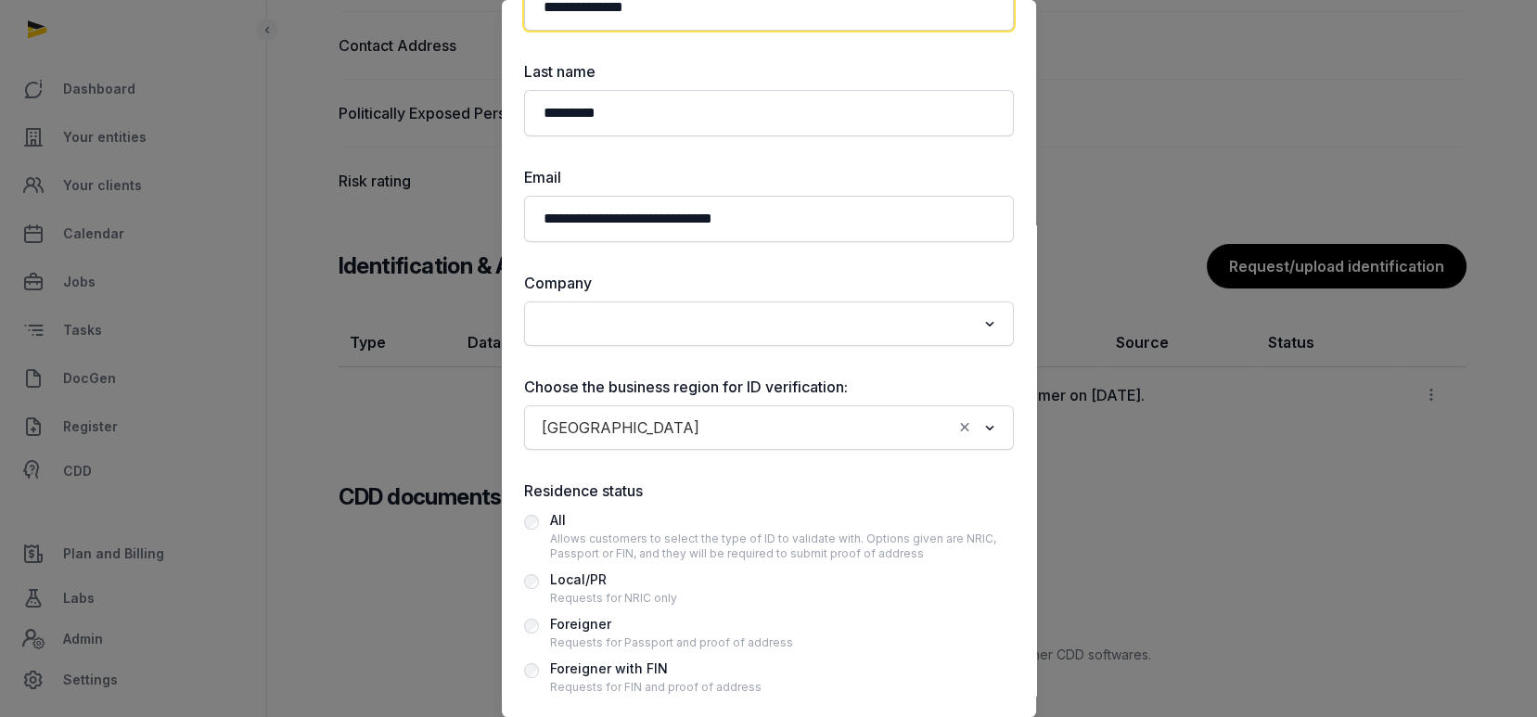
type input "**********"
click at [1216, 505] on div at bounding box center [768, 358] width 1537 height 717
click at [578, 313] on input "Search for option" at bounding box center [755, 324] width 441 height 26
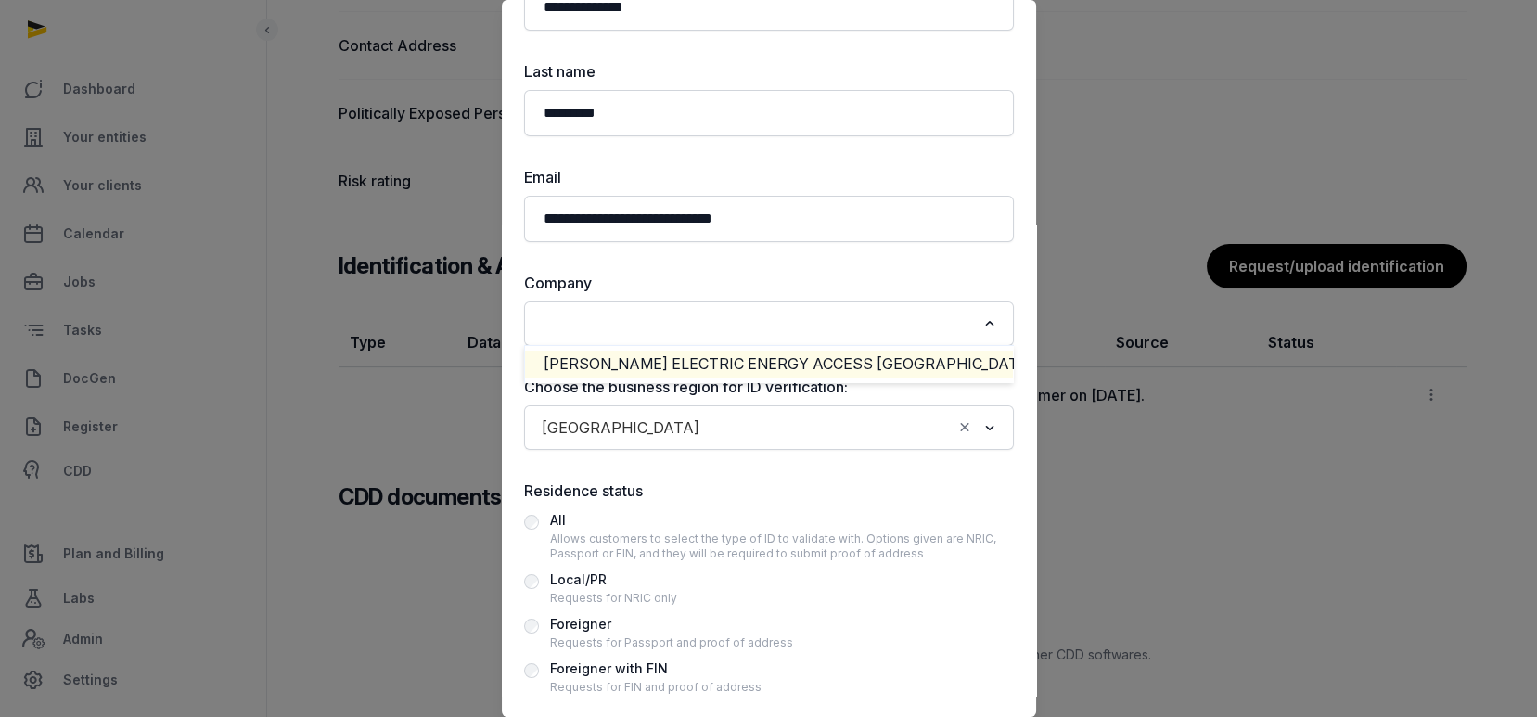
click at [636, 370] on li "[PERSON_NAME] ELECTRIC ENERGY ACCESS [GEOGRAPHIC_DATA]" at bounding box center [769, 364] width 488 height 27
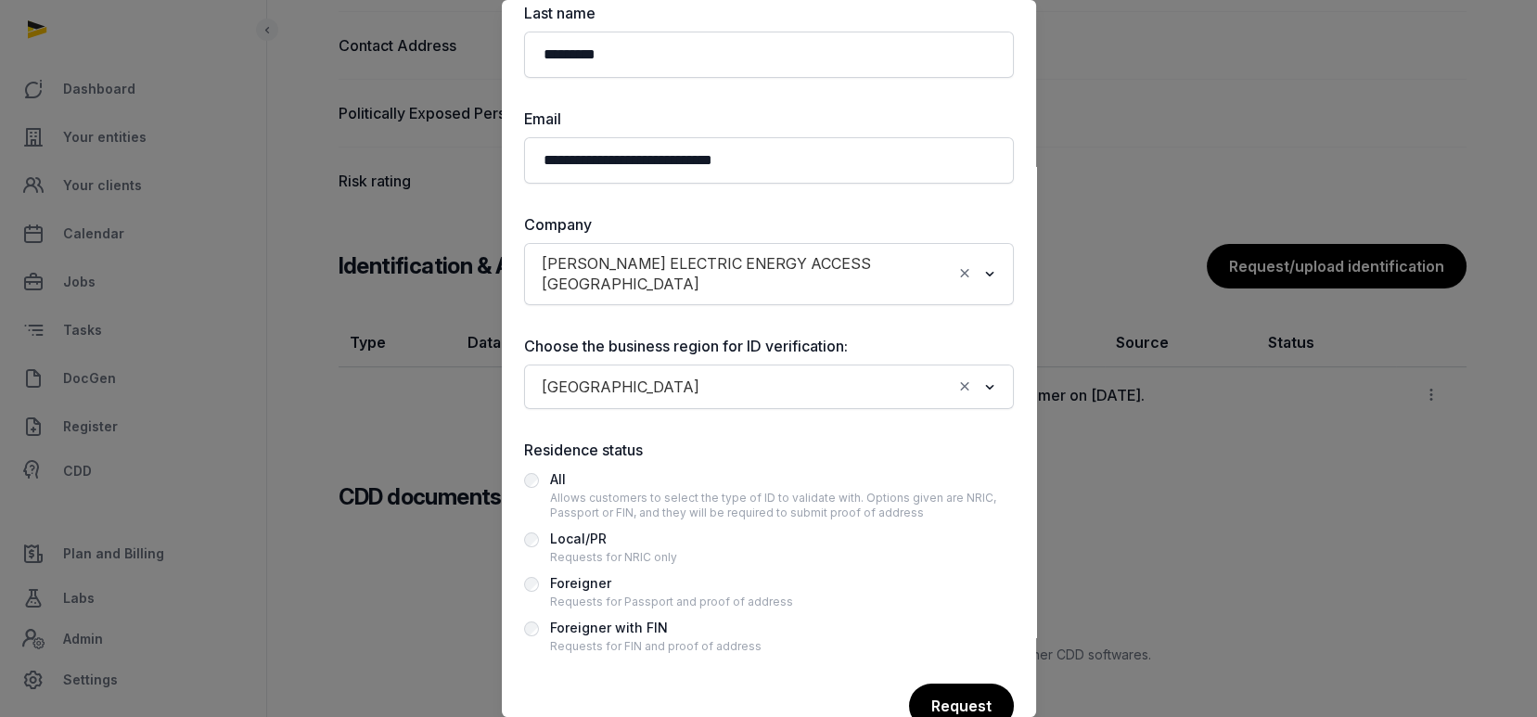
scroll to position [334, 0]
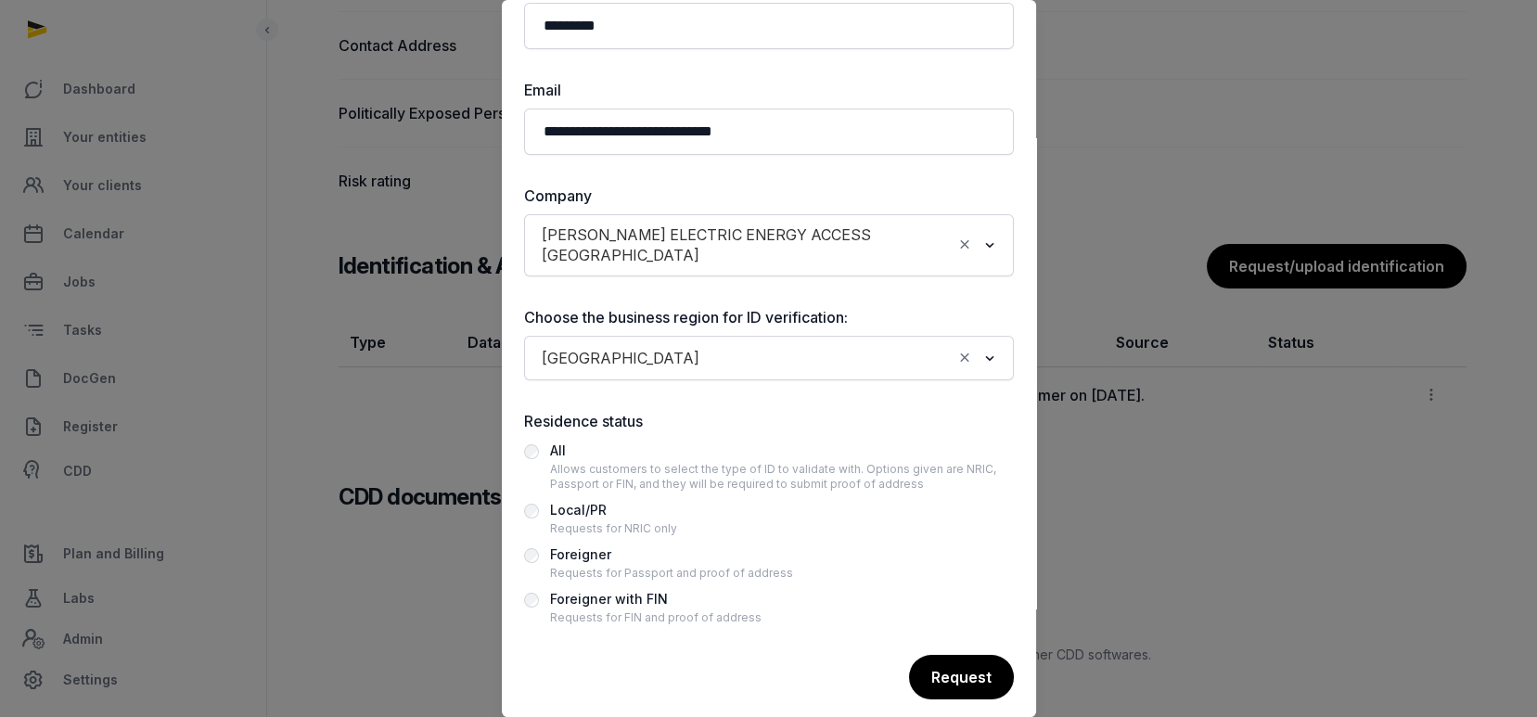
click at [570, 544] on div "Foreigner" at bounding box center [671, 555] width 243 height 22
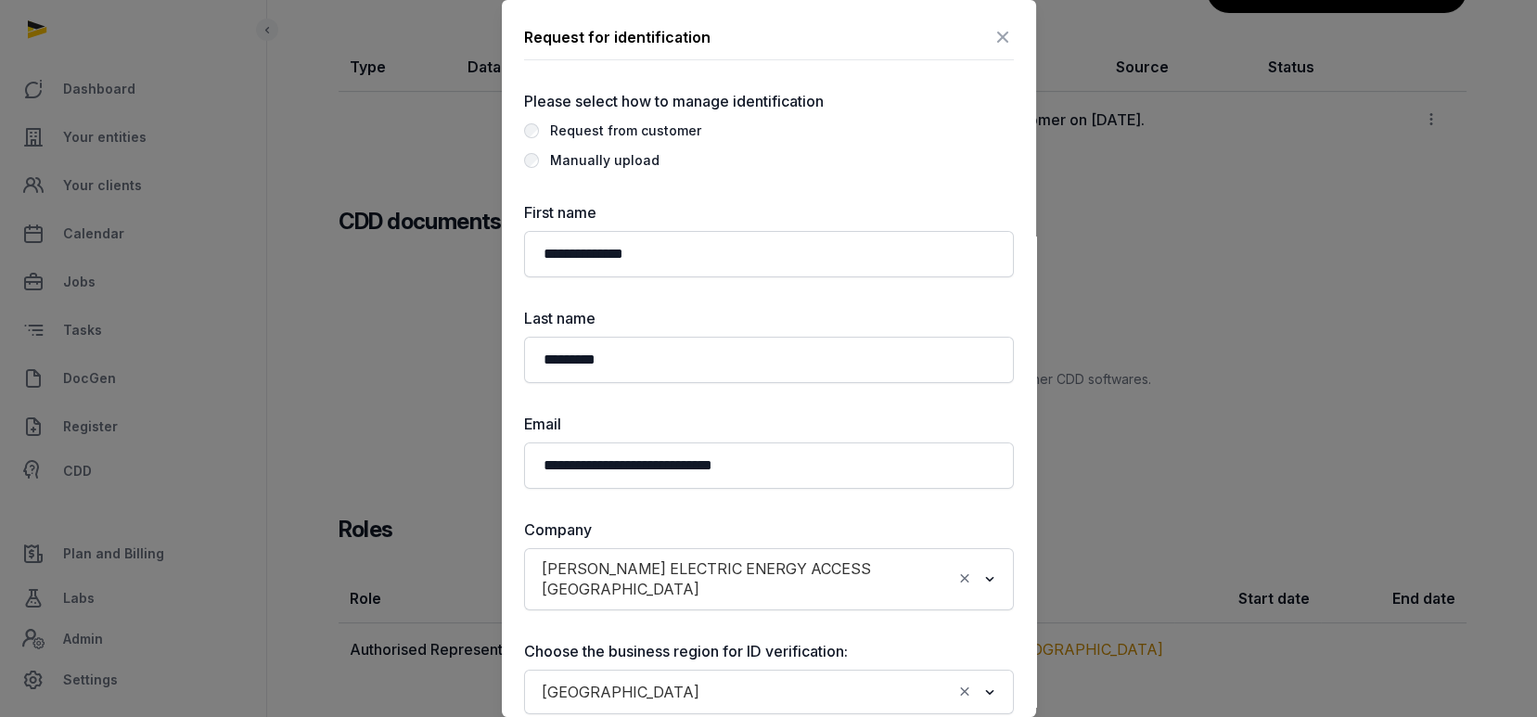
scroll to position [1264, 0]
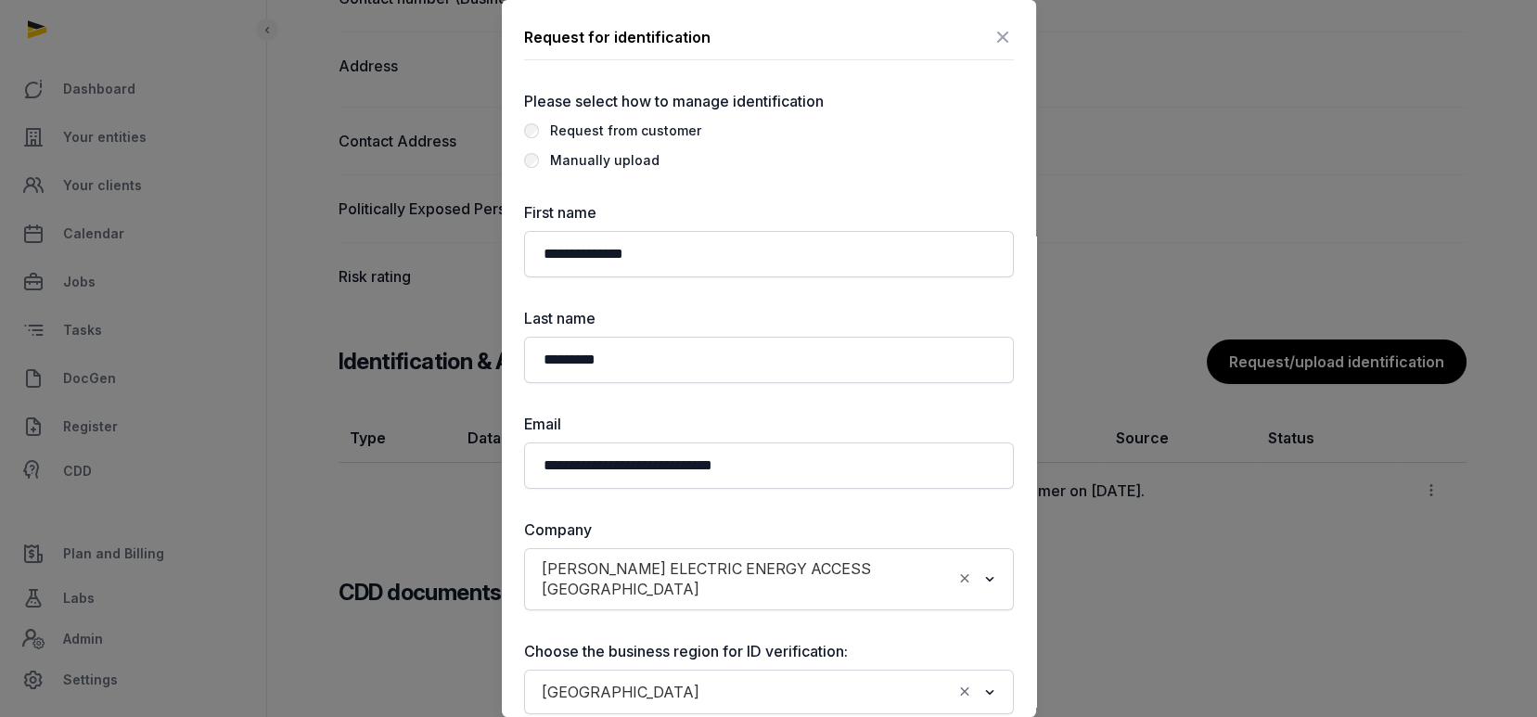
click at [607, 161] on div "Manually upload" at bounding box center [604, 160] width 109 height 22
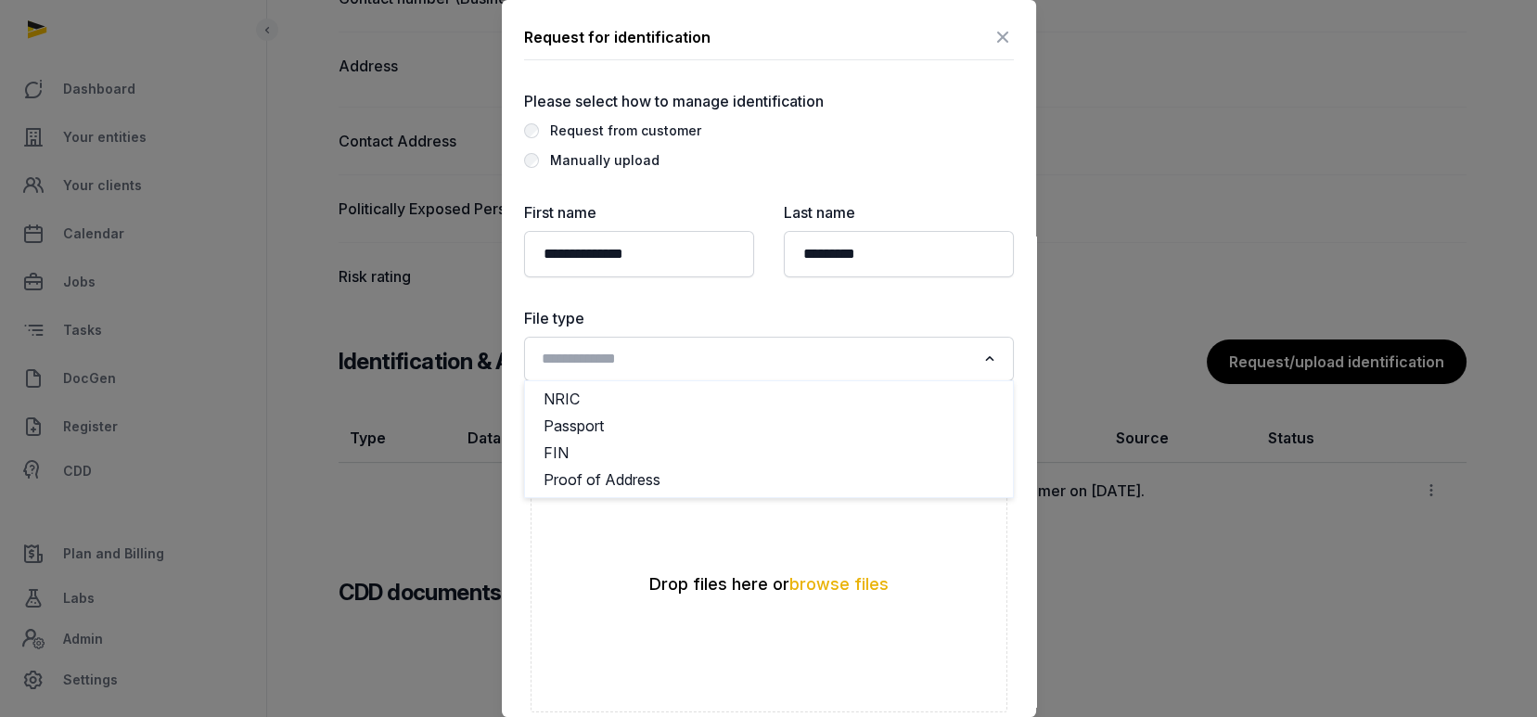
click at [686, 367] on input "Search for option" at bounding box center [755, 359] width 441 height 26
click at [637, 422] on li "Passport" at bounding box center [769, 426] width 488 height 27
click at [839, 584] on button "browse files" at bounding box center [838, 585] width 99 height 18
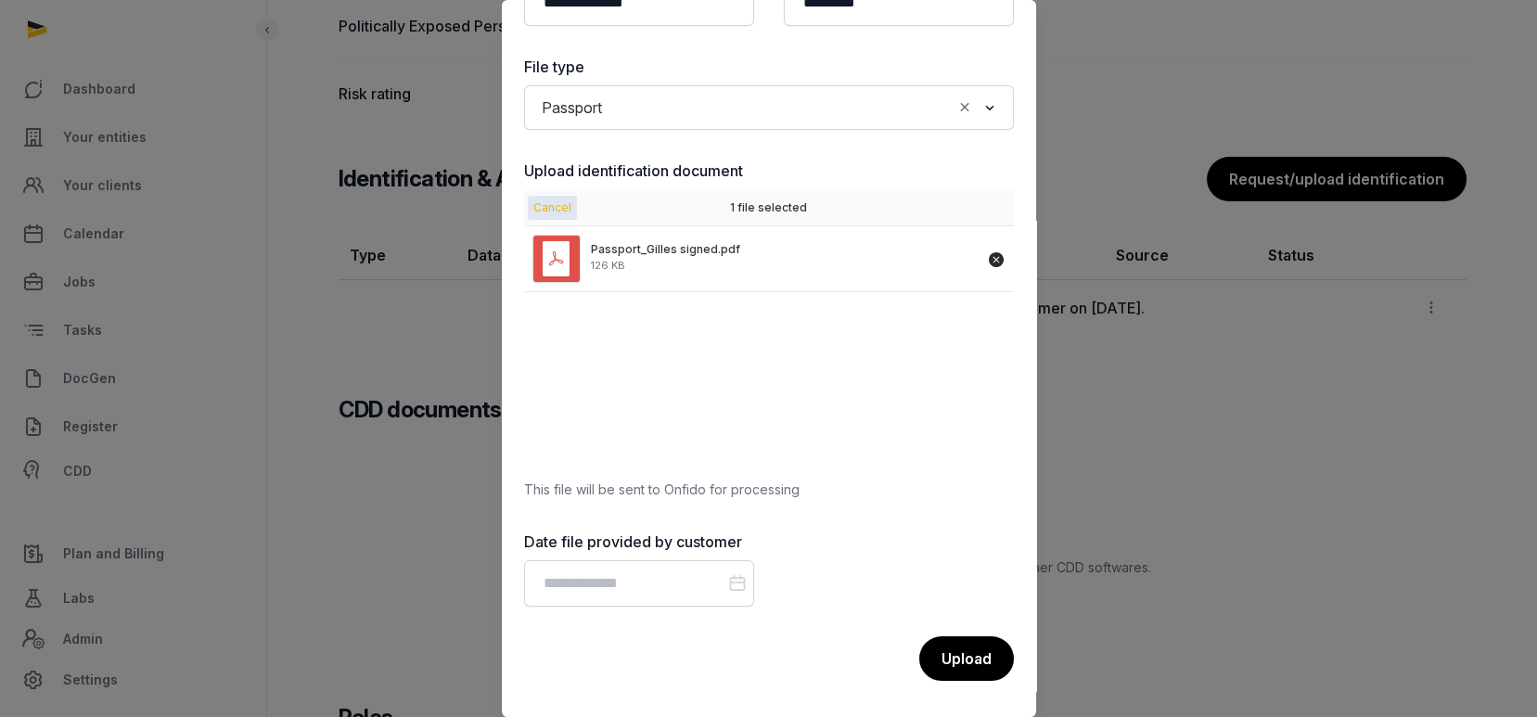
scroll to position [1635, 0]
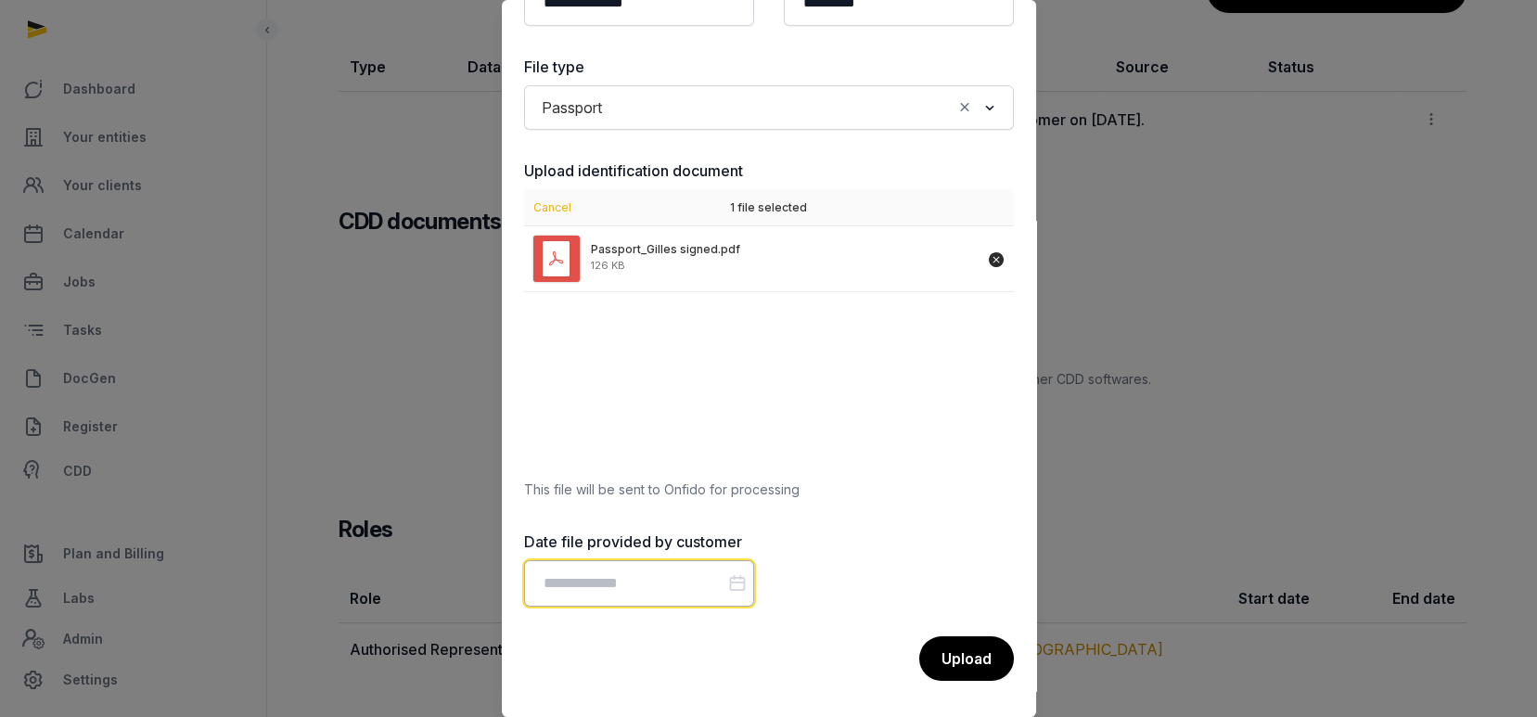
click at [687, 576] on input "Datepicker input" at bounding box center [639, 583] width 230 height 46
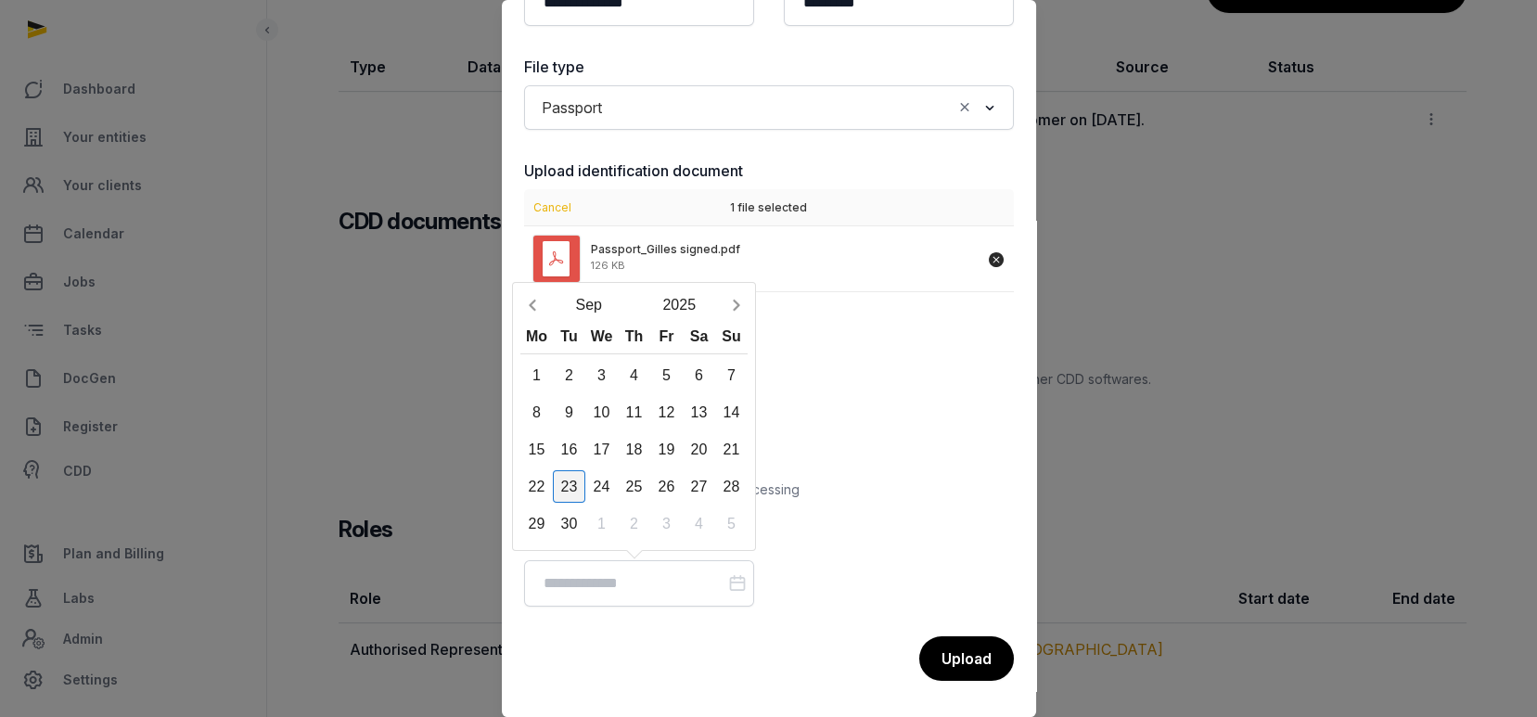
click at [563, 481] on div "23" at bounding box center [569, 486] width 32 height 32
type input "**********"
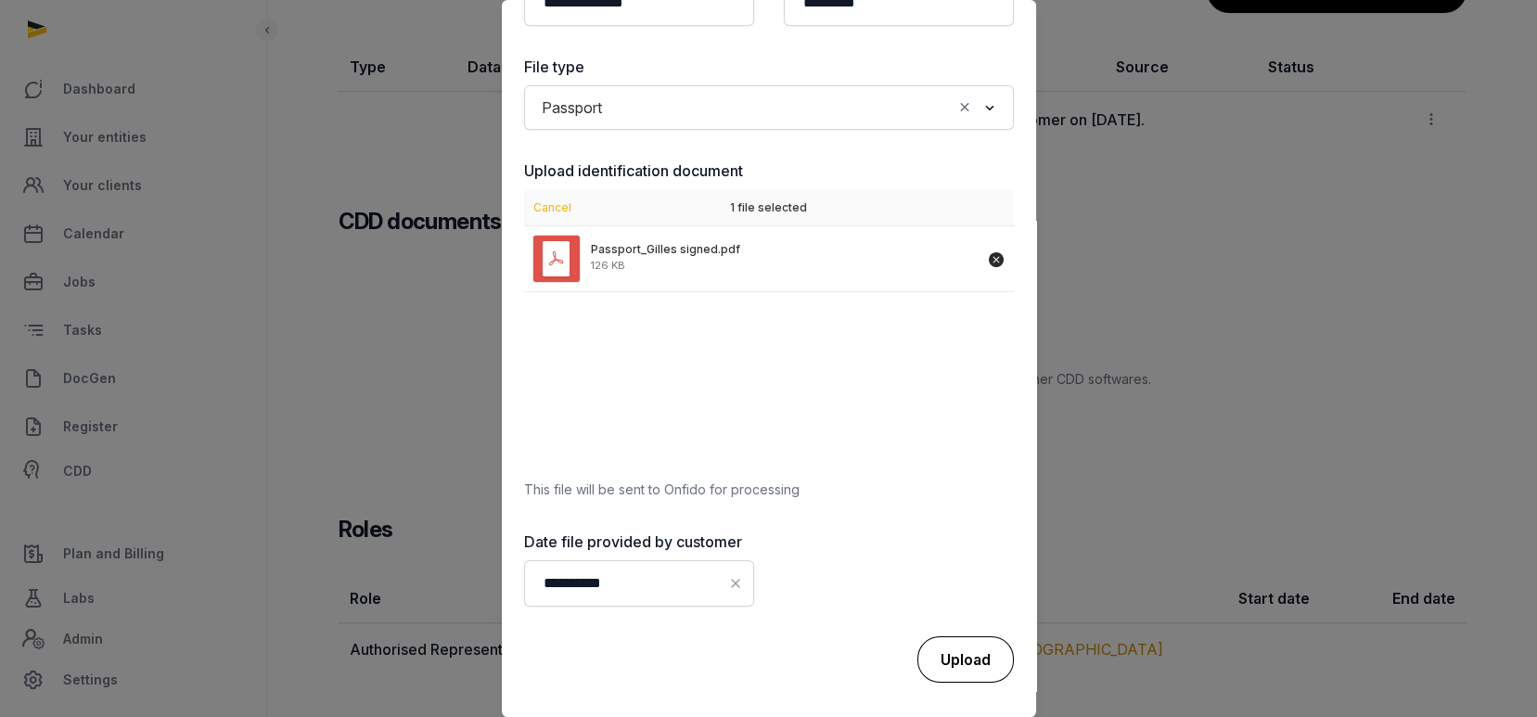
click at [949, 659] on div "Upload" at bounding box center [965, 659] width 96 height 46
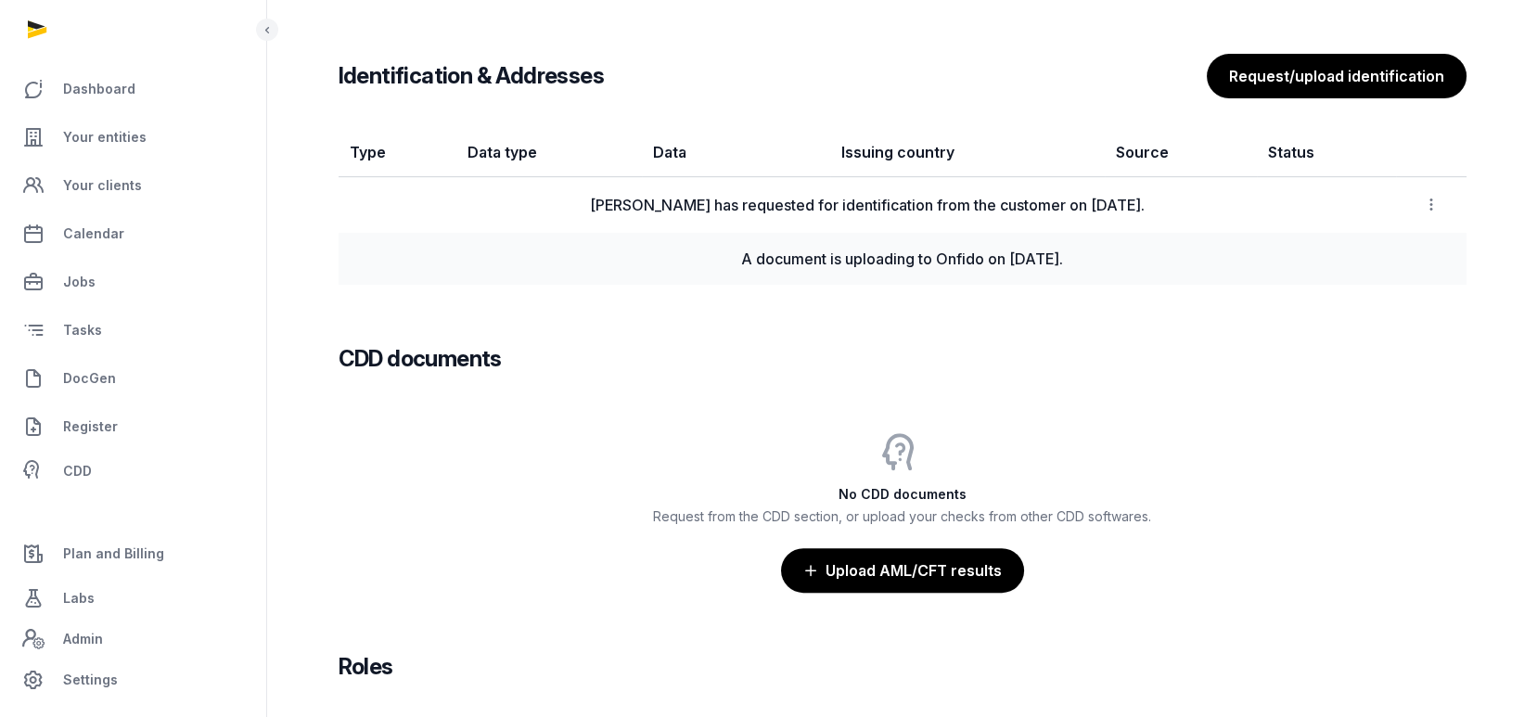
scroll to position [1512, 0]
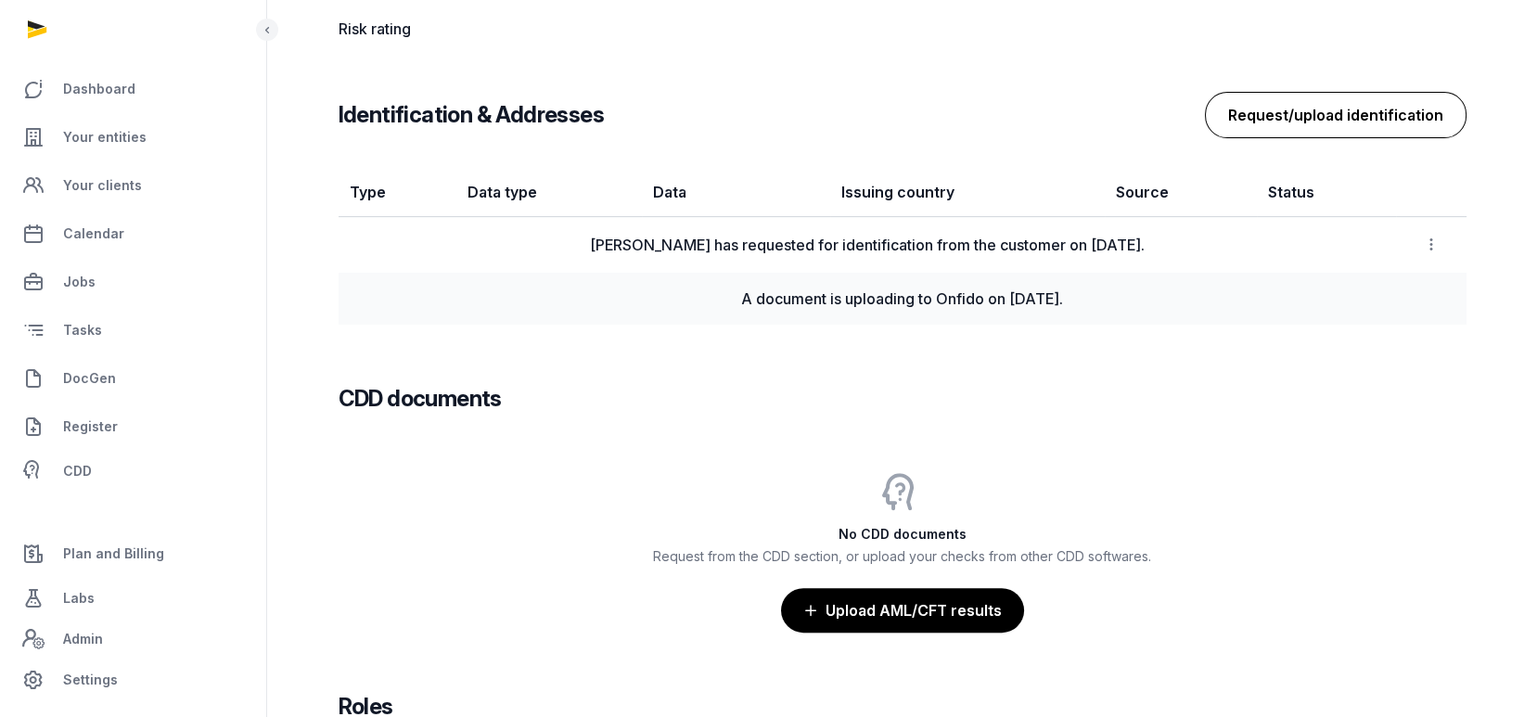
click at [1407, 124] on button "Request/upload identification" at bounding box center [1336, 115] width 262 height 46
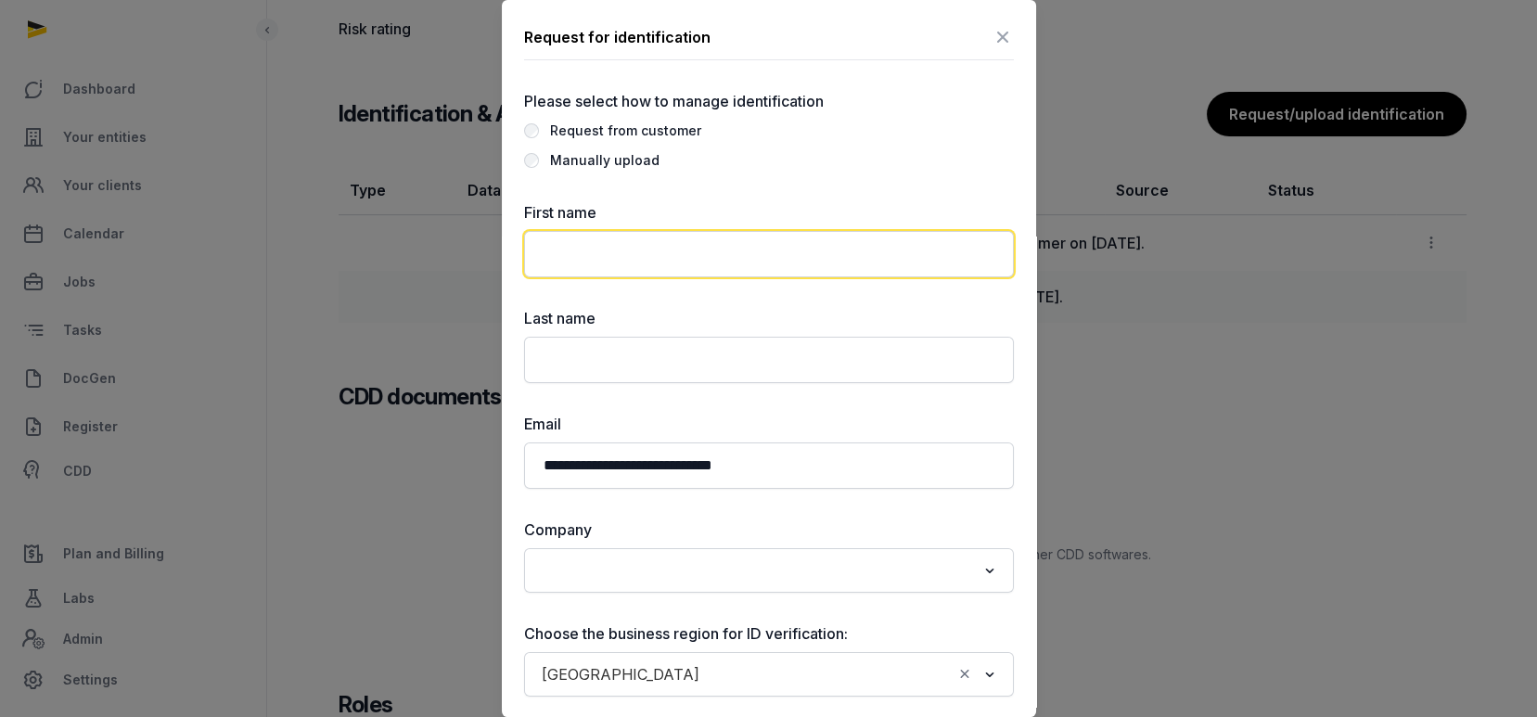
click at [705, 262] on input "text" at bounding box center [769, 254] width 490 height 46
paste input "**********"
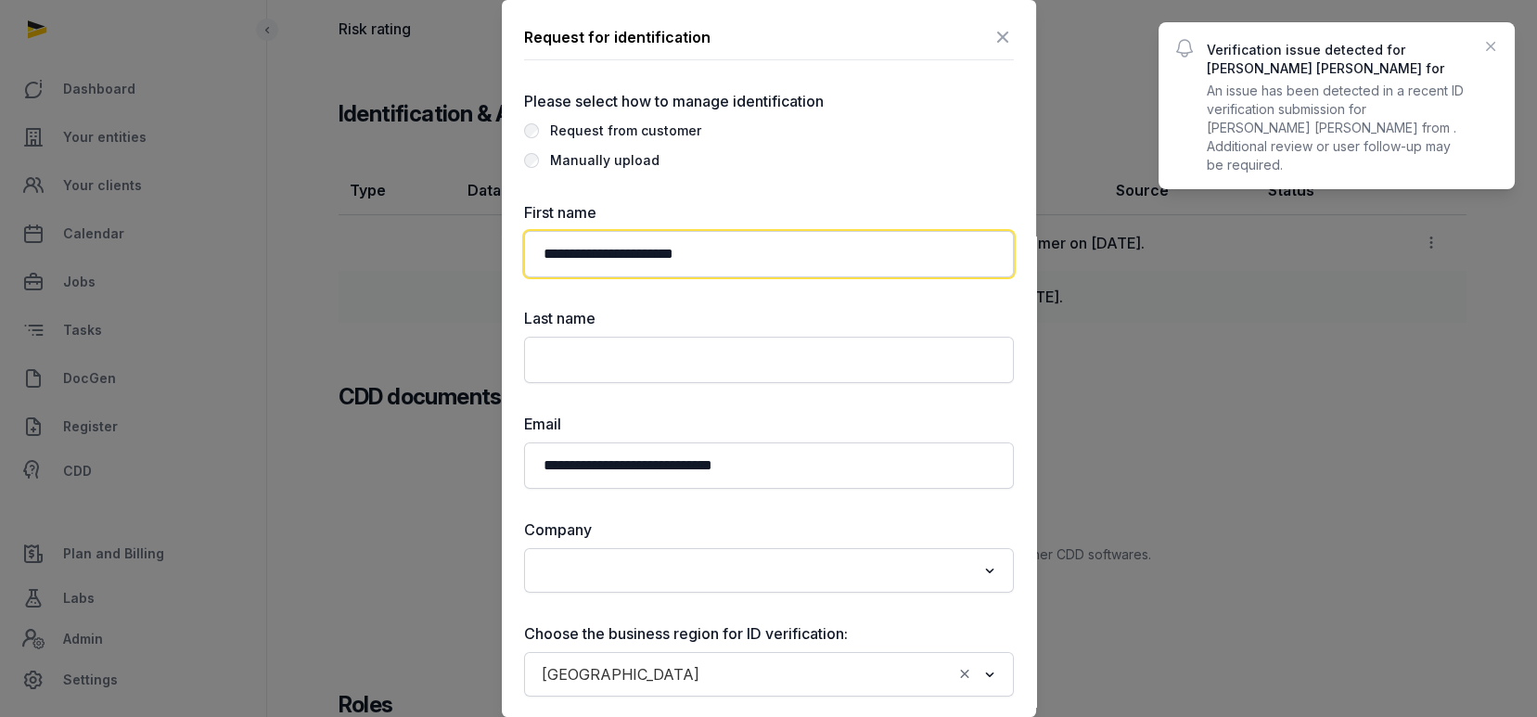
type input "**********"
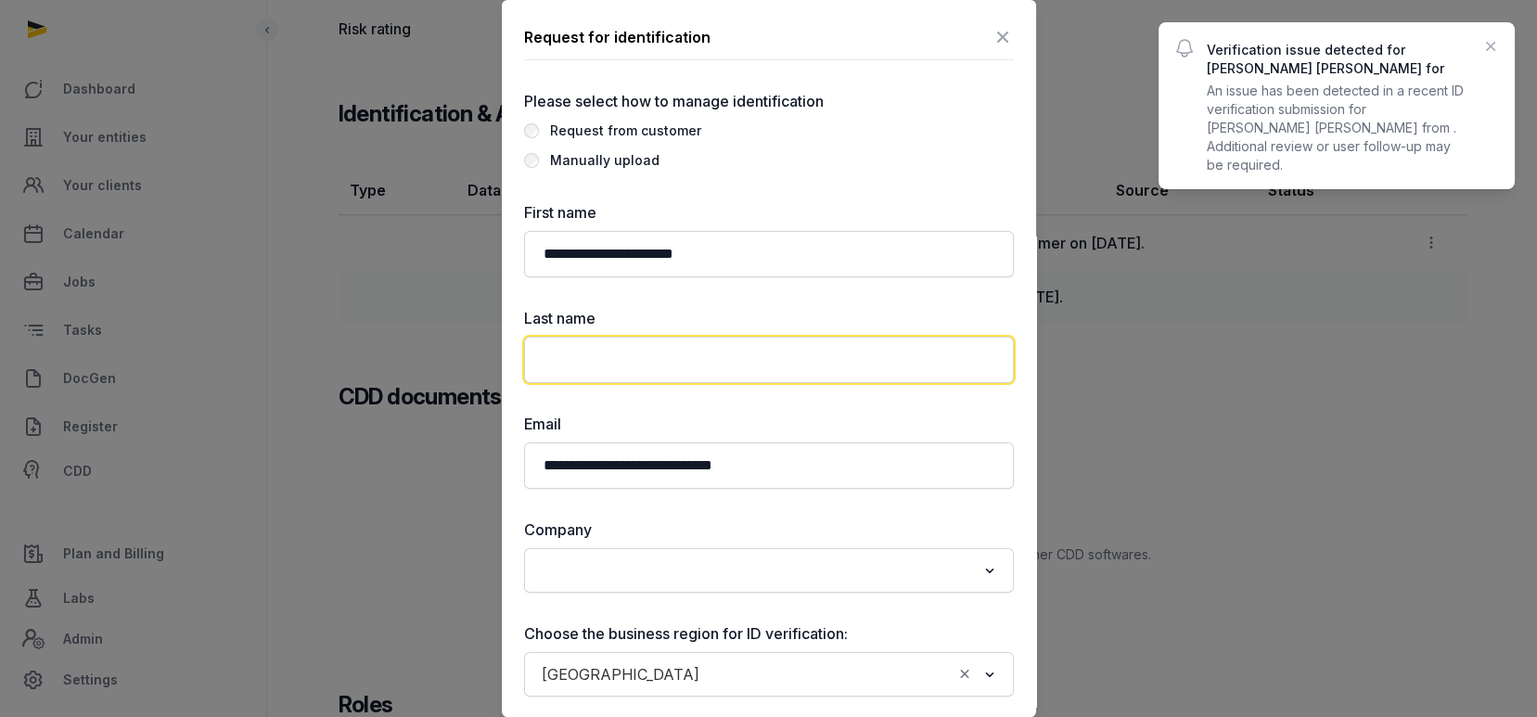
click at [589, 353] on input "text" at bounding box center [769, 360] width 490 height 46
paste input "**********"
drag, startPoint x: 648, startPoint y: 353, endPoint x: 0, endPoint y: 280, distance: 652.5
type input "*********"
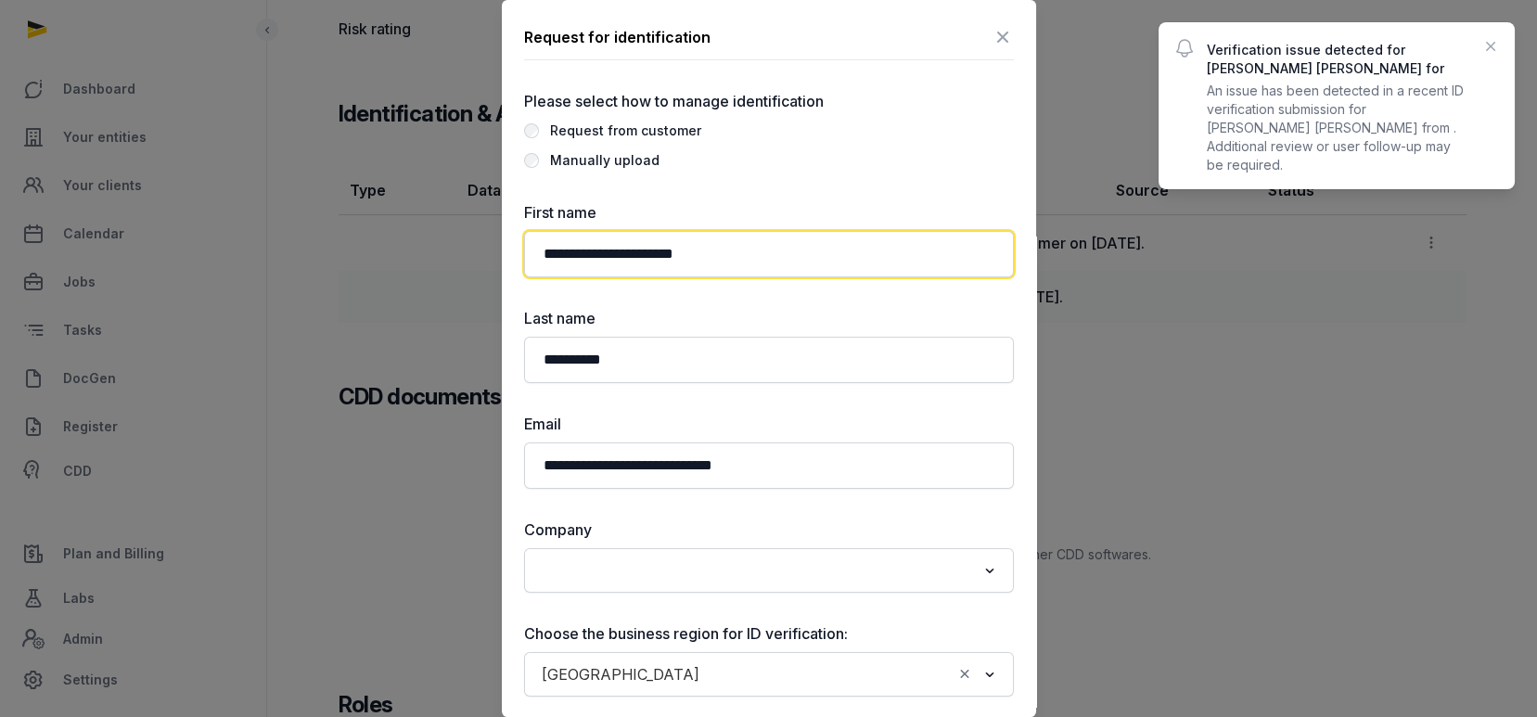
click at [764, 251] on input "**********" at bounding box center [769, 254] width 490 height 46
type input "**********"
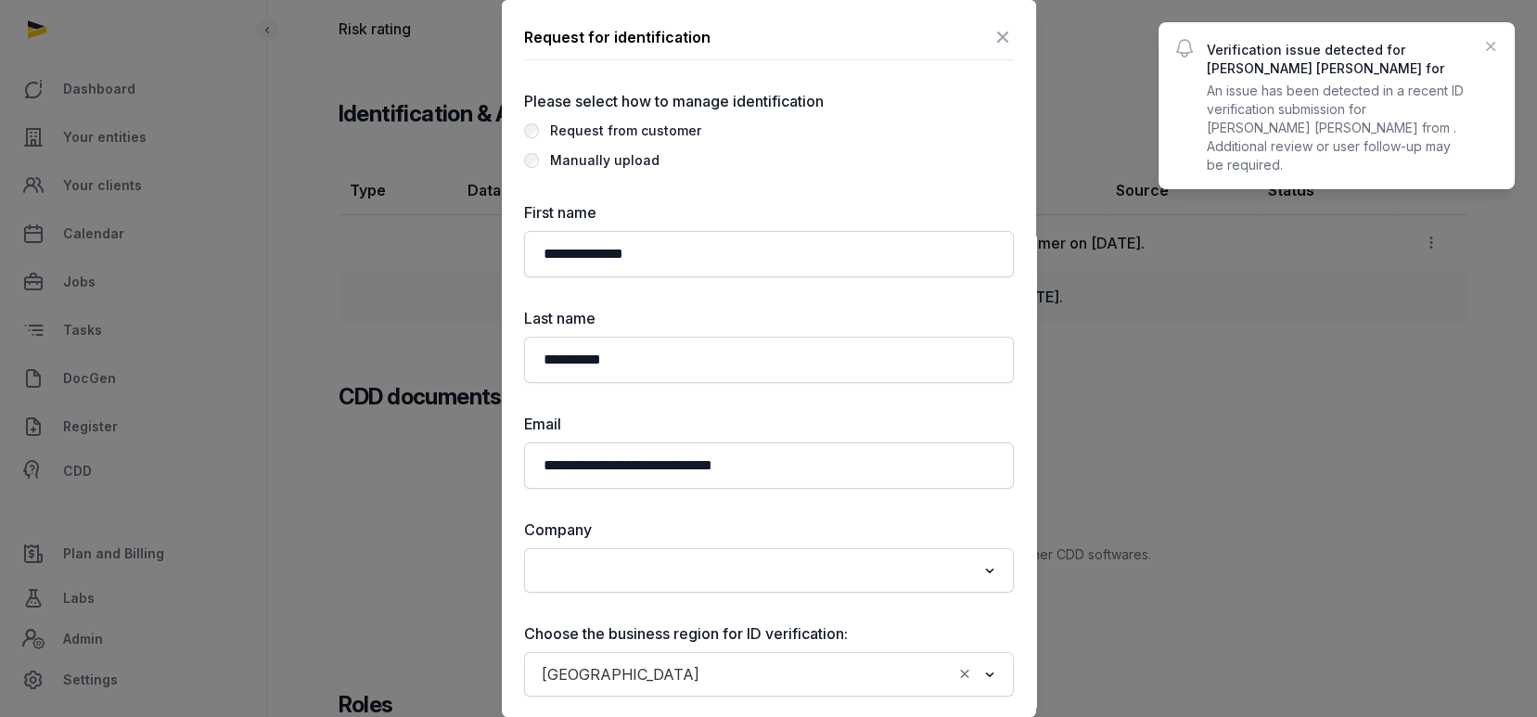
click at [609, 172] on div "**********" at bounding box center [769, 553] width 490 height 926
click at [609, 164] on div "Manually upload" at bounding box center [604, 160] width 109 height 22
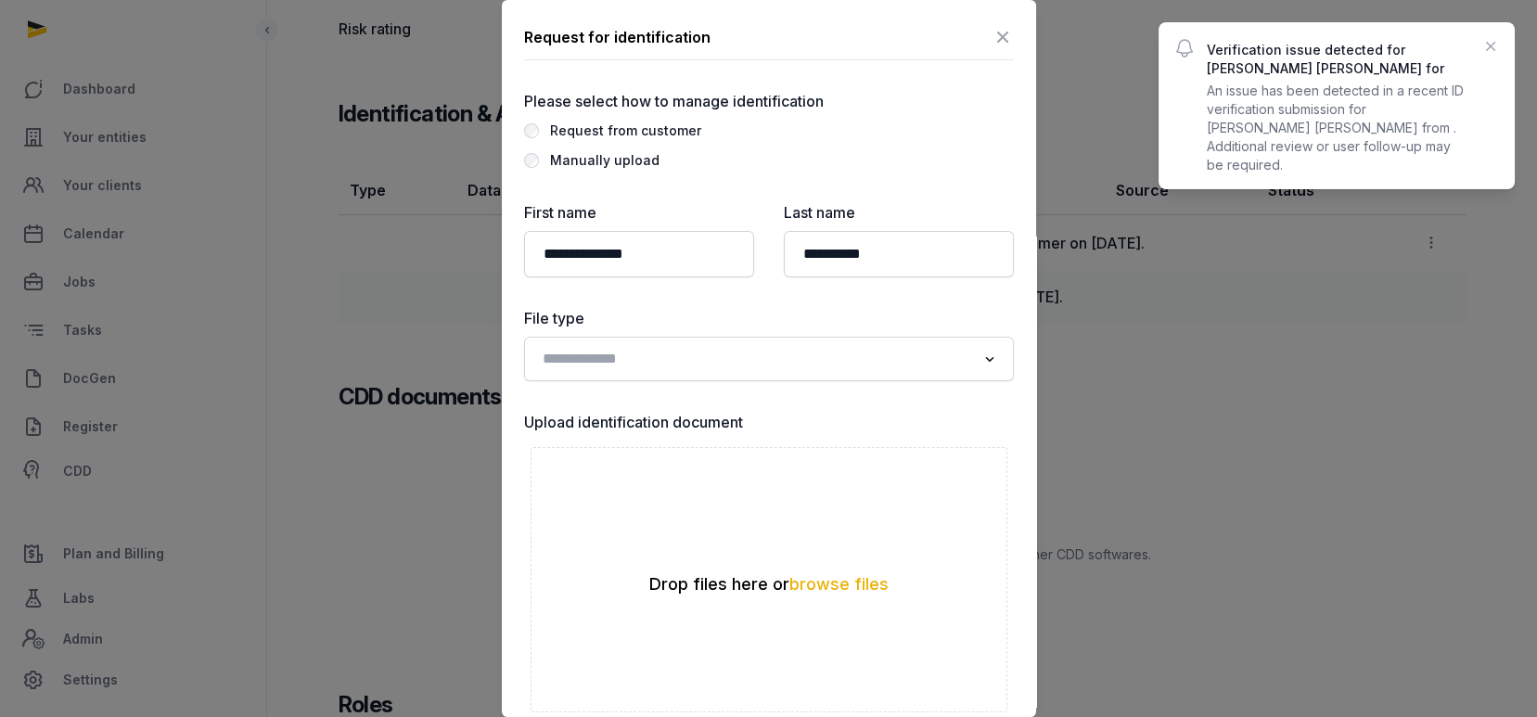
click at [623, 378] on div "Loading..." at bounding box center [769, 359] width 490 height 45
click at [629, 360] on input "Search for option" at bounding box center [755, 359] width 441 height 26
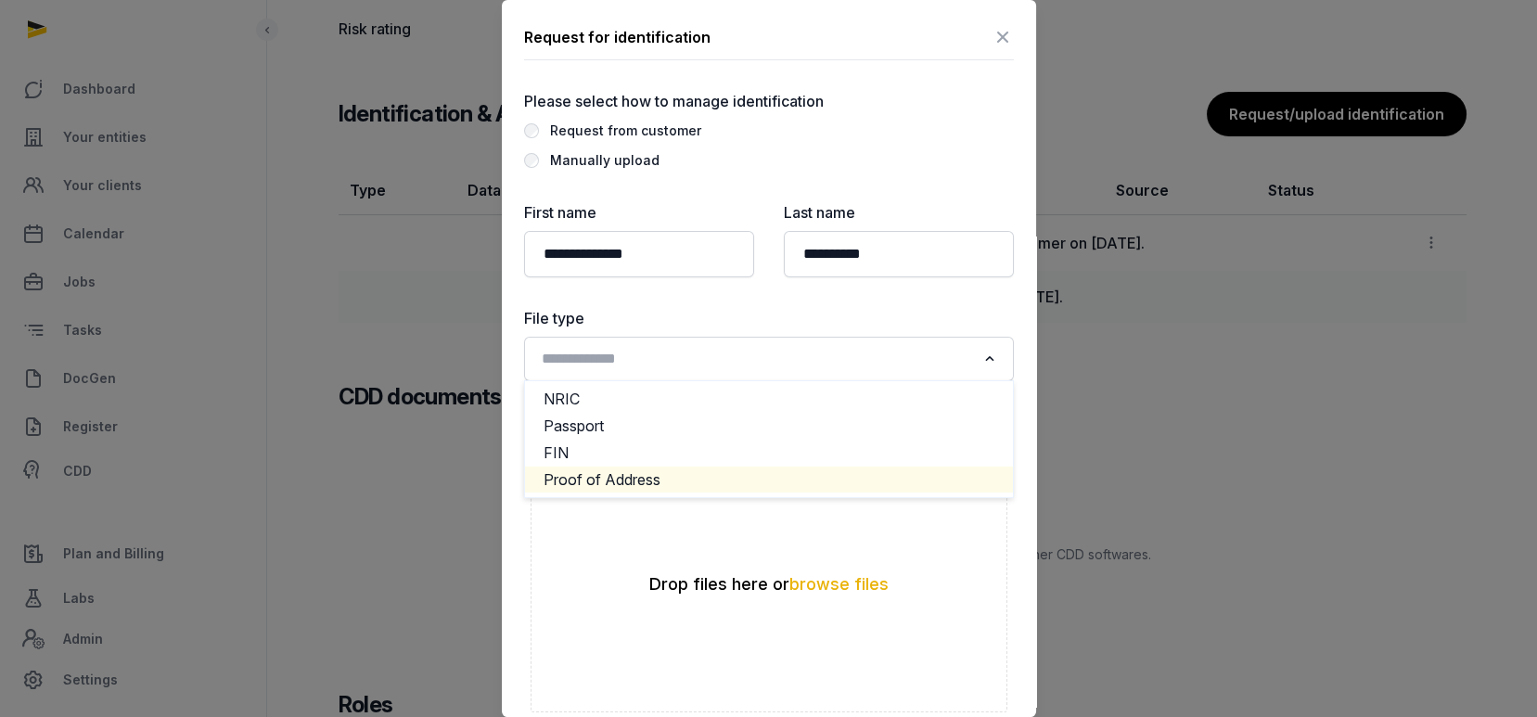
click at [576, 476] on li "Proof of Address" at bounding box center [769, 480] width 488 height 27
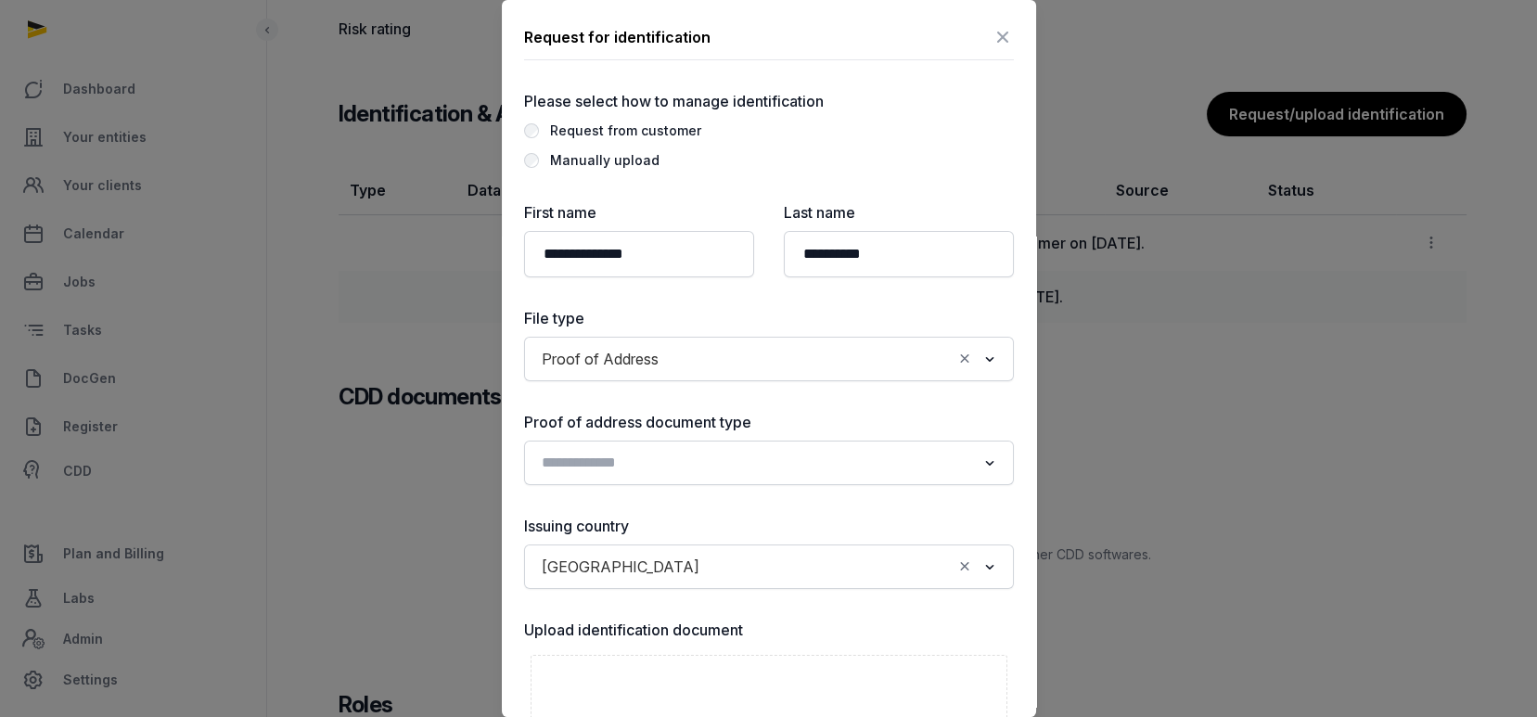
click at [627, 452] on input "Search for option" at bounding box center [755, 463] width 441 height 26
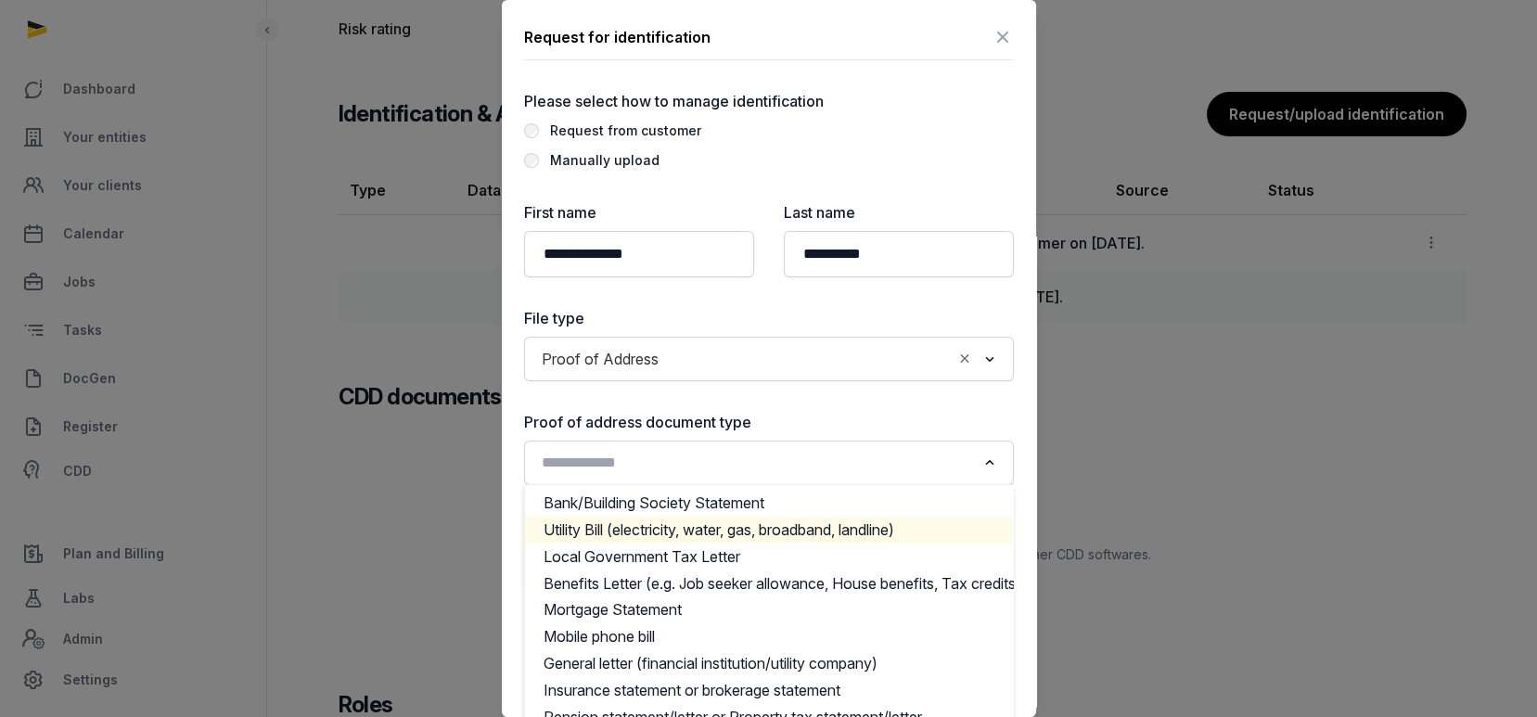
click at [619, 531] on li "Utility Bill (electricity, water, gas, broadband, landline)" at bounding box center [769, 530] width 488 height 27
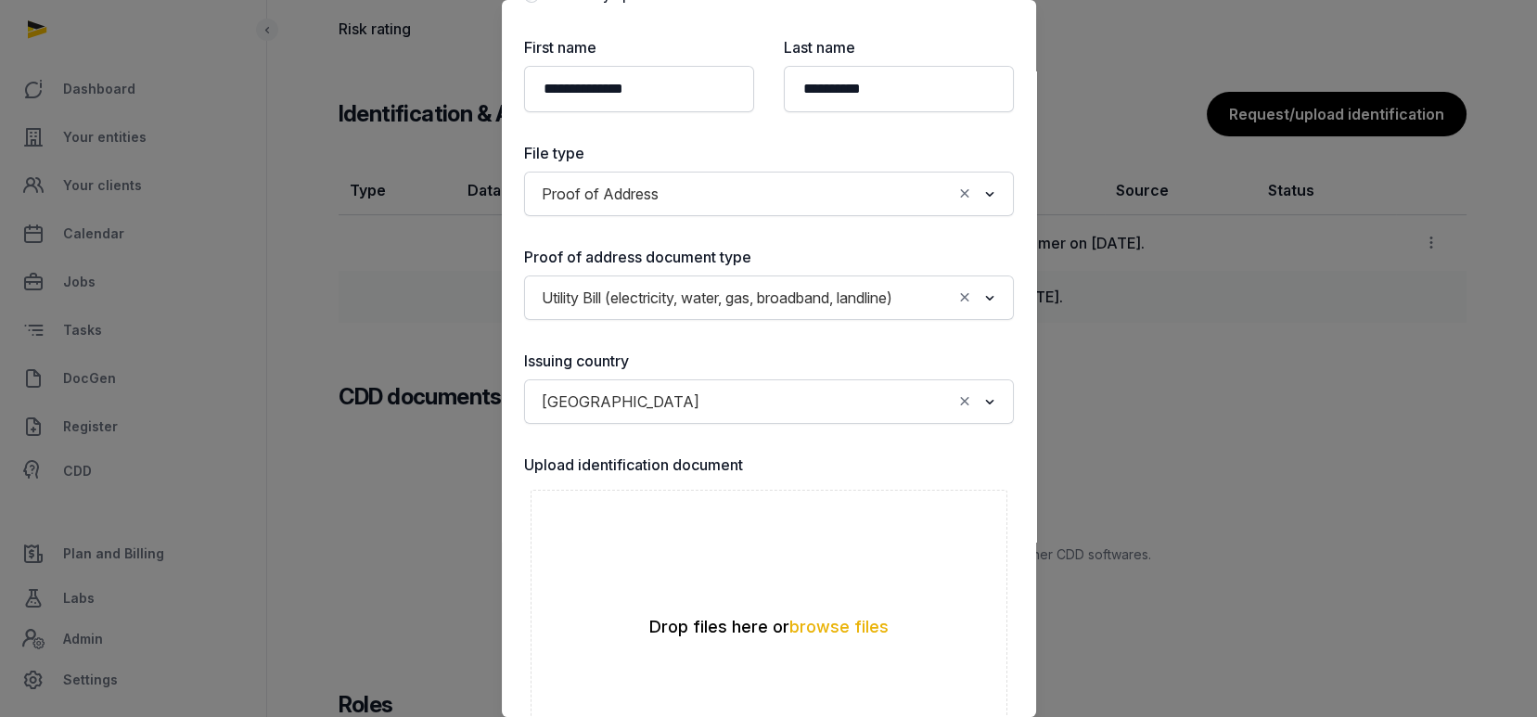
scroll to position [247, 0]
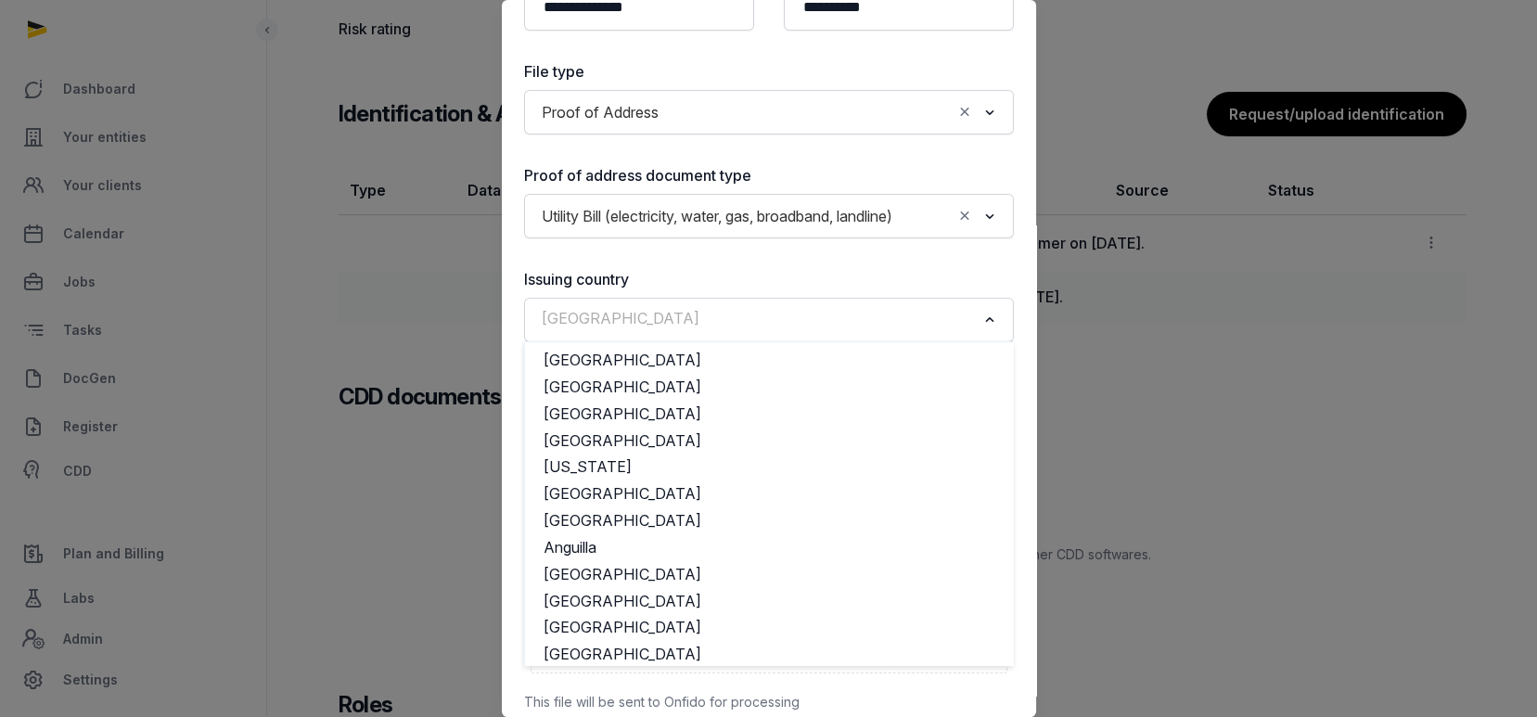
drag, startPoint x: 667, startPoint y: 338, endPoint x: 488, endPoint y: 350, distance: 179.4
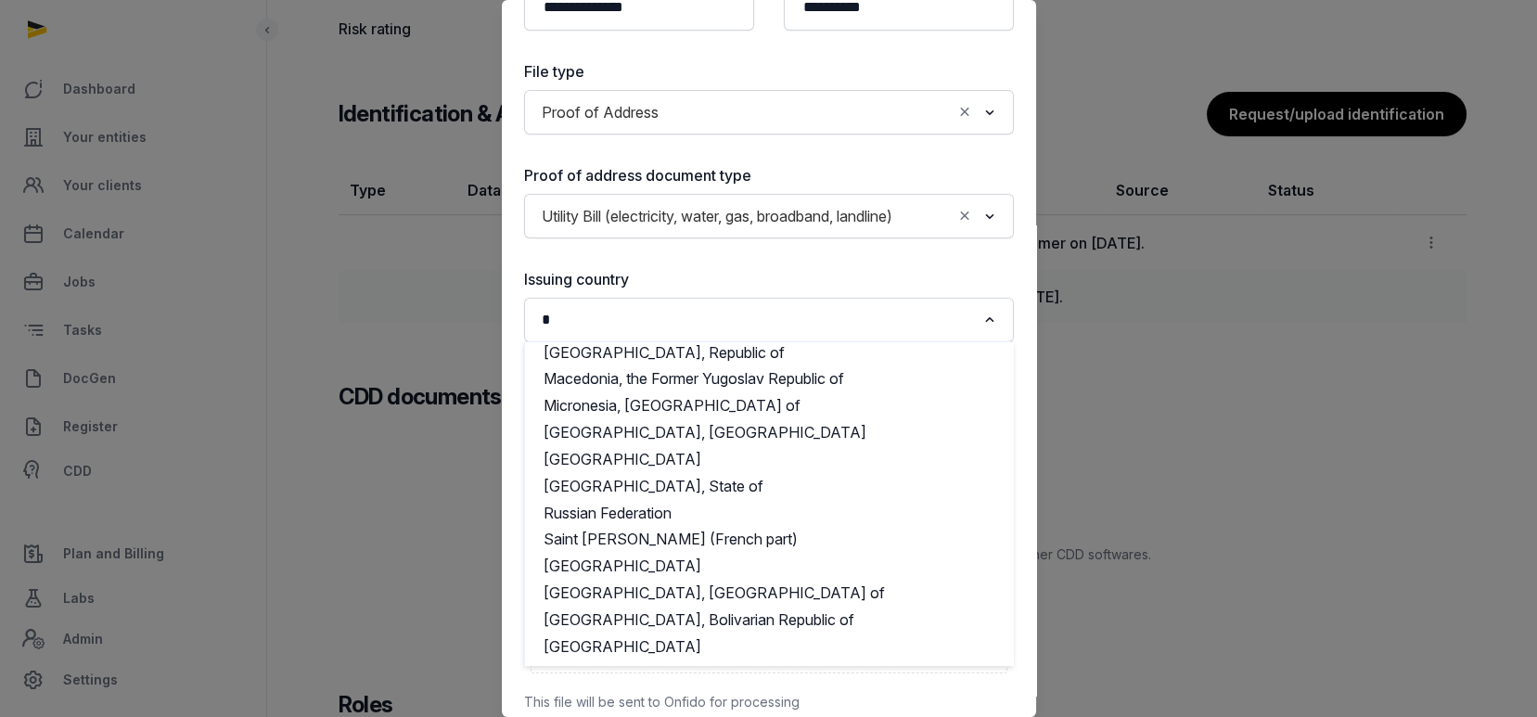
scroll to position [0, 0]
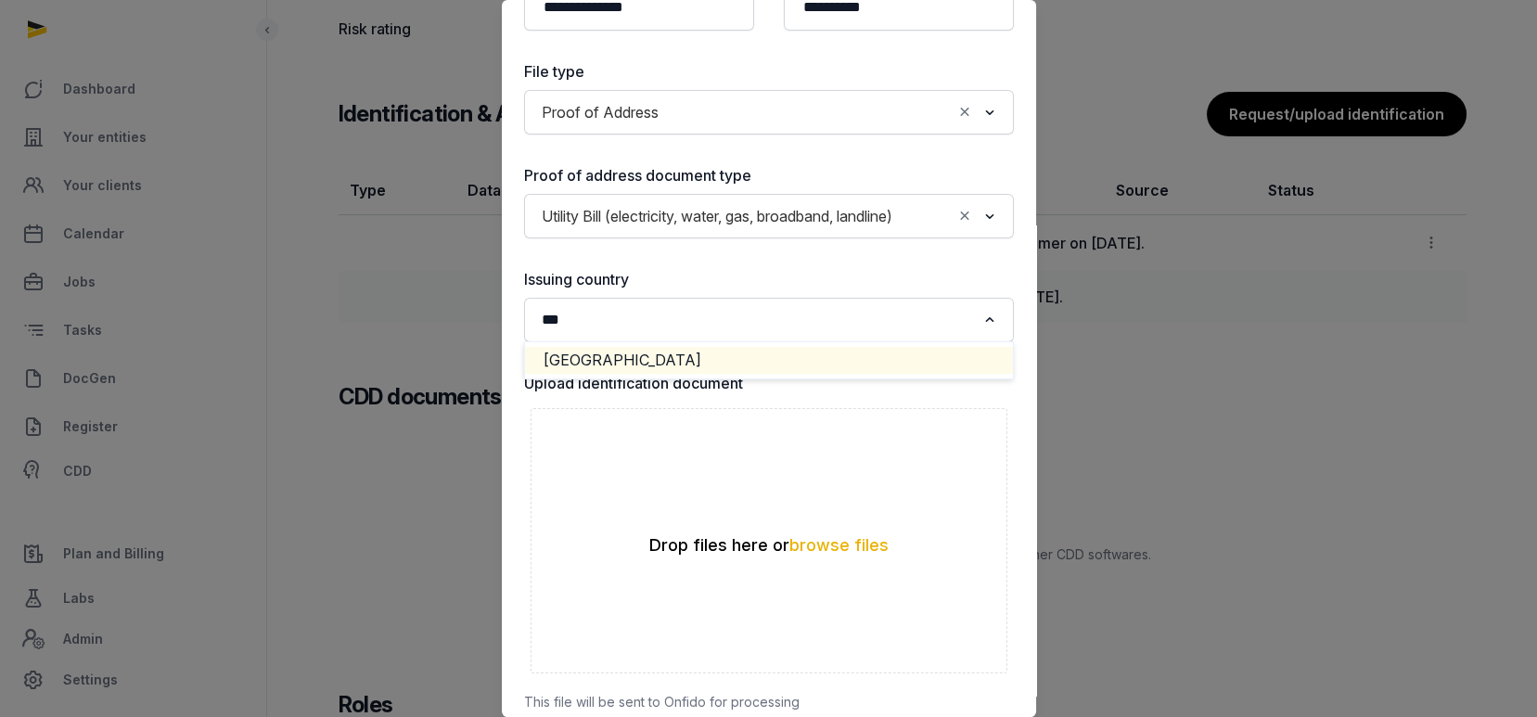
click at [609, 374] on li "[GEOGRAPHIC_DATA]" at bounding box center [769, 360] width 488 height 27
type input "***"
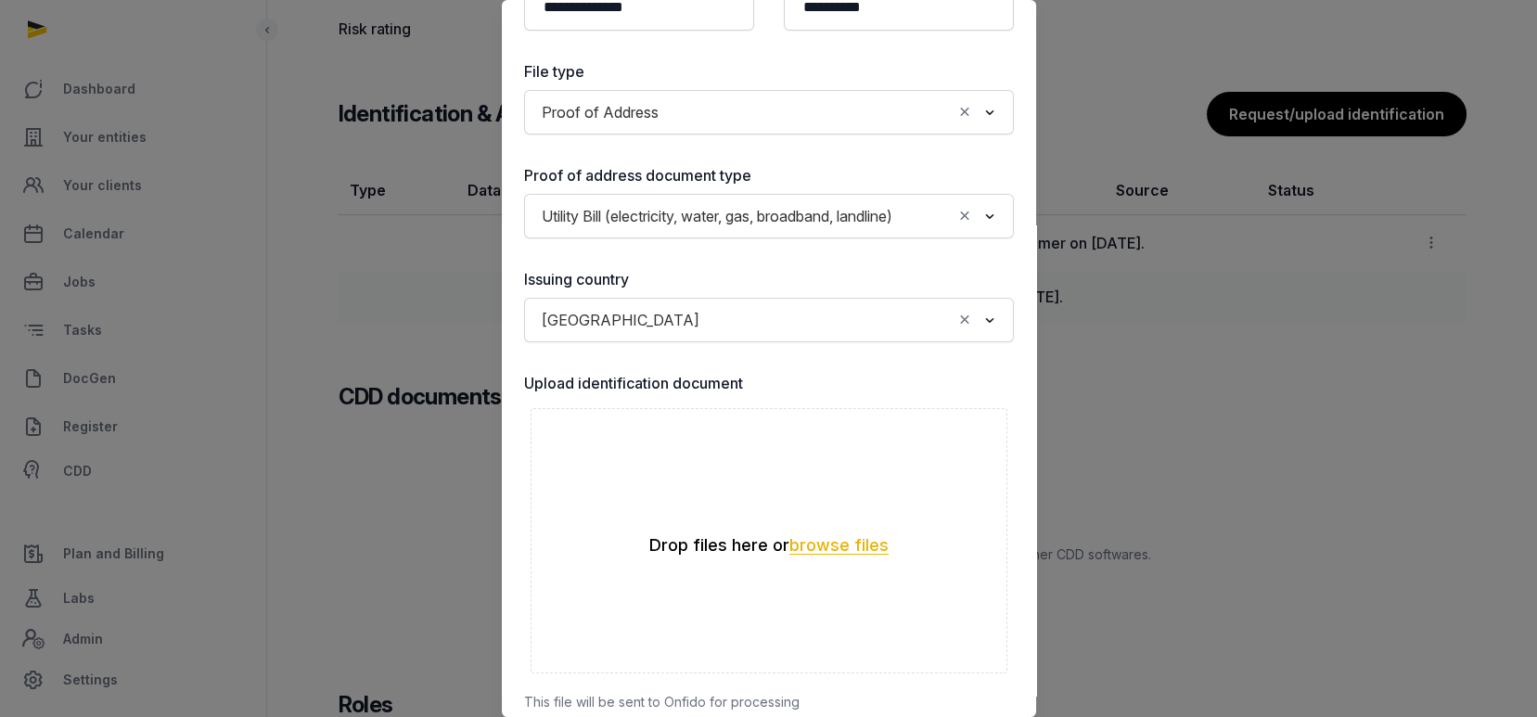
click at [863, 555] on button "browse files" at bounding box center [838, 546] width 99 height 18
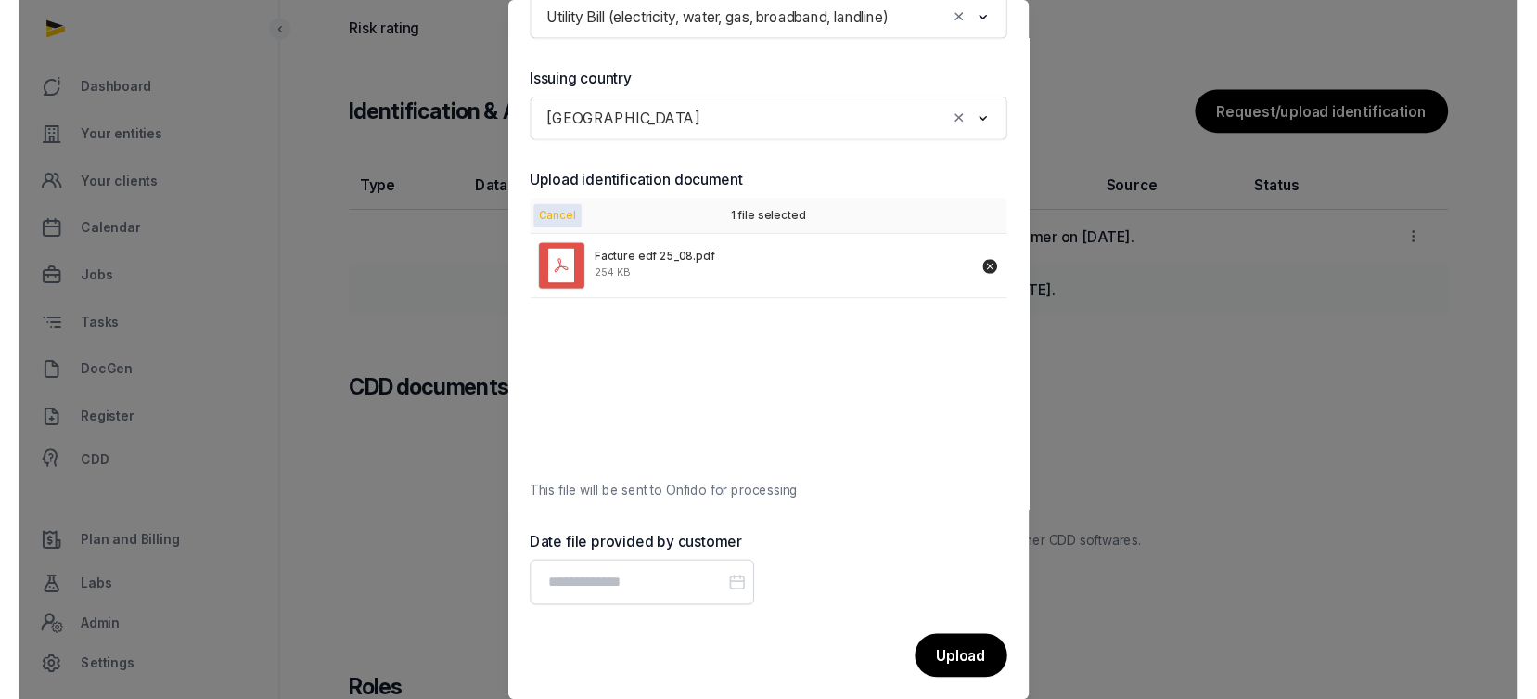
scroll to position [476, 0]
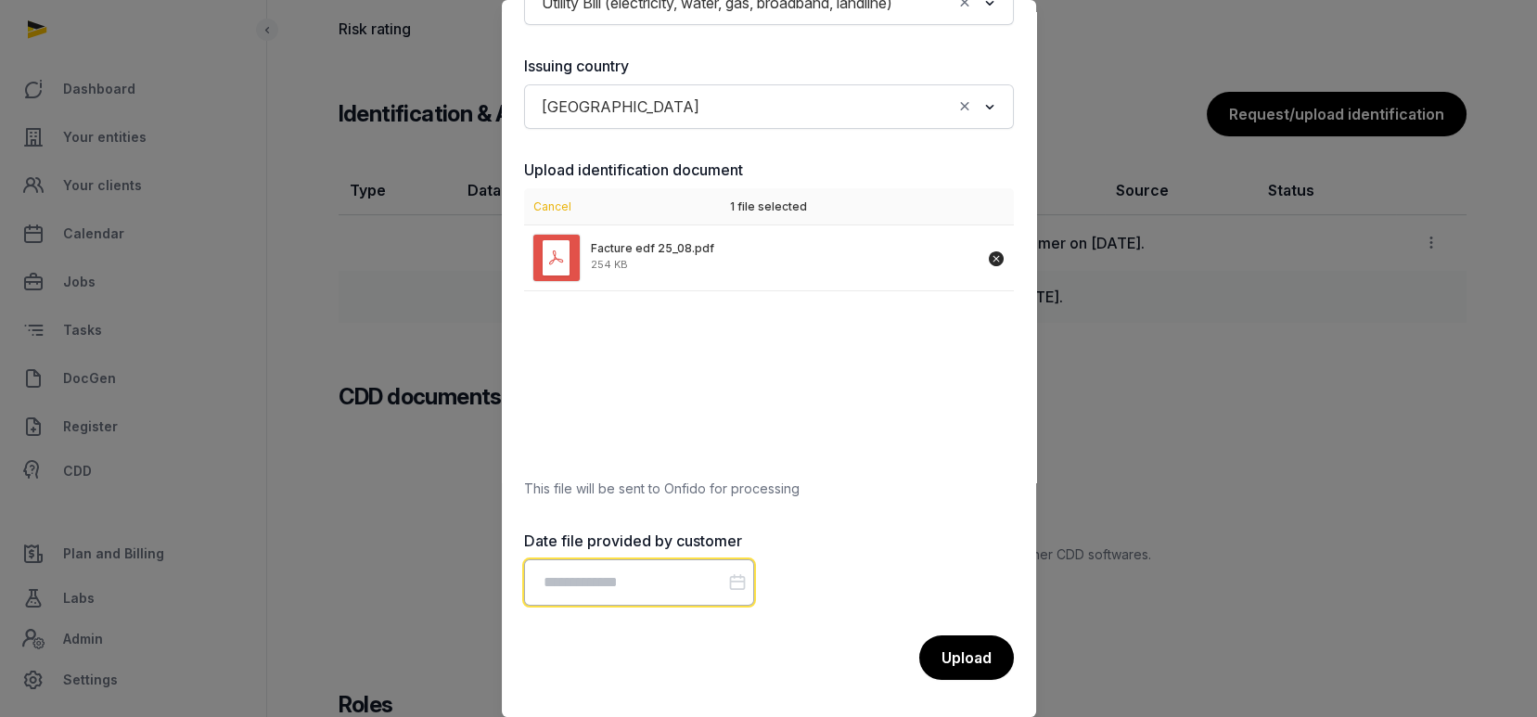
click at [650, 579] on input "Datepicker input" at bounding box center [639, 582] width 230 height 46
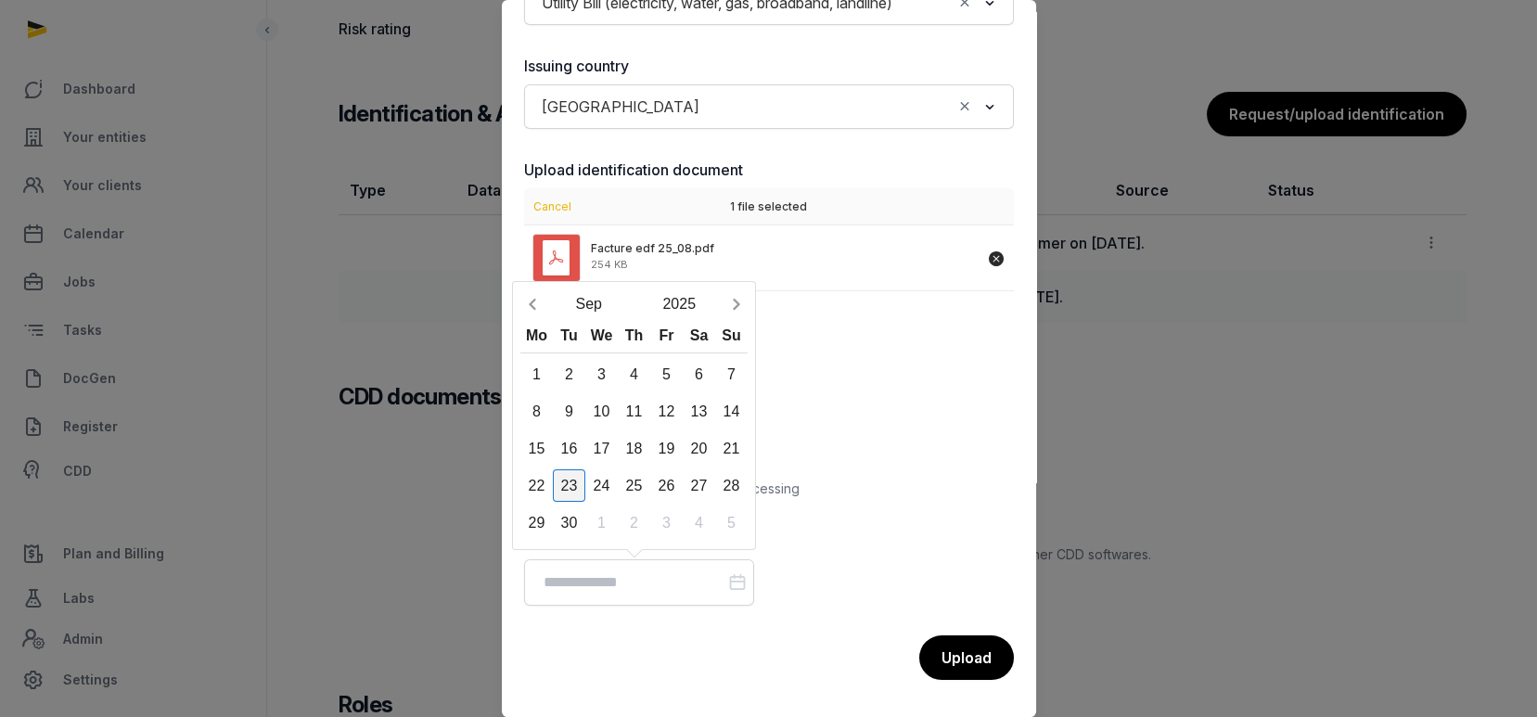
click at [562, 483] on div "23" at bounding box center [569, 485] width 32 height 32
type input "**********"
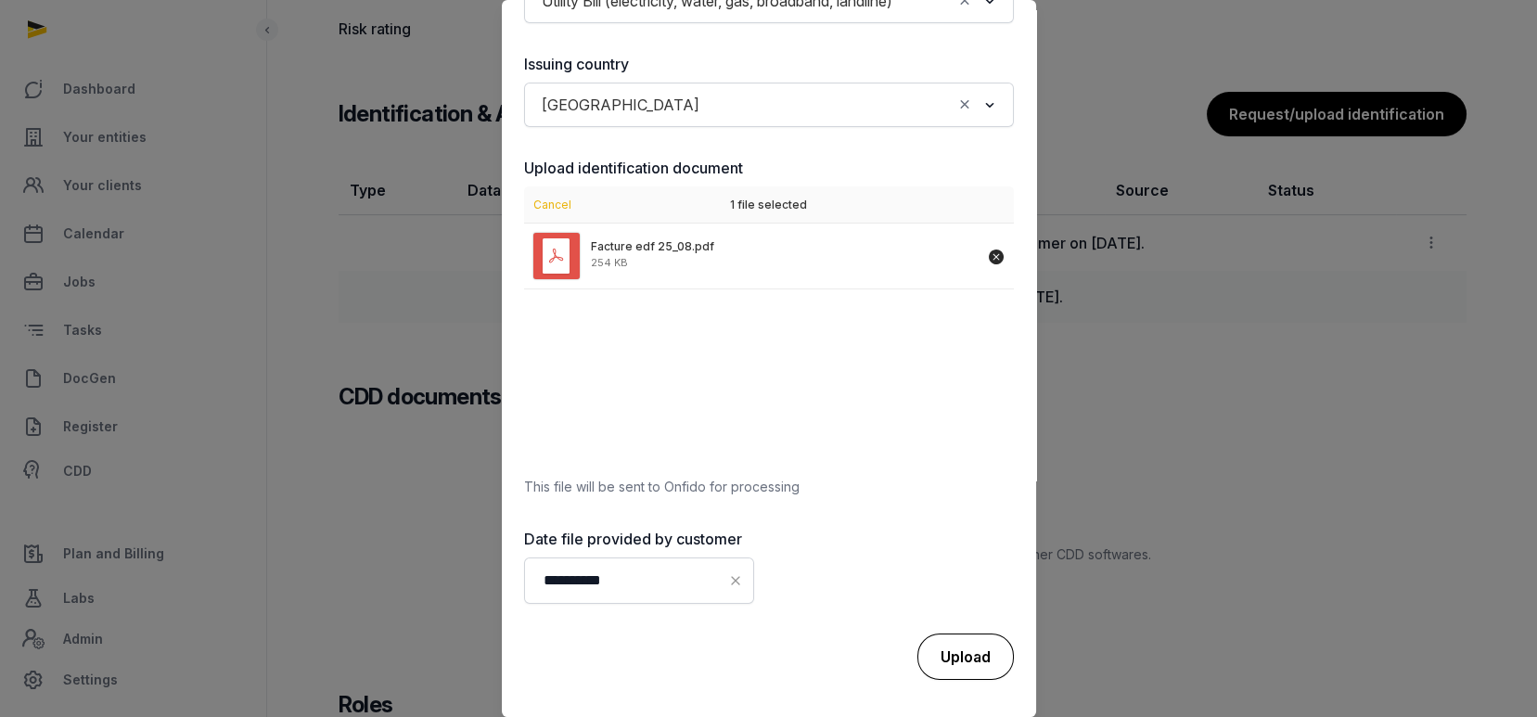
click at [943, 644] on div "Upload" at bounding box center [965, 657] width 96 height 46
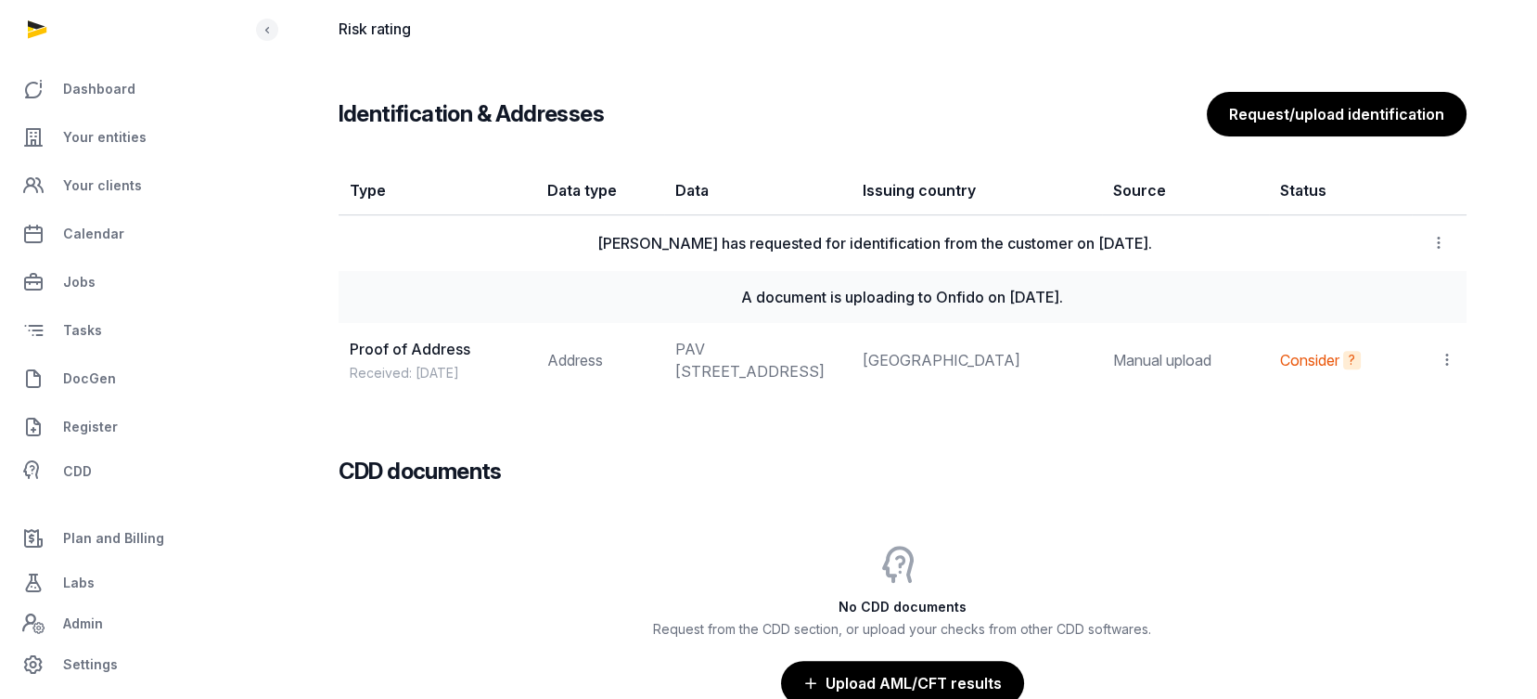
click at [1451, 367] on icon at bounding box center [1447, 359] width 17 height 19
click at [1409, 419] on span "View" at bounding box center [1420, 410] width 33 height 19
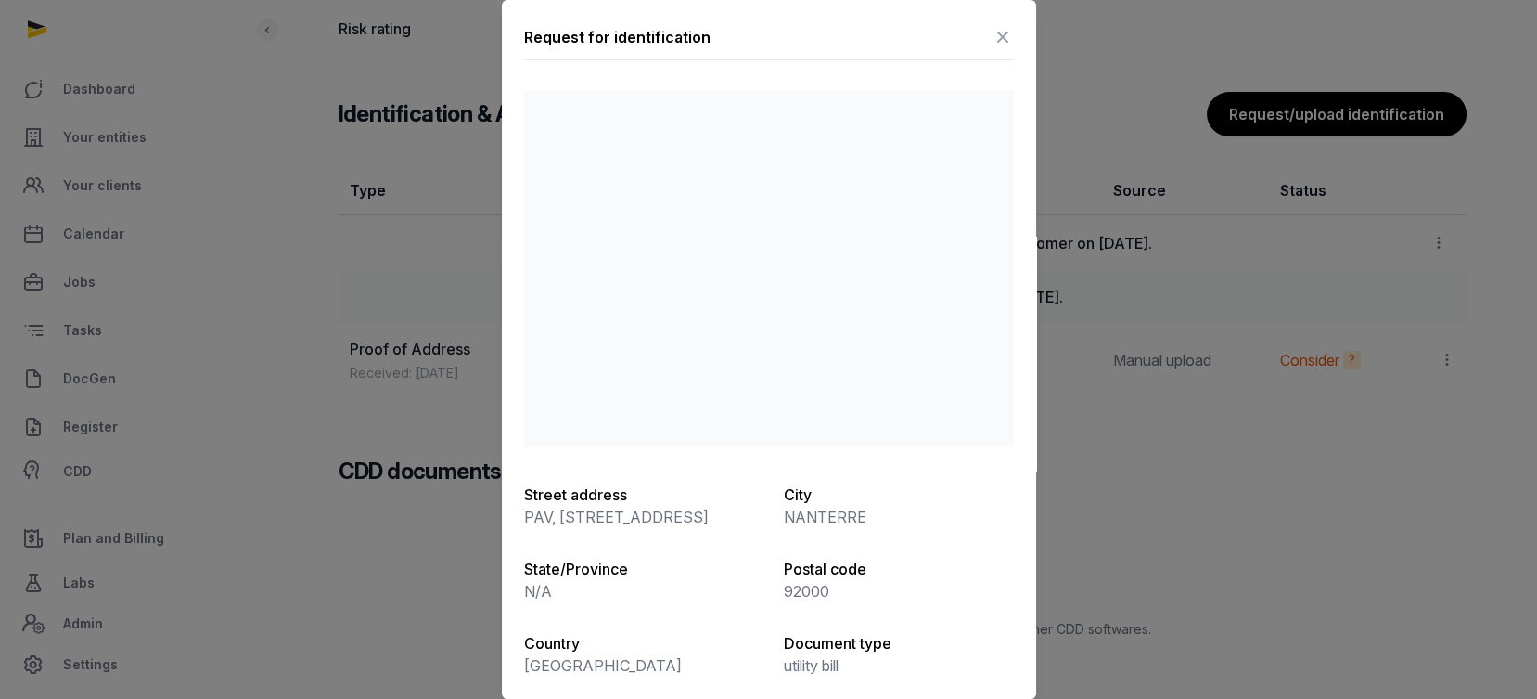
click at [992, 22] on icon at bounding box center [1003, 37] width 22 height 30
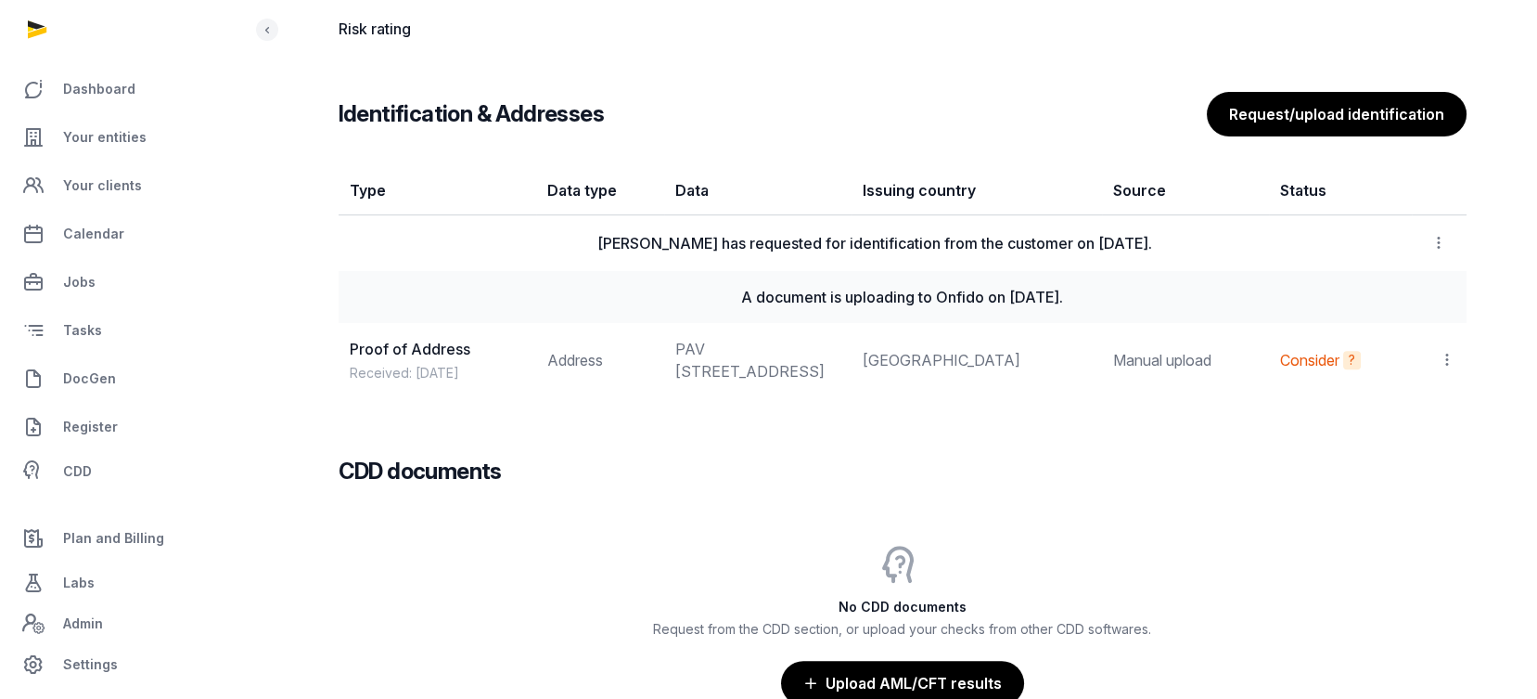
click at [1444, 365] on icon at bounding box center [1447, 359] width 17 height 19
click at [1404, 450] on span "Set as primary" at bounding box center [1389, 447] width 96 height 19
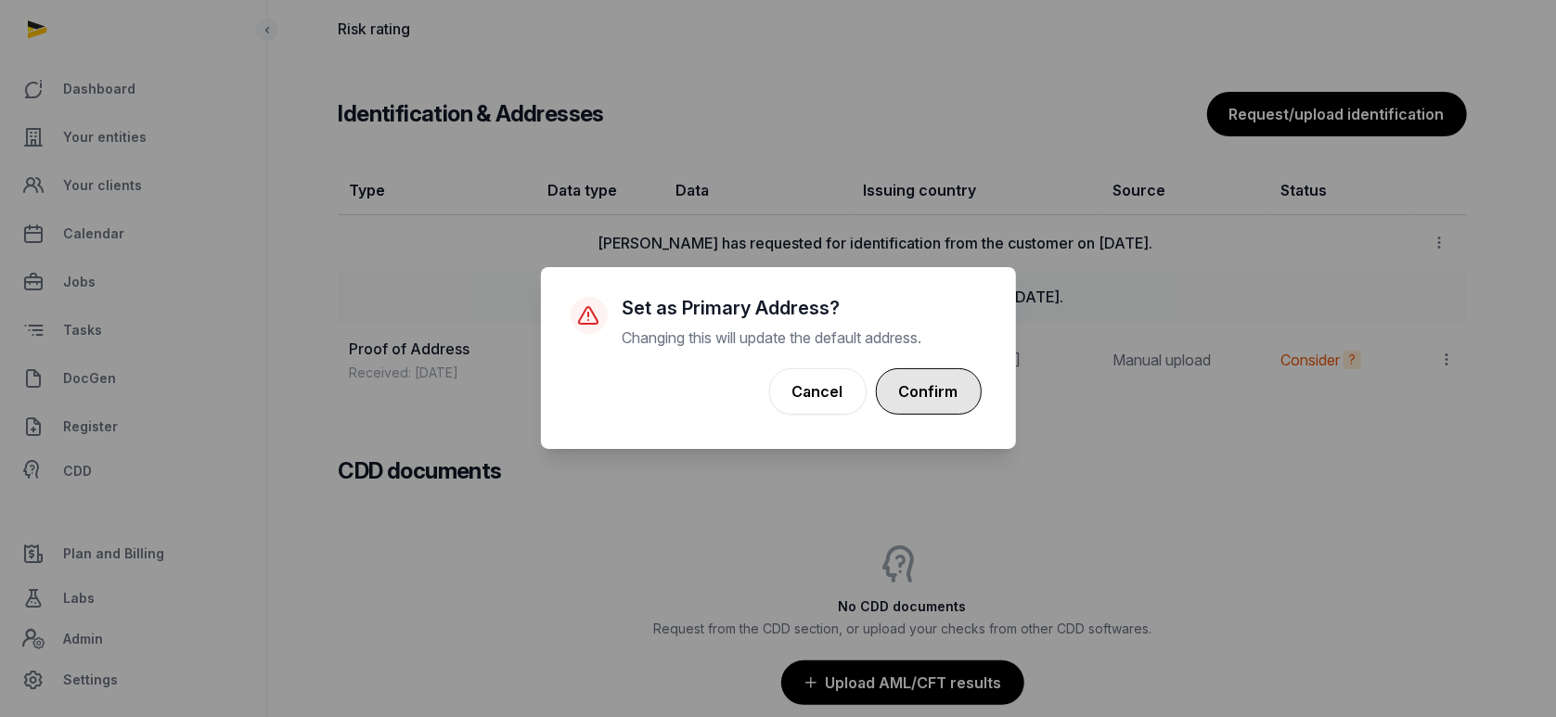
click at [902, 388] on button "Confirm" at bounding box center [929, 391] width 106 height 46
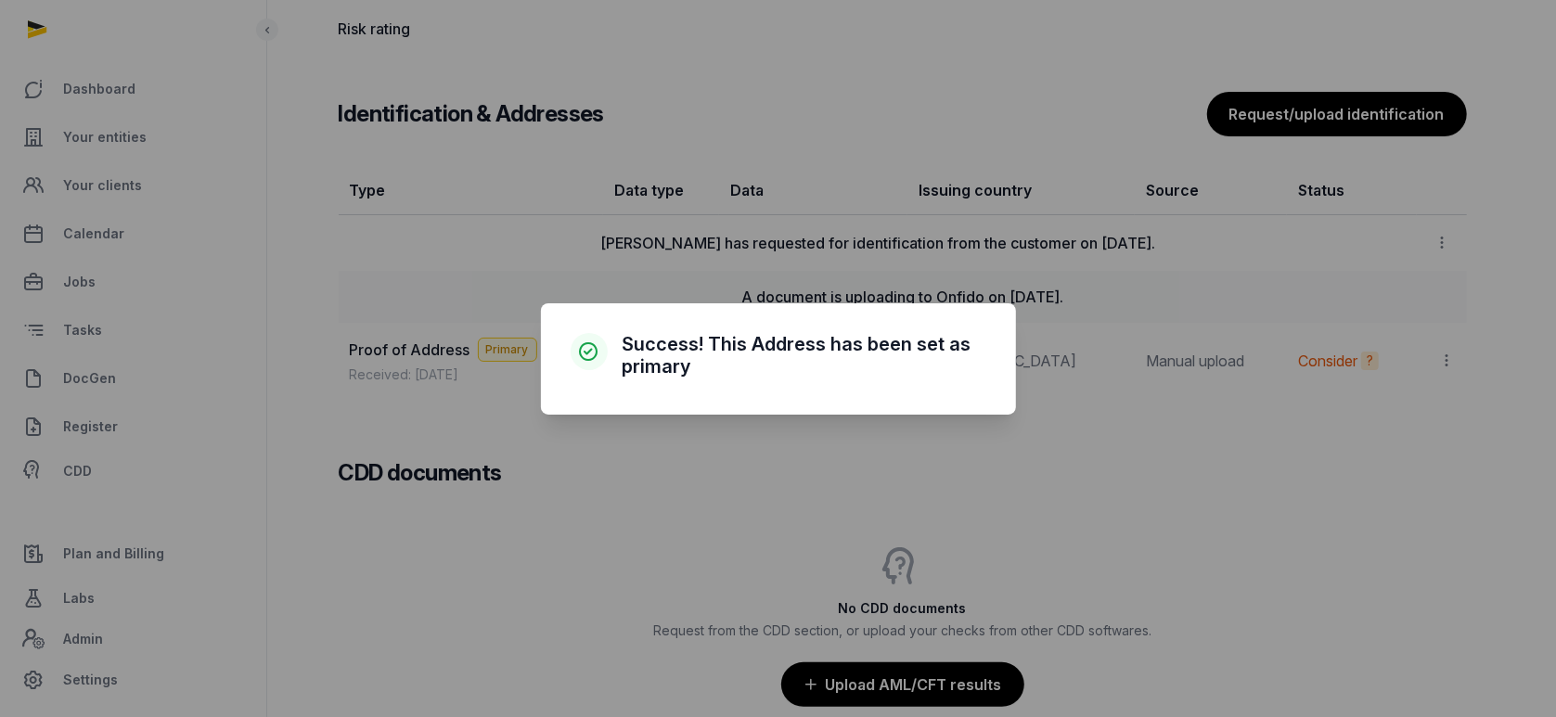
click at [1130, 518] on div "× Success! This Address has been set as primary Cancel No OK" at bounding box center [778, 358] width 1556 height 717
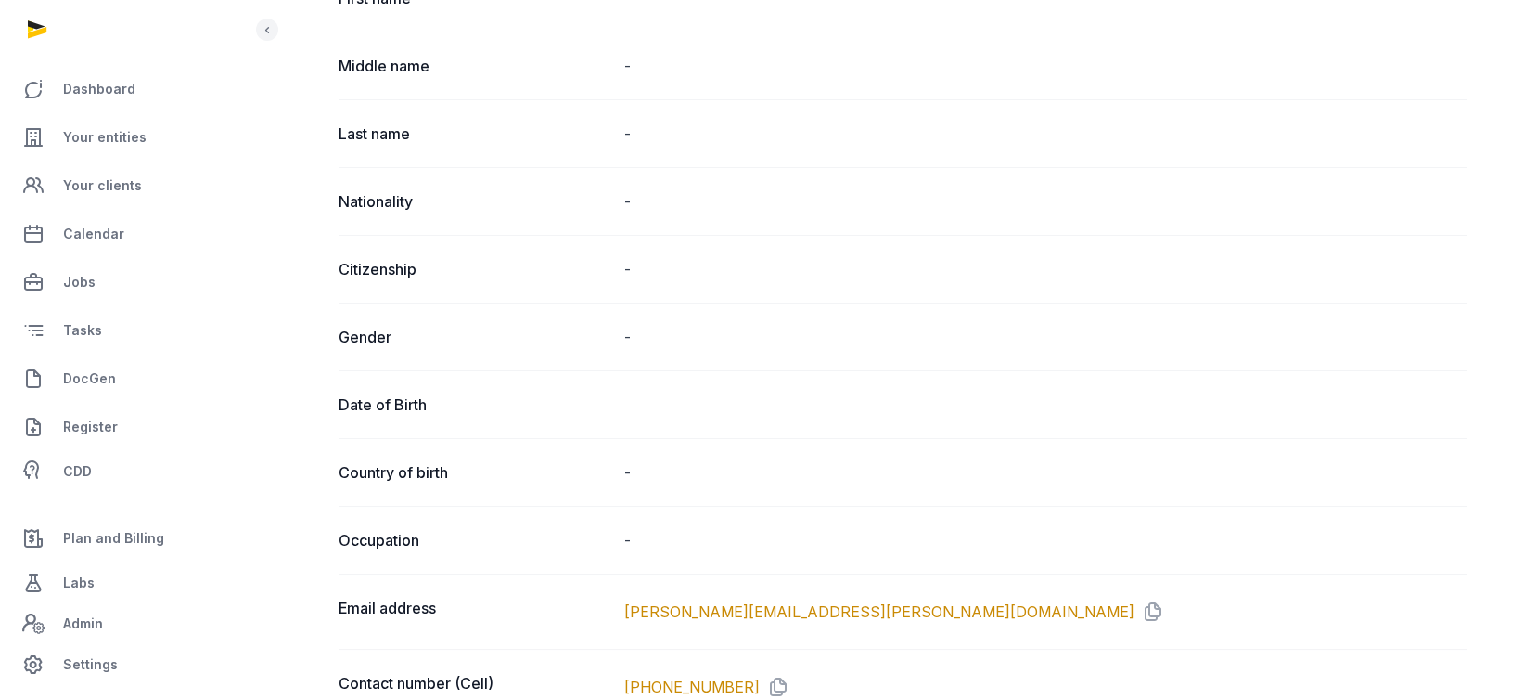
scroll to position [71, 0]
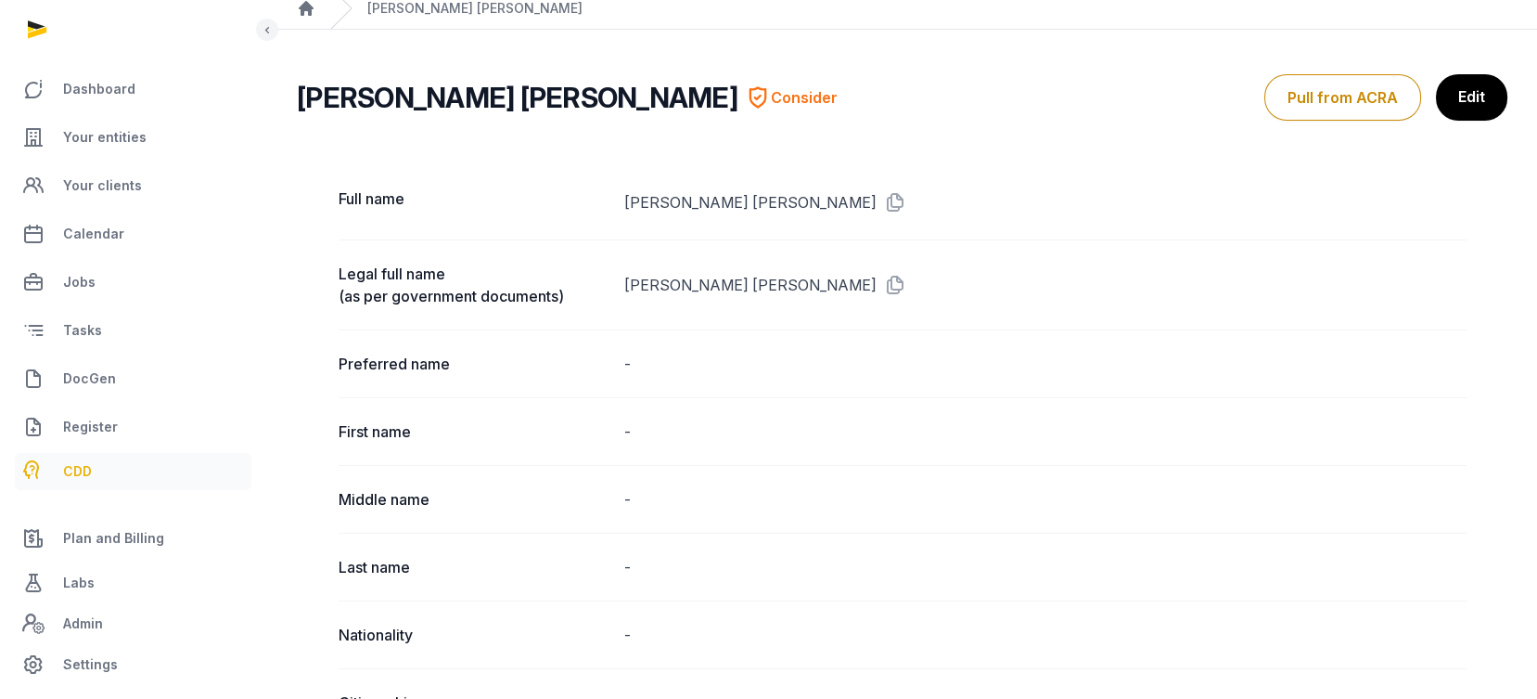
click at [71, 473] on span "CDD" at bounding box center [77, 471] width 29 height 22
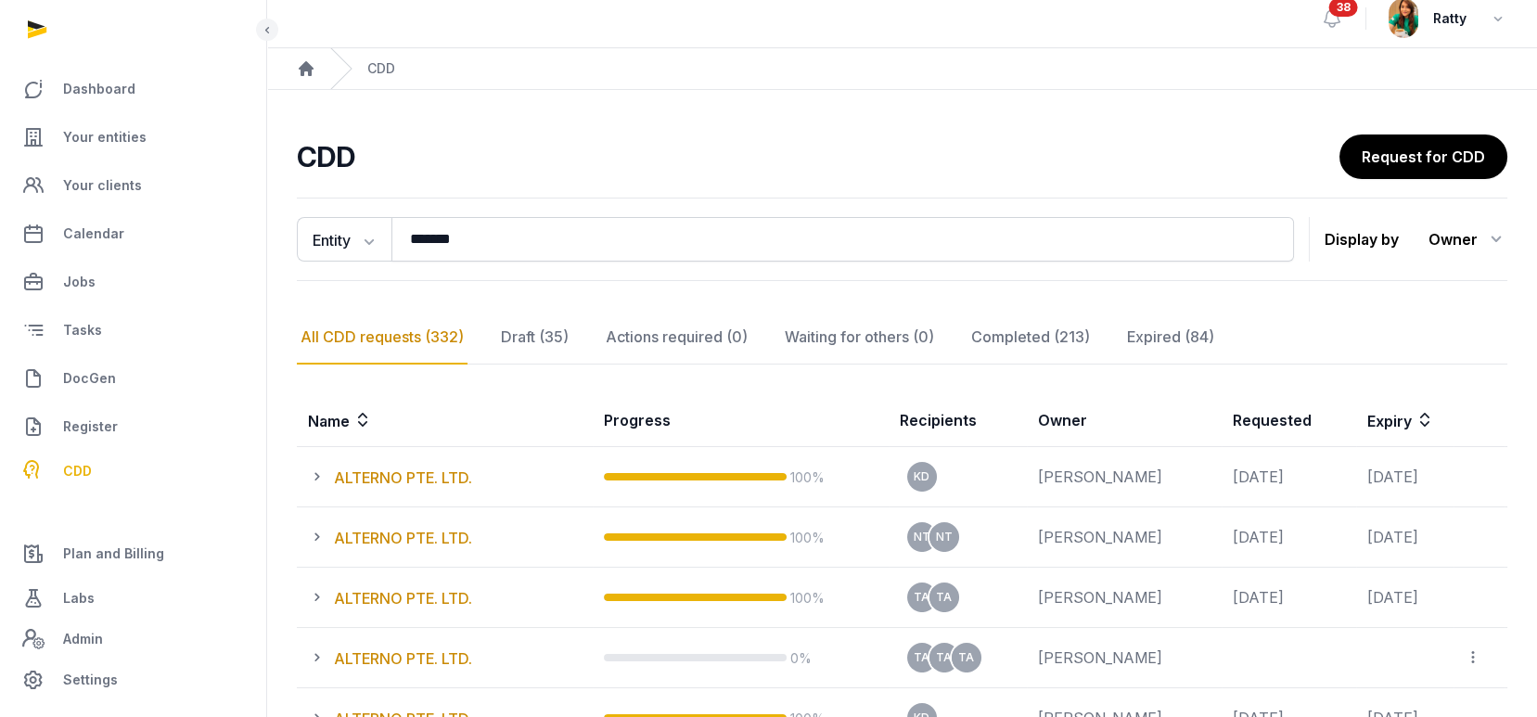
scroll to position [71, 0]
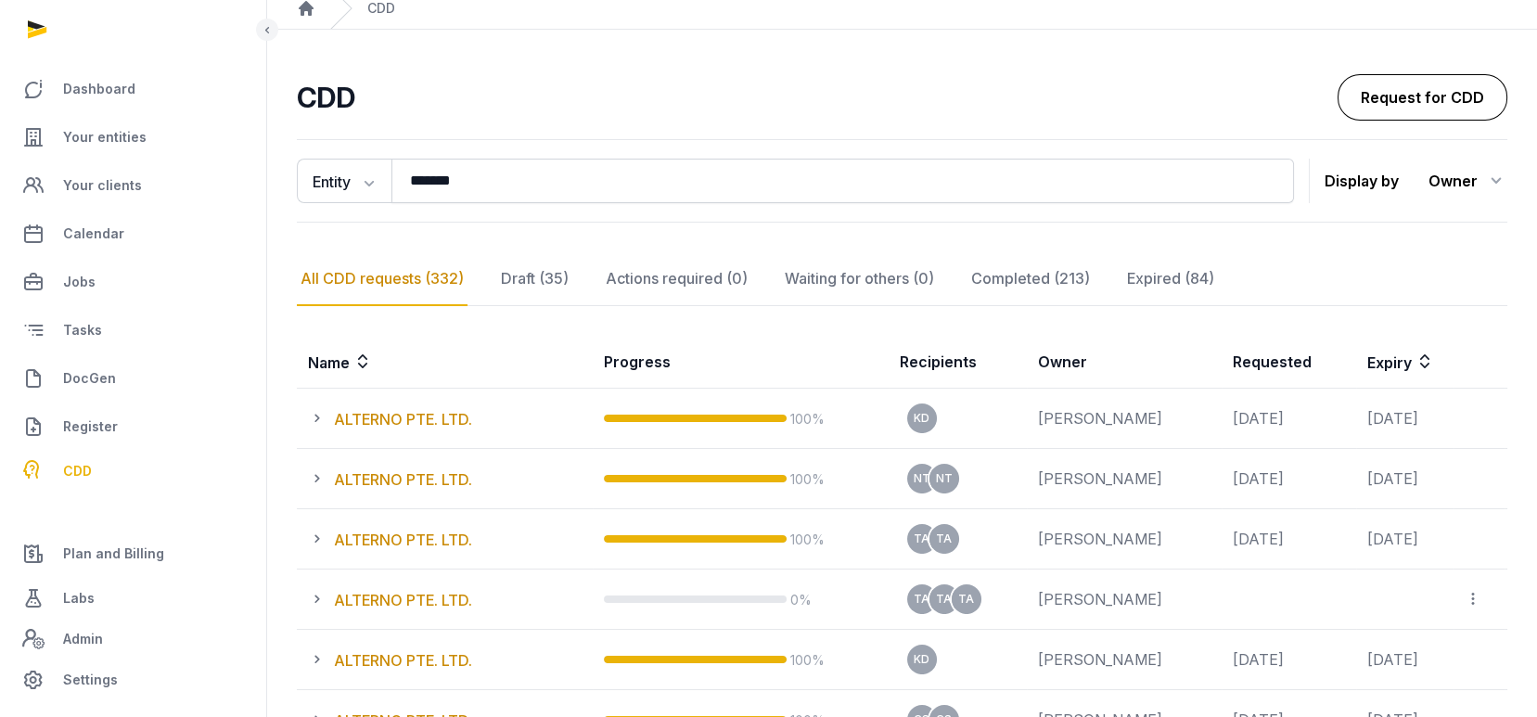
click at [1468, 82] on link "Request for CDD" at bounding box center [1423, 97] width 170 height 46
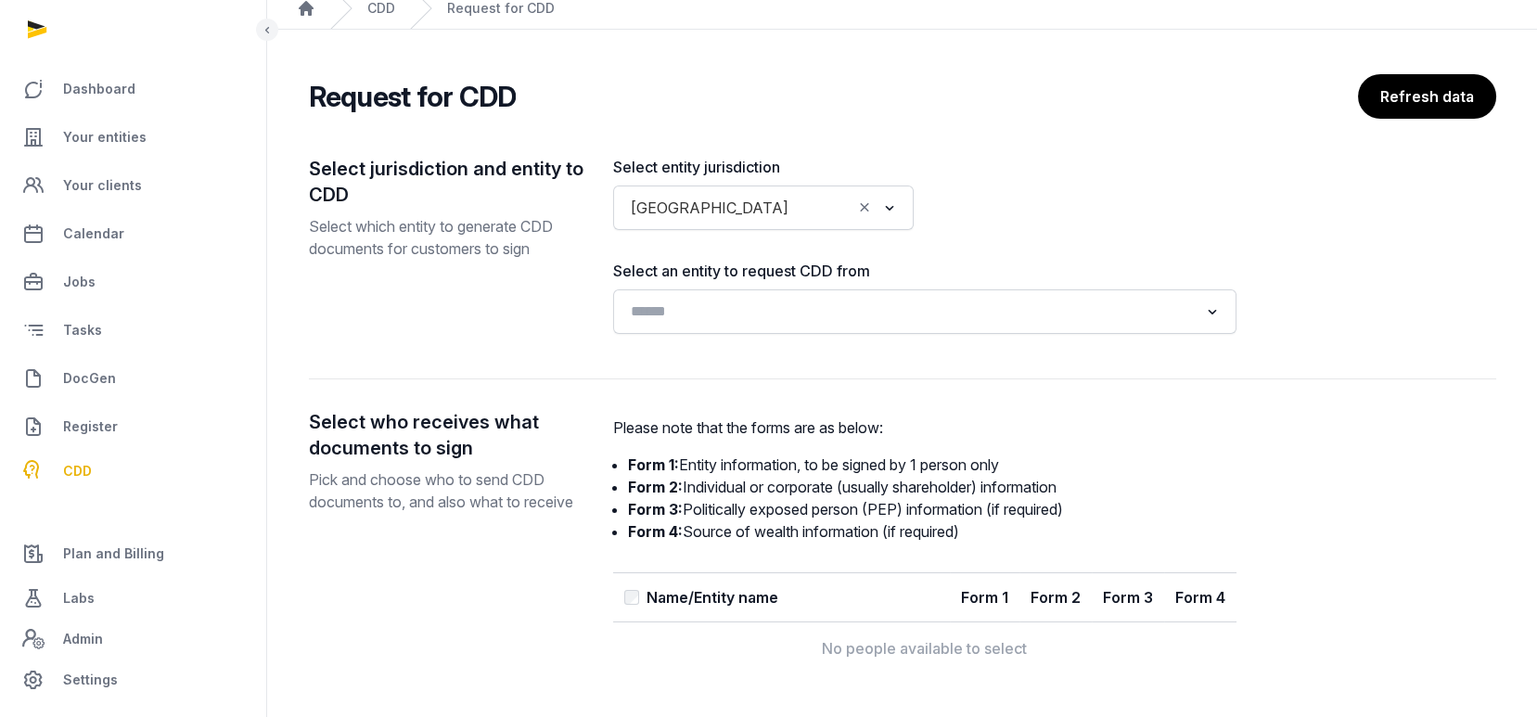
click at [747, 311] on input "Search for option" at bounding box center [911, 312] width 574 height 26
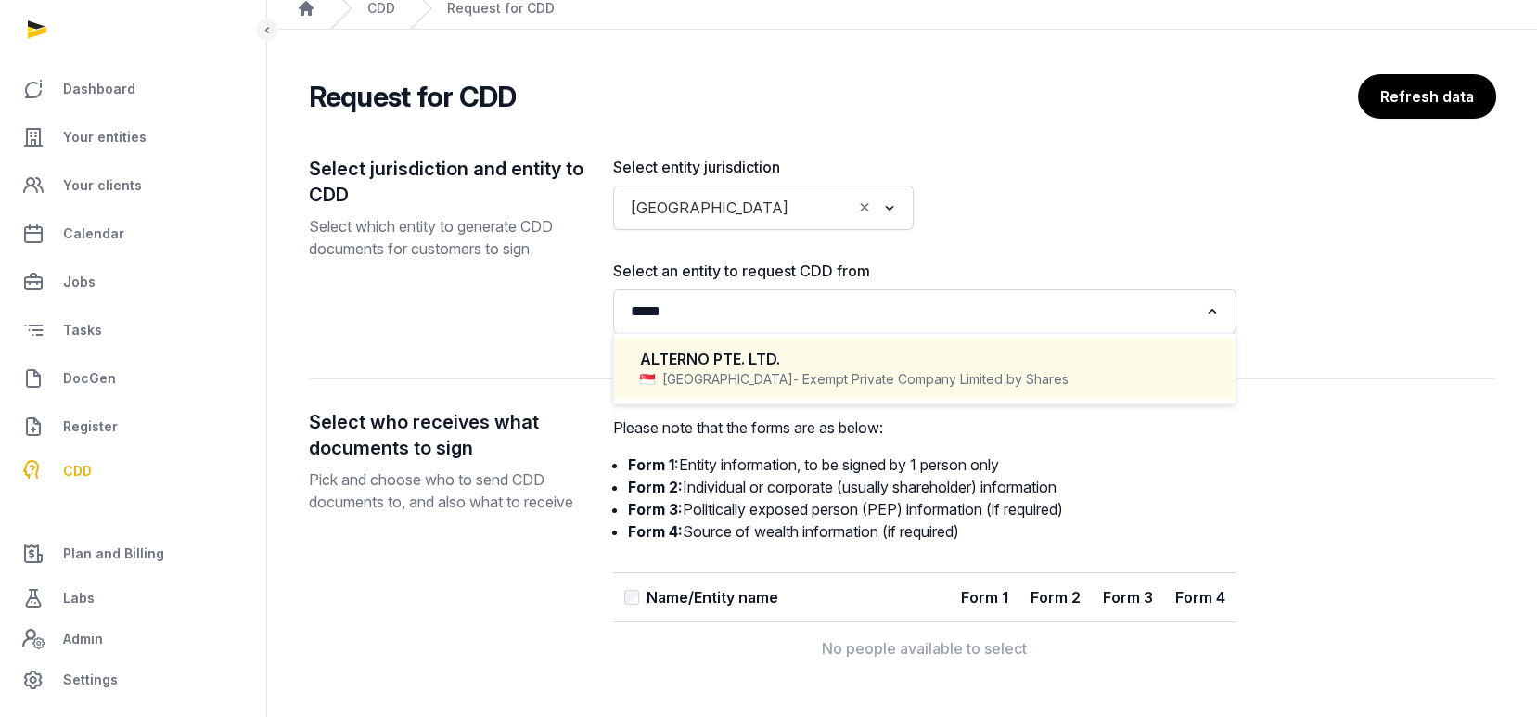
click at [793, 370] on span "- Exempt Private Company Limited by Shares" at bounding box center [931, 379] width 276 height 19
type input "*****"
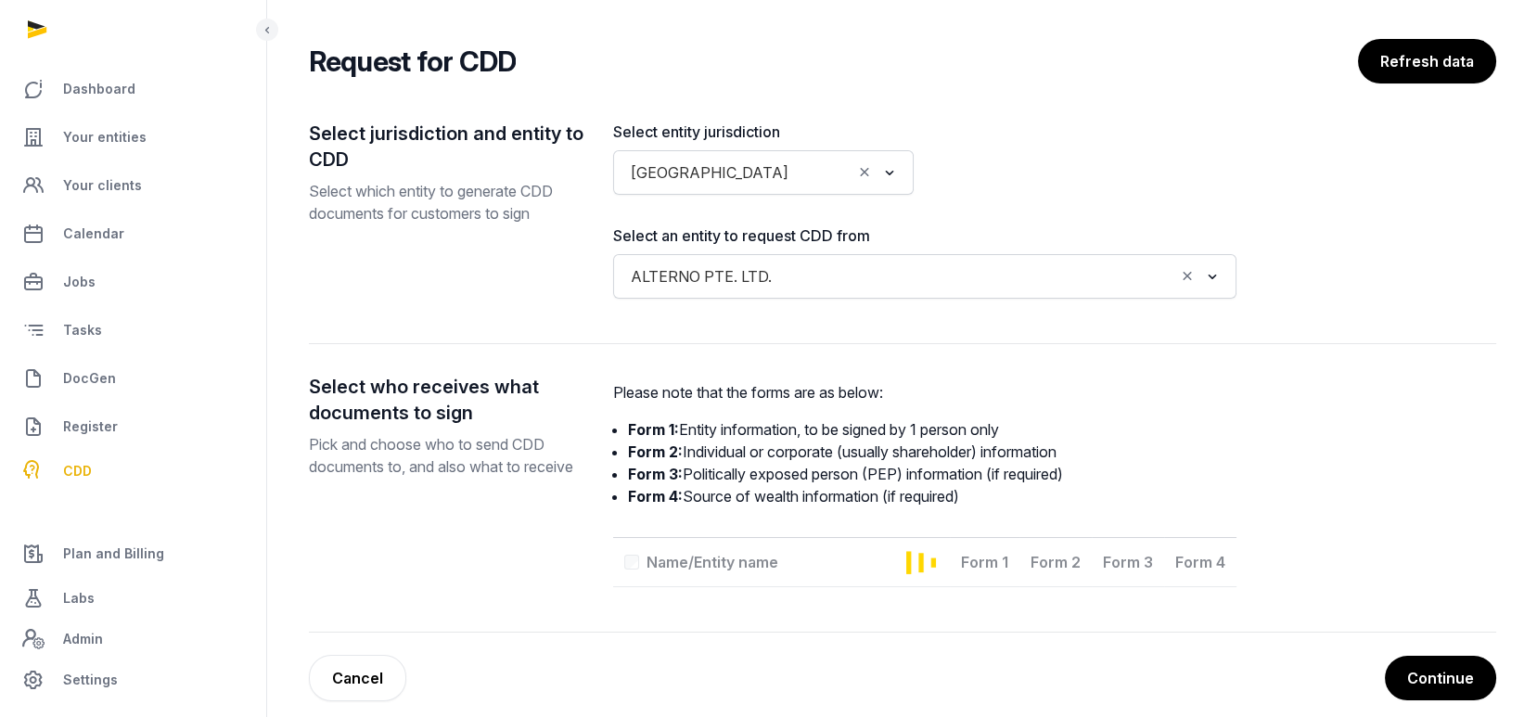
scroll to position [126, 0]
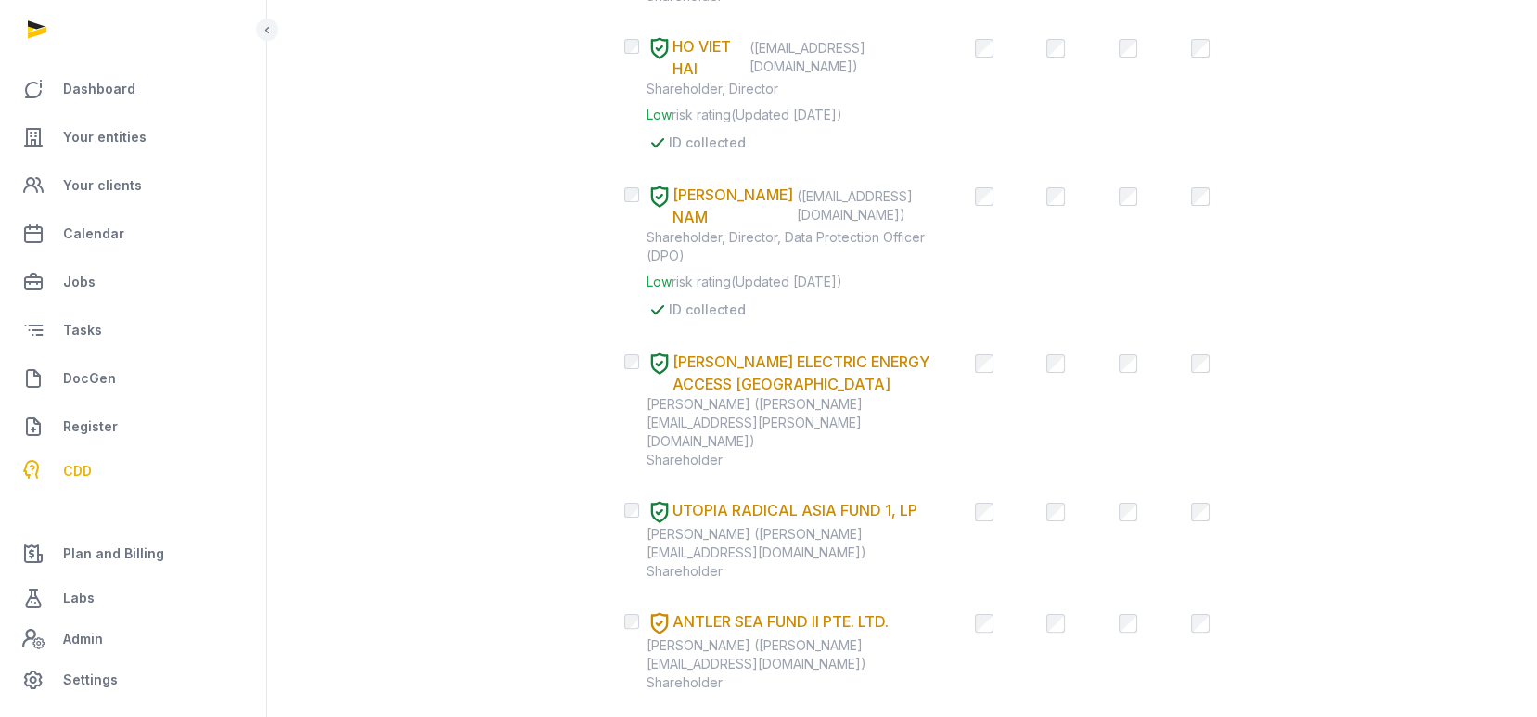
scroll to position [1069, 0]
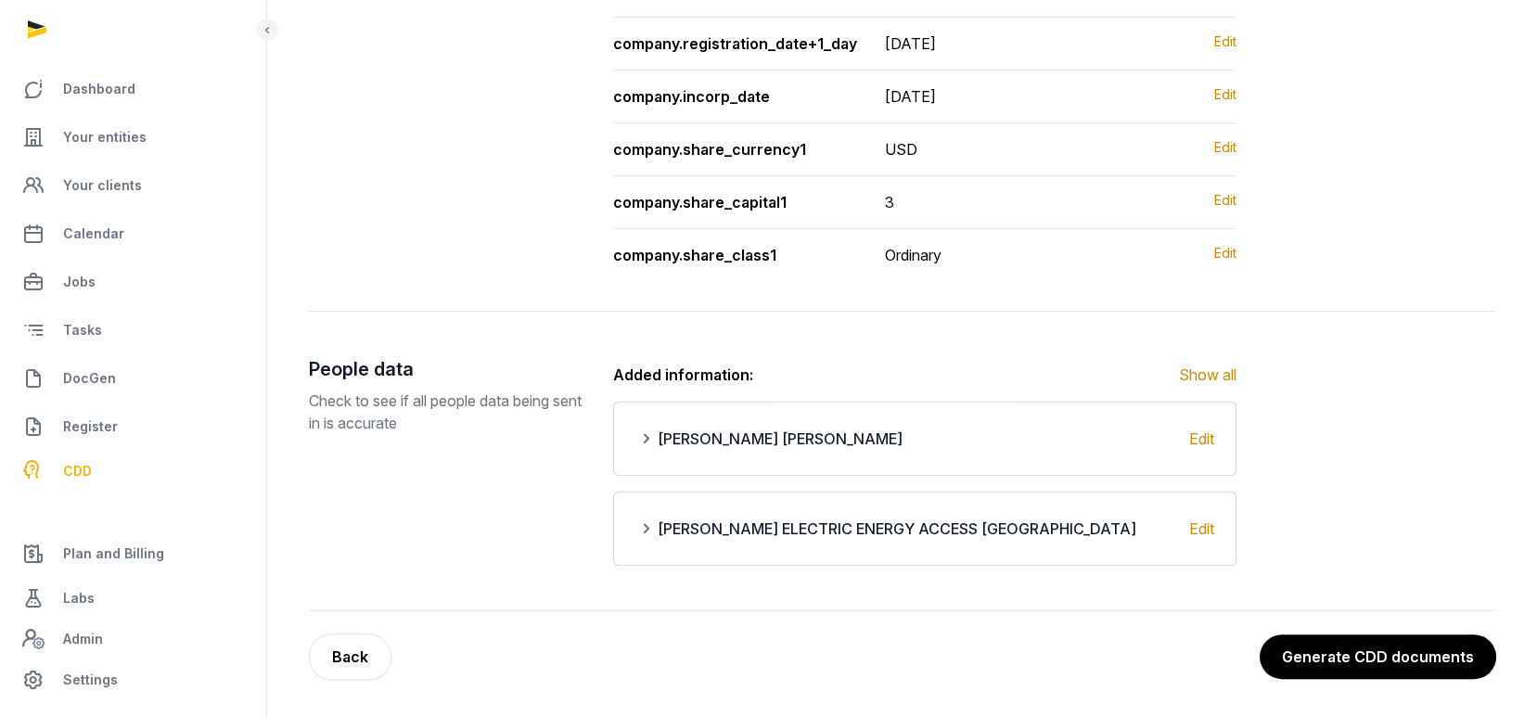
scroll to position [1802, 0]
click at [1422, 651] on button "Generate CDD documents" at bounding box center [1377, 657] width 238 height 46
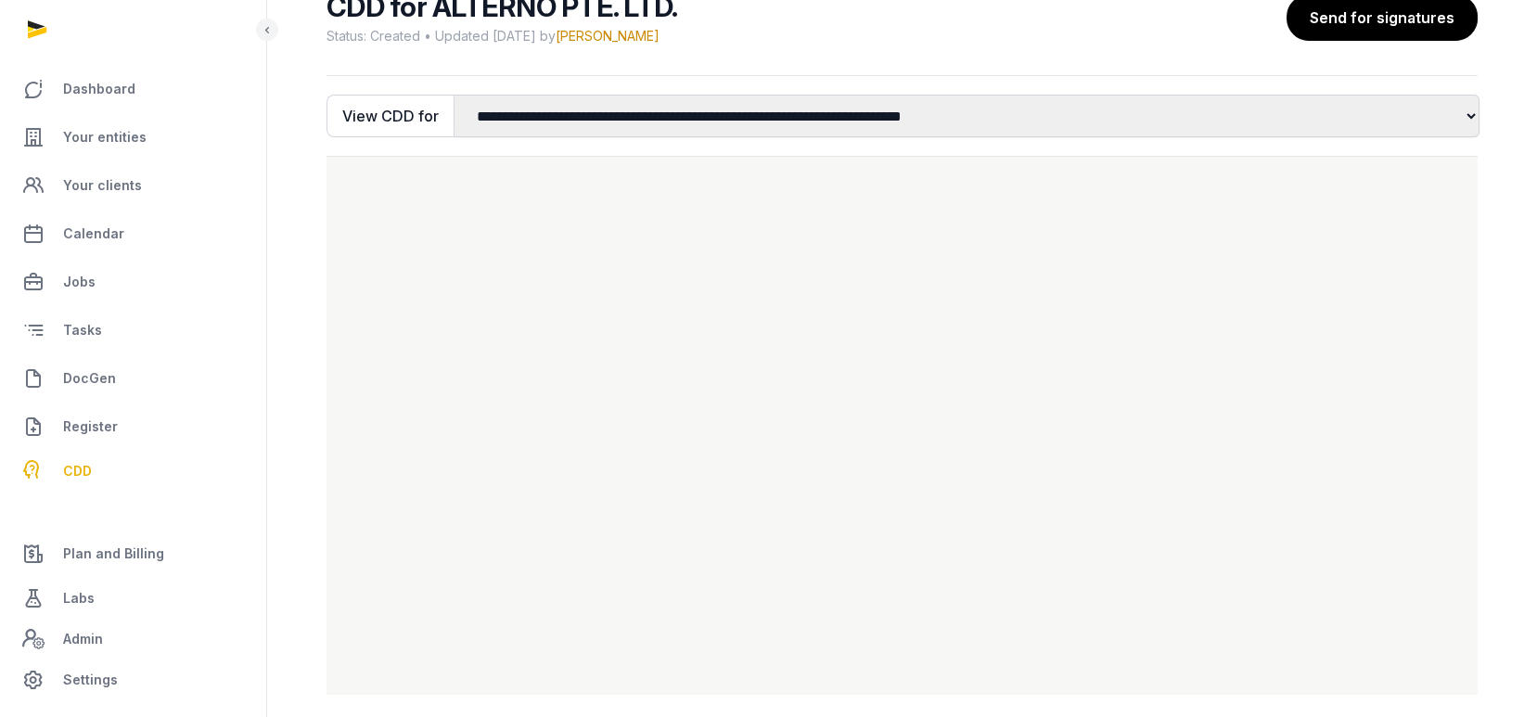
scroll to position [171, 0]
